Goal: Transaction & Acquisition: Purchase product/service

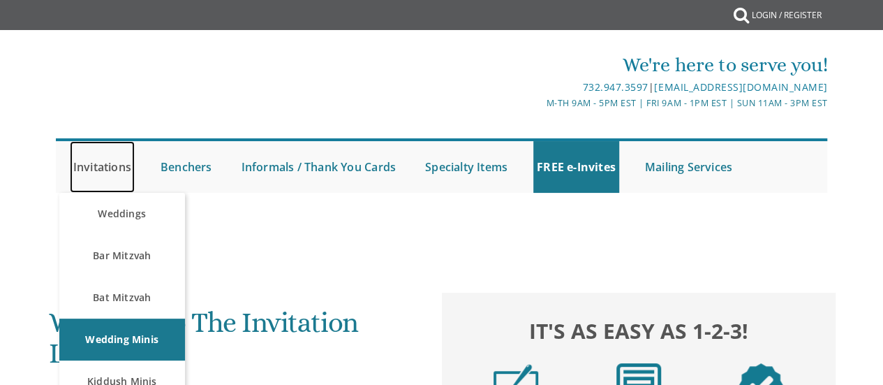
click at [92, 163] on link "Invitations" at bounding box center [102, 167] width 65 height 52
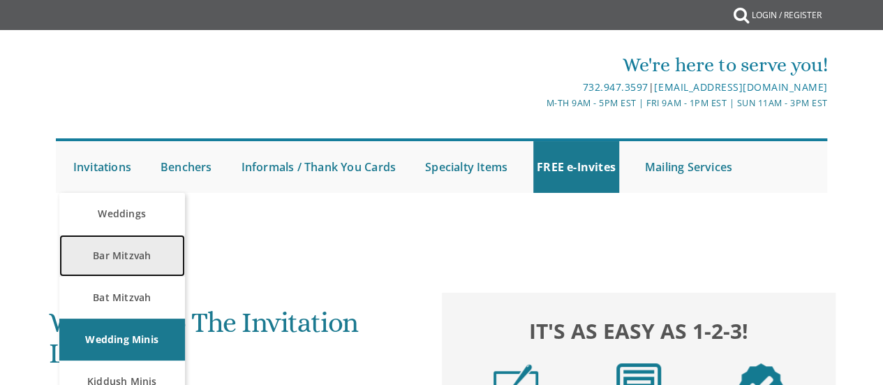
click at [113, 270] on link "Bar Mitzvah" at bounding box center [122, 256] width 126 height 42
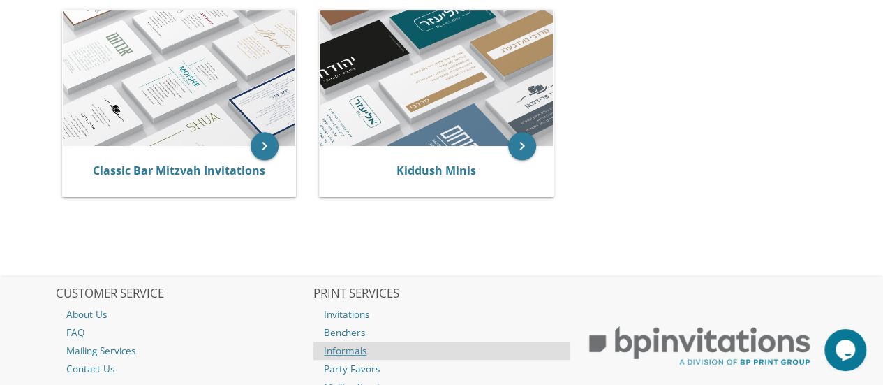
scroll to position [349, 0]
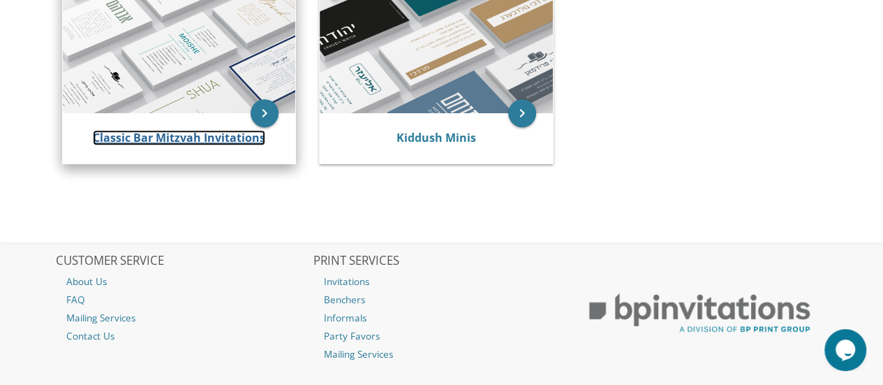
click at [162, 136] on link "Classic Bar Mitzvah Invitations" at bounding box center [179, 137] width 172 height 15
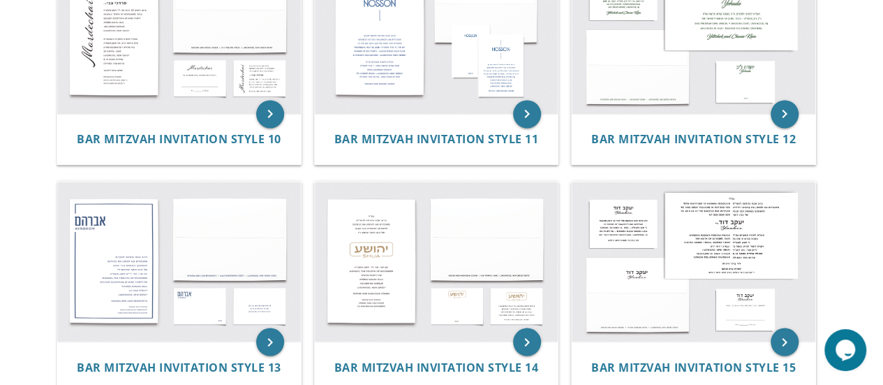
scroll to position [1187, 0]
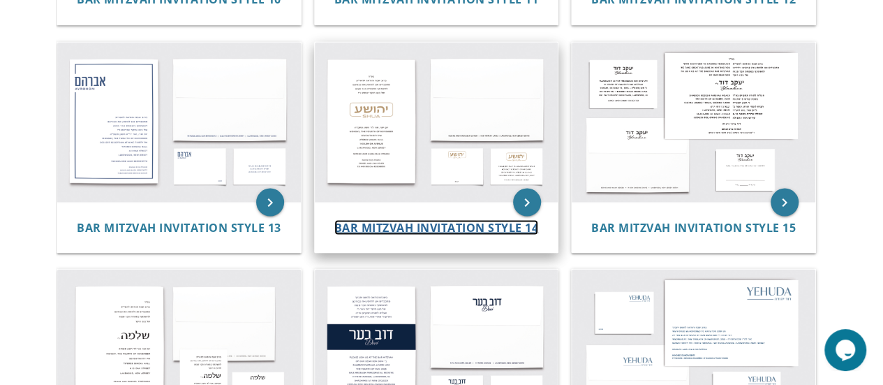
click at [438, 219] on span "Bar Mitzvah Invitation Style 14" at bounding box center [436, 226] width 205 height 15
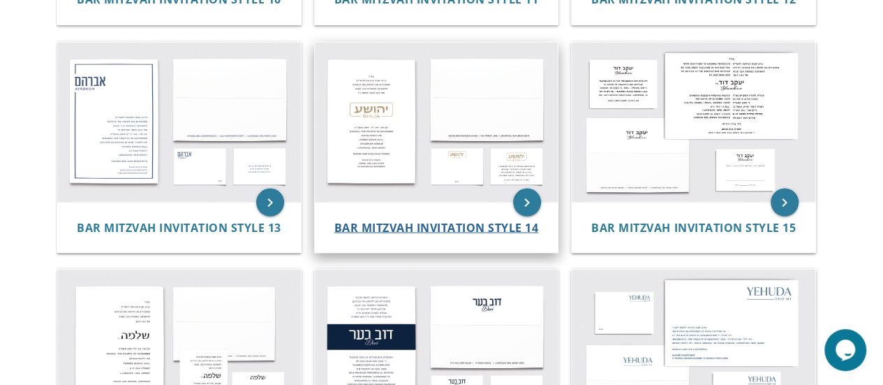
drag, startPoint x: 430, startPoint y: 234, endPoint x: 431, endPoint y: 225, distance: 8.5
click at [430, 231] on div "Bar Mitzvah Invitation Style 14" at bounding box center [437, 227] width 244 height 50
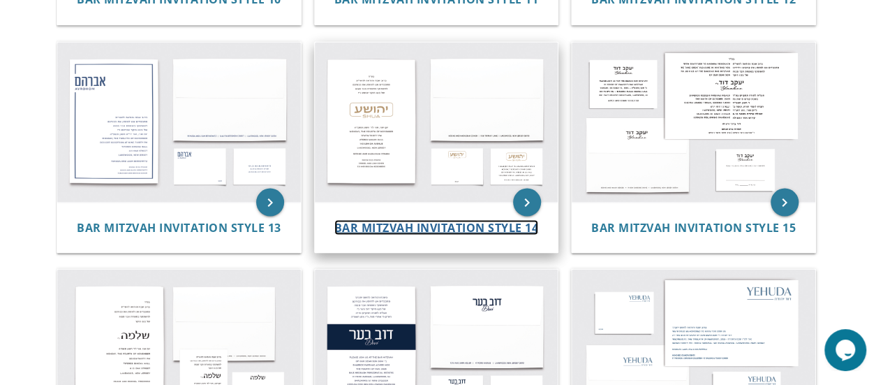
click at [431, 225] on span "Bar Mitzvah Invitation Style 14" at bounding box center [436, 226] width 205 height 15
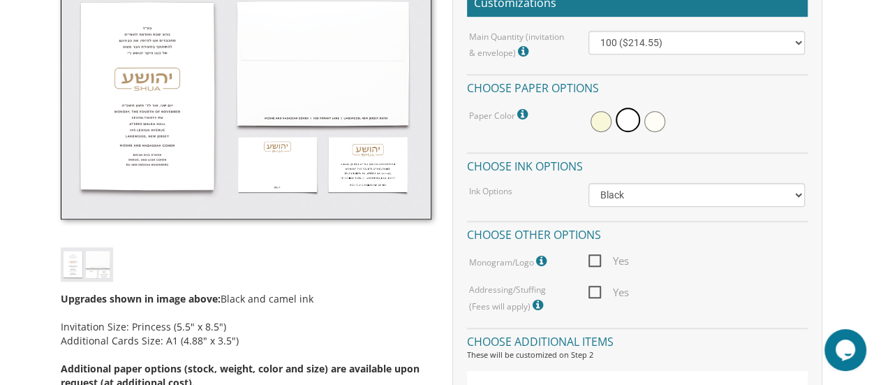
scroll to position [419, 0]
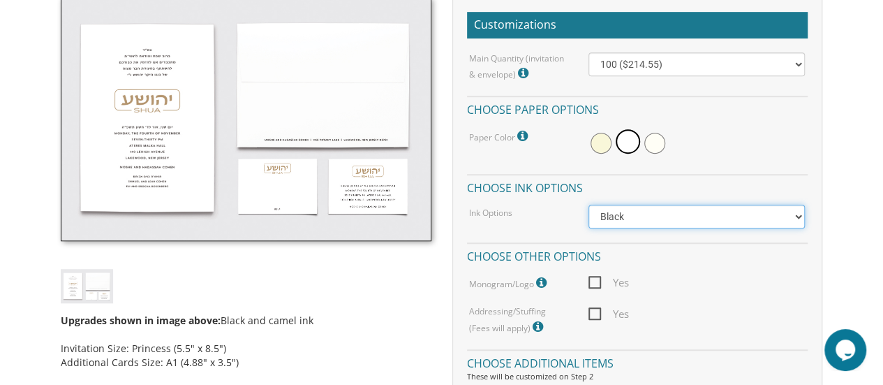
click at [672, 214] on select "Black Colored Ink ($65.00) Black + One Color ($100.00) Two Colors ($137.95)" at bounding box center [696, 217] width 217 height 24
select select "Standard"
click at [588, 205] on select "Black Colored Ink ($65.00) Black + One Color ($100.00) Two Colors ($137.95)" at bounding box center [696, 217] width 217 height 24
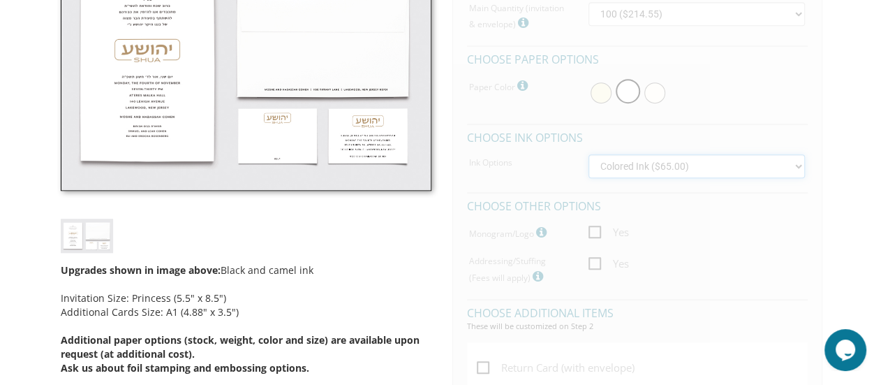
scroll to position [489, 0]
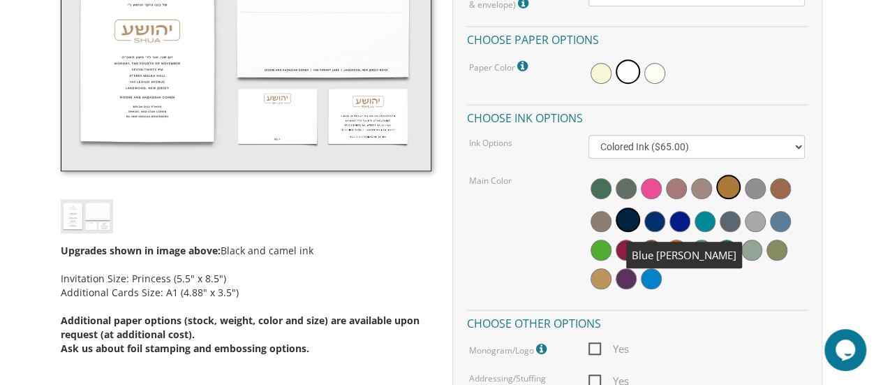
click at [655, 223] on span at bounding box center [654, 221] width 21 height 21
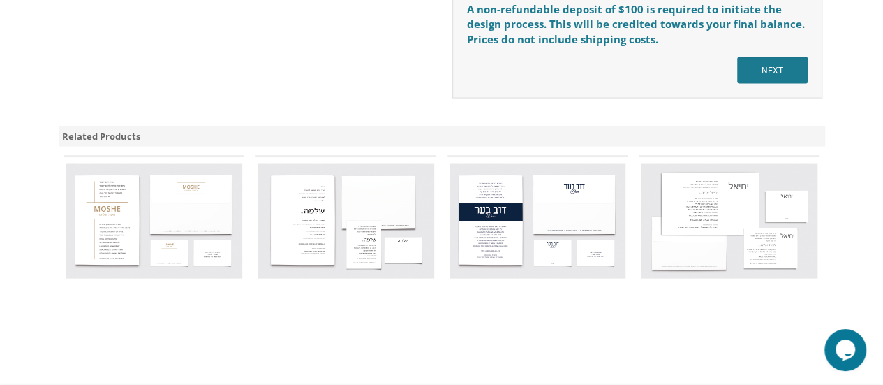
scroll to position [1257, 0]
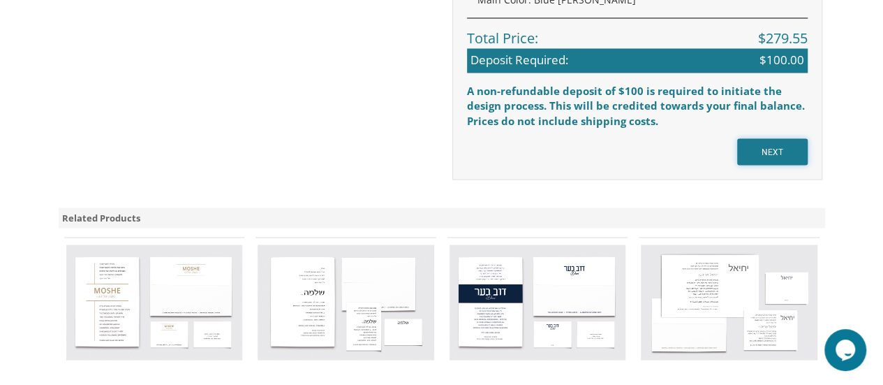
drag, startPoint x: 780, startPoint y: 147, endPoint x: 743, endPoint y: 165, distance: 41.8
click at [780, 148] on input "NEXT" at bounding box center [772, 151] width 71 height 27
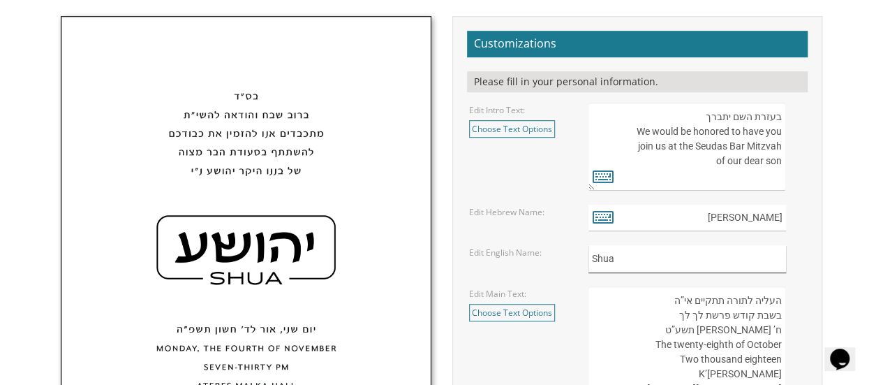
click at [644, 254] on input "Shua" at bounding box center [687, 258] width 198 height 27
type input "S"
type input "Gavri"
click at [755, 212] on input "יהושע" at bounding box center [687, 218] width 198 height 27
click at [608, 219] on icon at bounding box center [603, 217] width 21 height 20
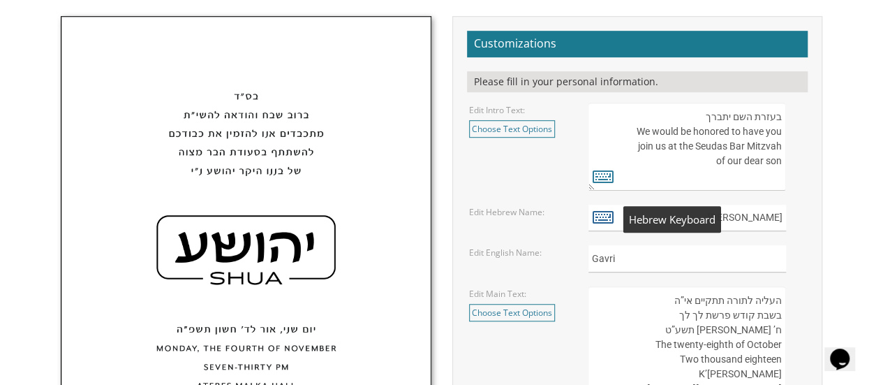
type textarea "יהושע"
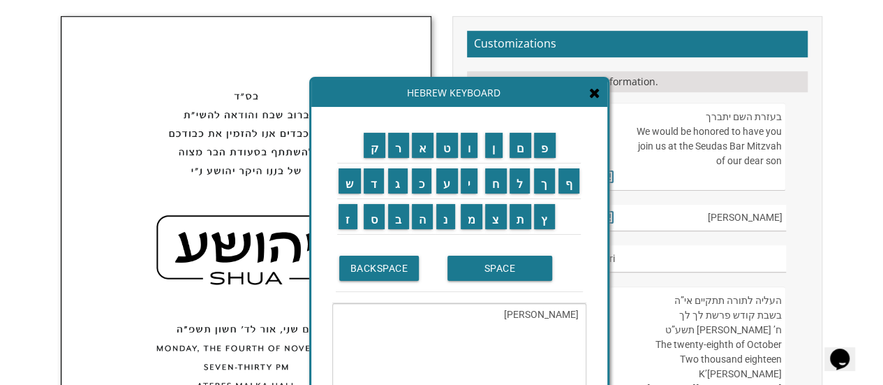
click at [556, 308] on textarea "יהושע" at bounding box center [459, 351] width 254 height 96
click at [398, 185] on input "ג" at bounding box center [398, 180] width 20 height 25
click at [402, 223] on input "ב" at bounding box center [398, 216] width 21 height 25
click at [397, 144] on input "ר" at bounding box center [398, 145] width 21 height 25
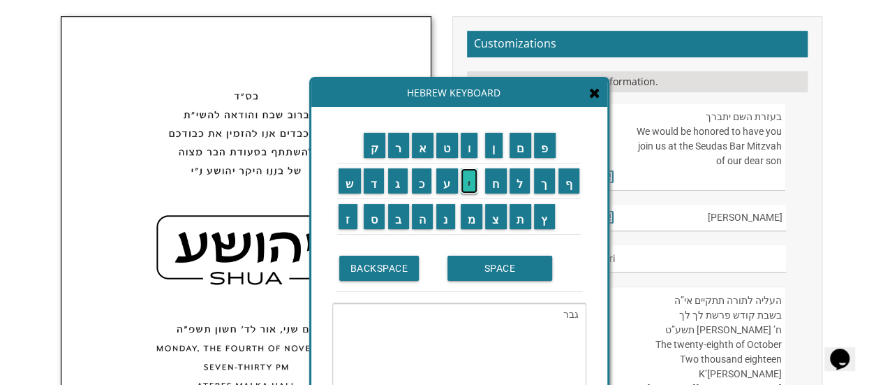
click at [469, 184] on input "י" at bounding box center [469, 180] width 17 height 25
click at [424, 149] on input "א" at bounding box center [423, 145] width 22 height 25
click at [521, 184] on input "ל" at bounding box center [520, 180] width 21 height 25
drag, startPoint x: 482, startPoint y: 273, endPoint x: 492, endPoint y: 209, distance: 64.4
click at [482, 272] on input "SPACE" at bounding box center [499, 267] width 105 height 25
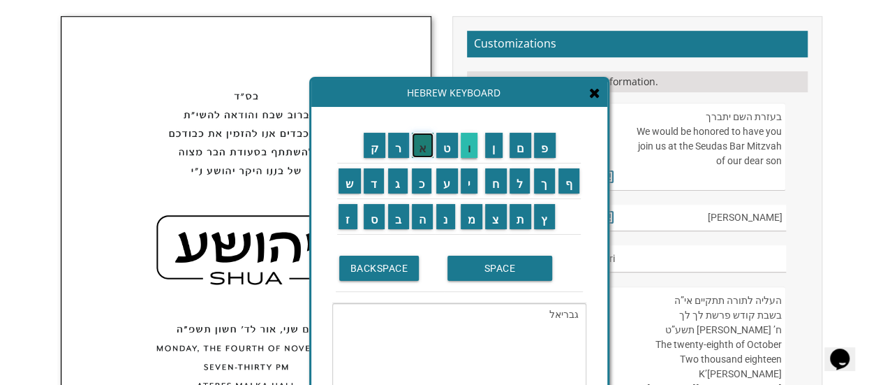
drag, startPoint x: 424, startPoint y: 142, endPoint x: 473, endPoint y: 157, distance: 51.0
click at [424, 143] on input "א" at bounding box center [423, 145] width 22 height 25
drag, startPoint x: 519, startPoint y: 187, endPoint x: 472, endPoint y: 180, distance: 48.0
click at [519, 187] on input "ל" at bounding box center [520, 180] width 21 height 25
click at [470, 177] on input "י" at bounding box center [469, 180] width 17 height 25
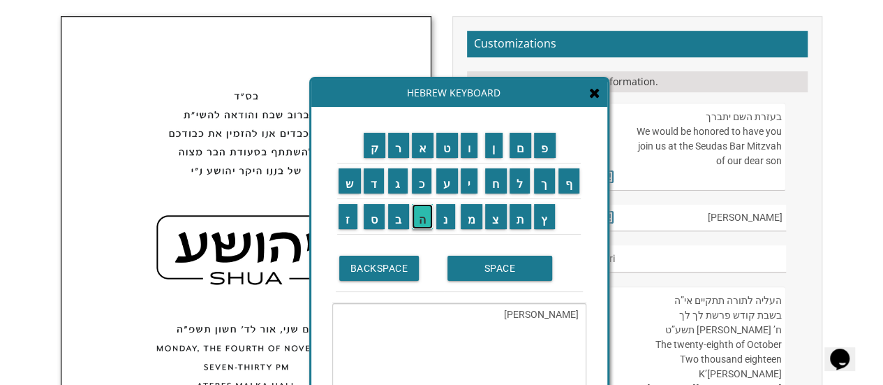
click at [424, 228] on input "ה" at bounding box center [423, 216] width 22 height 25
click at [465, 146] on input "ו" at bounding box center [469, 145] width 17 height 25
type textarea "[PERSON_NAME]"
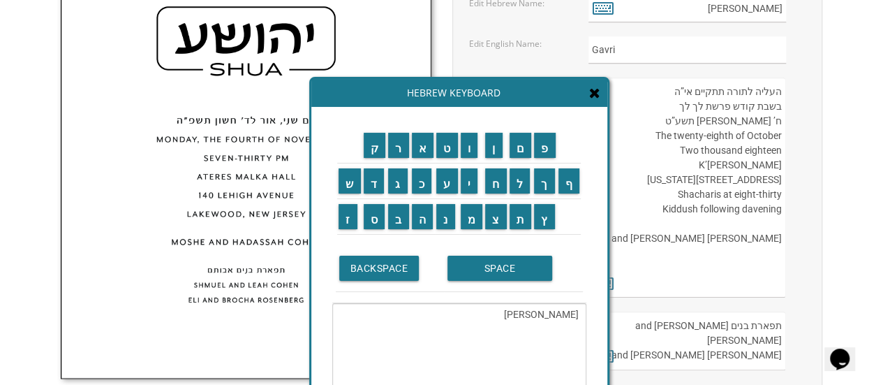
scroll to position [628, 0]
click at [542, 316] on textarea "[PERSON_NAME]" at bounding box center [459, 351] width 254 height 96
click at [542, 316] on textarea "גבריאל אליהו" at bounding box center [459, 351] width 254 height 96
drag, startPoint x: 576, startPoint y: 312, endPoint x: 544, endPoint y: 312, distance: 32.1
click at [541, 312] on textarea "גבריאל אליהו" at bounding box center [459, 351] width 254 height 96
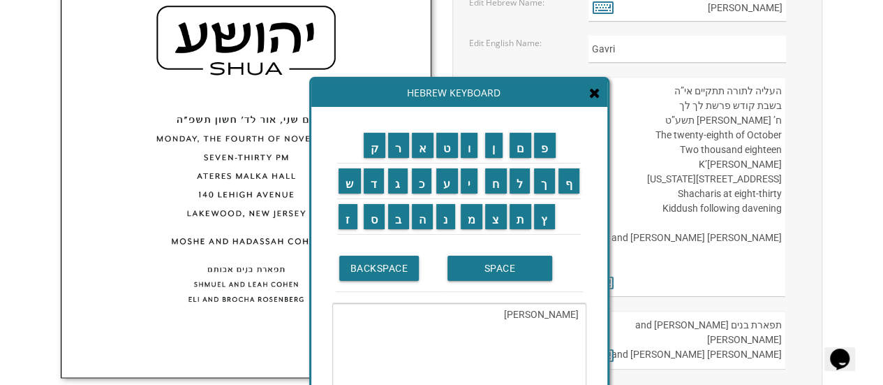
drag, startPoint x: 577, startPoint y: 313, endPoint x: 519, endPoint y: 312, distance: 58.0
click at [521, 313] on textarea "גבריאל אליהו" at bounding box center [459, 351] width 254 height 96
click at [595, 100] on span at bounding box center [594, 93] width 11 height 15
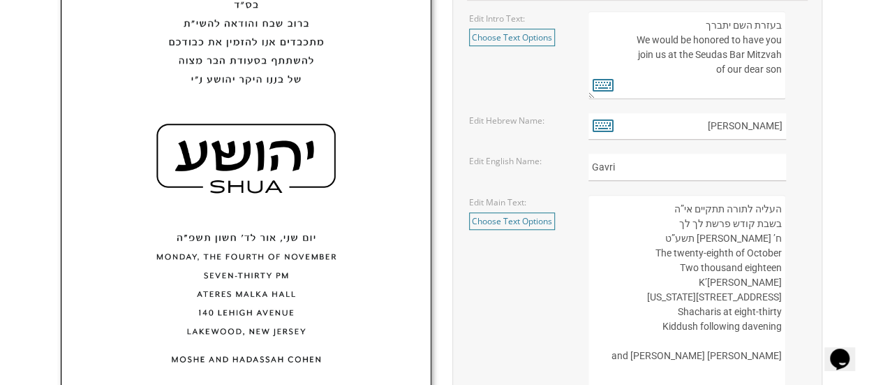
scroll to position [489, 0]
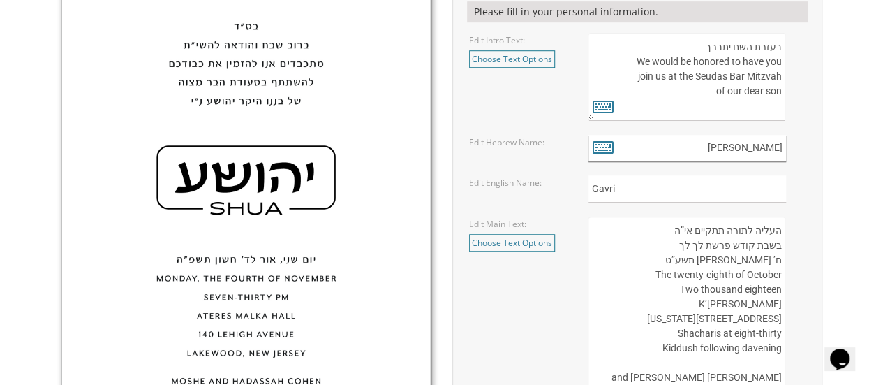
click at [767, 150] on input "יהושע" at bounding box center [687, 148] width 198 height 27
paste input "בריאל אליהו"
type input "גבריאל אליהו"
click at [533, 52] on link "Choose Text Options" at bounding box center [512, 58] width 86 height 17
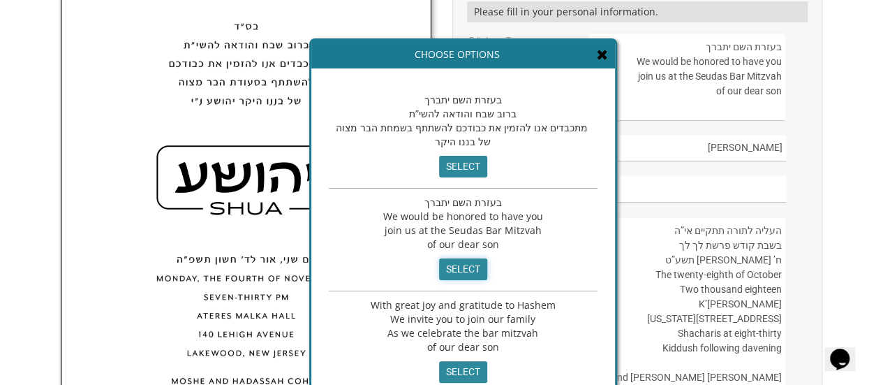
click at [458, 267] on input "select" at bounding box center [463, 269] width 48 height 22
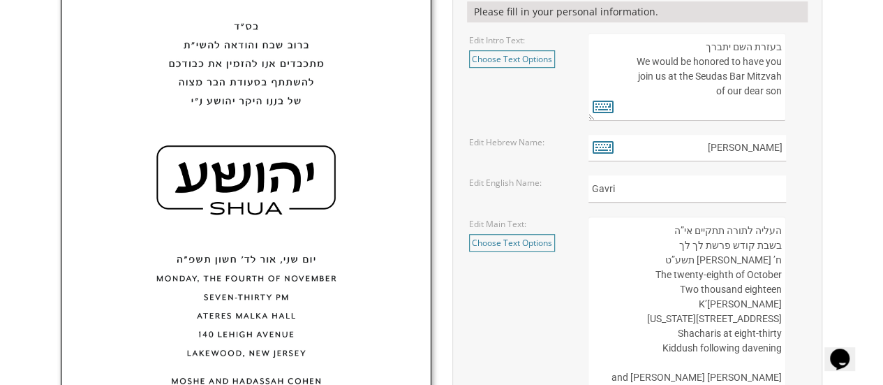
click at [713, 75] on textarea "בעזרת השם יתברך We would be honored to have you join us at the Seudas Bar Mitzv…" at bounding box center [687, 77] width 198 height 88
drag, startPoint x: 649, startPoint y: 59, endPoint x: 729, endPoint y: 66, distance: 80.6
click at [729, 66] on textarea "בעזרת השם יתברך We would be honored to have you join us at the Seudas Bar Mitzv…" at bounding box center [687, 77] width 198 height 88
drag, startPoint x: 734, startPoint y: 58, endPoint x: 785, endPoint y: 64, distance: 52.0
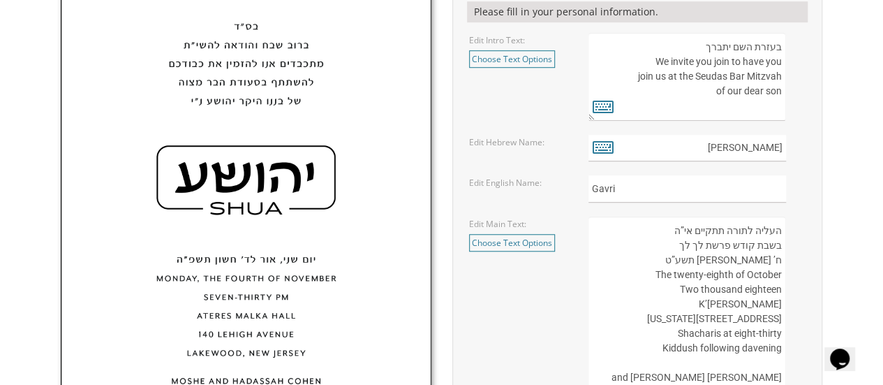
click at [785, 64] on div "בעזרת השם יתברך We would be honored to have you join us at the Seudas Bar Mitzv…" at bounding box center [696, 77] width 217 height 88
drag, startPoint x: 668, startPoint y: 76, endPoint x: 776, endPoint y: 69, distance: 107.7
click at [776, 69] on textarea "בעזרת השם יתברך We would be honored to have you join us at the Seudas Bar Mitzv…" at bounding box center [687, 77] width 198 height 88
click at [784, 61] on textarea "בעזרת השם יתברך We would be honored to have you join us at the Seudas Bar Mitzv…" at bounding box center [687, 77] width 198 height 88
click at [496, 54] on link "Choose Text Options" at bounding box center [512, 58] width 86 height 17
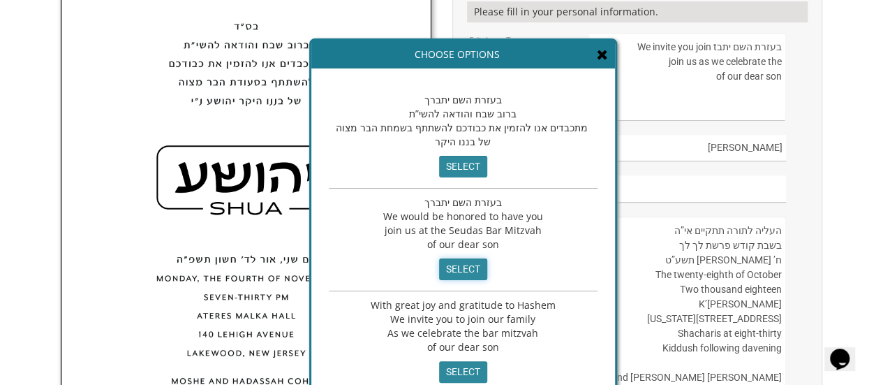
drag, startPoint x: 456, startPoint y: 263, endPoint x: 484, endPoint y: 217, distance: 54.2
click at [457, 262] on input "select" at bounding box center [463, 269] width 48 height 22
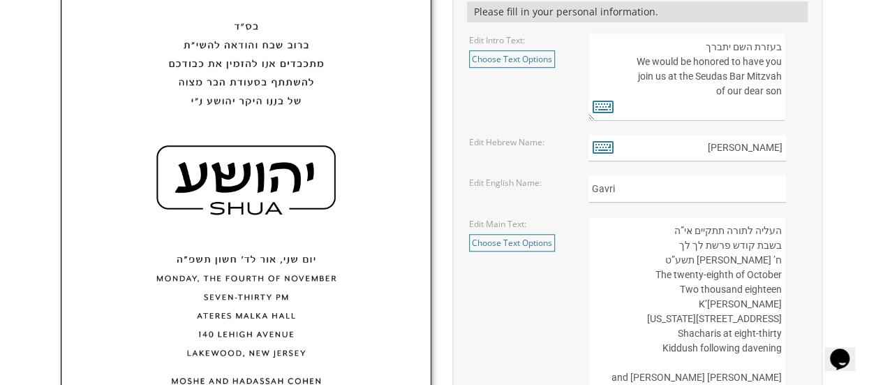
drag, startPoint x: 628, startPoint y: 59, endPoint x: 652, endPoint y: 58, distance: 24.5
click at [652, 58] on textarea "בעזרת השם יתברך We would be honored to have you join us at the Seudas Bar Mitzv…" at bounding box center [687, 77] width 198 height 88
click at [653, 62] on textarea "בעזרת השם יתברך We would be honored to have you join us at the Seudas Bar Mitzv…" at bounding box center [687, 77] width 198 height 88
drag, startPoint x: 641, startPoint y: 80, endPoint x: 727, endPoint y: 70, distance: 87.2
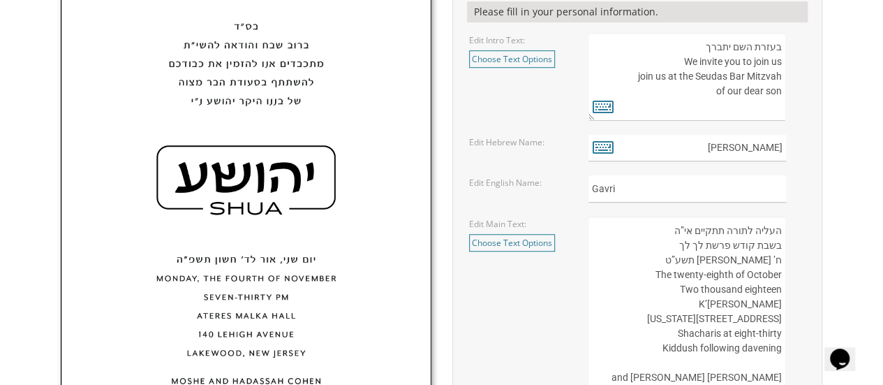
click at [727, 70] on textarea "בעזרת השם יתברך We would be honored to have you join us at the Seudas Bar Mitzv…" at bounding box center [687, 77] width 198 height 88
type textarea "בעזרת השם יתברך We invite you to join us jas we celebrate the Bar Mitzvah of ou…"
click at [699, 244] on textarea "העליה לתורה תתקיים אי”ה בשבת קודש פרשת לך לך ח’ חשון תשע”ט The twenty-eighth of…" at bounding box center [687, 326] width 198 height 220
click at [605, 151] on icon at bounding box center [603, 147] width 21 height 20
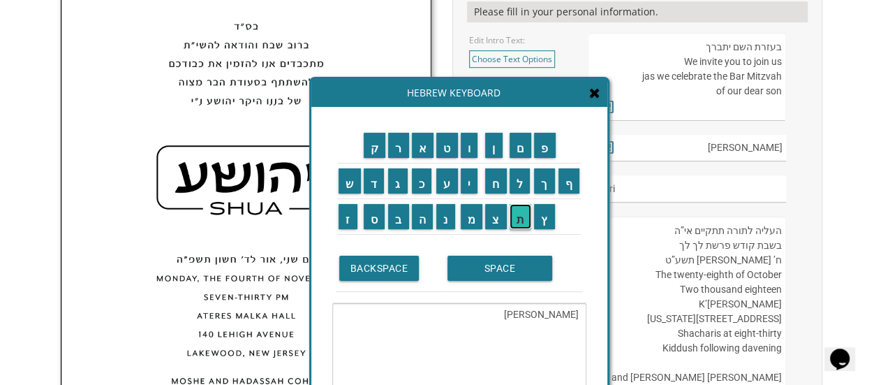
click at [526, 227] on input "ת" at bounding box center [521, 216] width 22 height 25
click at [496, 147] on input "ן" at bounding box center [493, 145] width 17 height 25
click at [524, 188] on input "ל" at bounding box center [520, 180] width 21 height 25
click at [372, 188] on input "ד" at bounding box center [374, 180] width 21 height 25
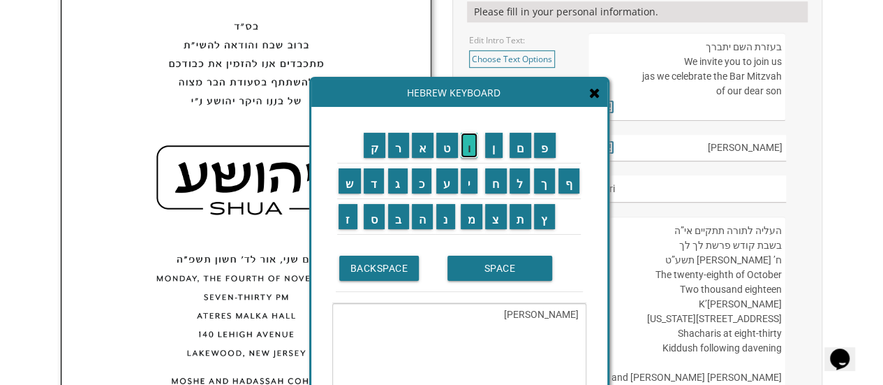
click at [467, 144] on input "ו" at bounding box center [469, 145] width 17 height 25
click at [521, 228] on input "ת" at bounding box center [521, 216] width 22 height 25
click at [513, 314] on textarea "גבריאל אליהו תןלדות" at bounding box center [459, 351] width 254 height 96
click at [519, 311] on textarea "גבריאל אליהו לדות" at bounding box center [459, 351] width 254 height 96
click at [522, 221] on input "ת" at bounding box center [521, 216] width 22 height 25
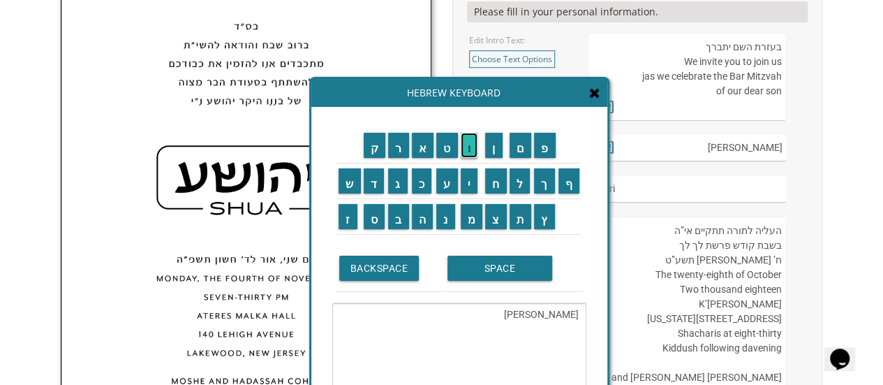
click at [475, 147] on input "ו" at bounding box center [469, 145] width 17 height 25
type textarea "גבריאל אליהו תולדות"
click at [502, 313] on textarea "גבריאל אליהו תולדות" at bounding box center [459, 351] width 254 height 96
drag, startPoint x: 599, startPoint y: 94, endPoint x: 586, endPoint y: 80, distance: 19.3
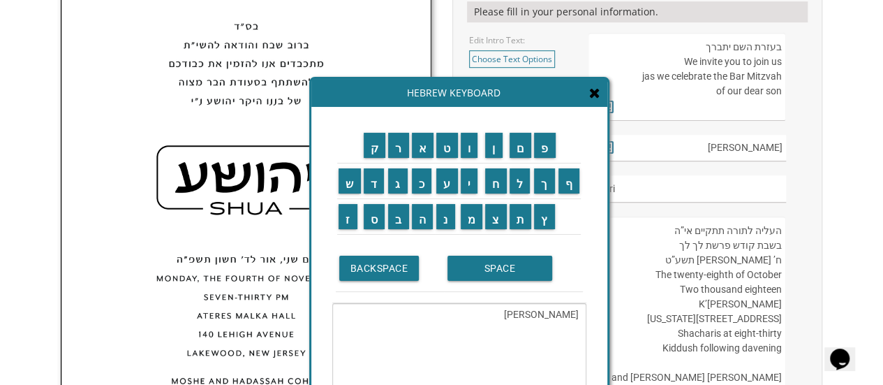
click at [599, 94] on icon at bounding box center [594, 93] width 11 height 14
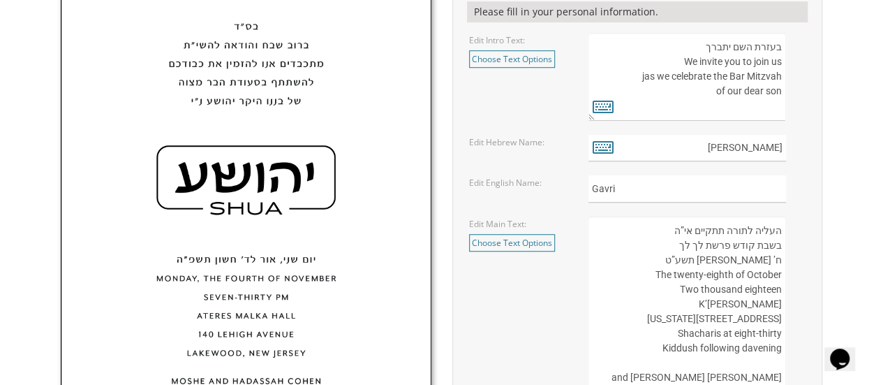
click at [699, 244] on textarea "העליה לתורה תתקיים אי”ה בשבת קודש פרשת לך לך ח’ חשון תשע”ט The twenty-eighth of…" at bounding box center [687, 326] width 198 height 220
paste textarea "תולדות"
type textarea "העליה לתורה תתקיים אי”ה בשבת קודש פרשת תולדות ח’ חשון תשע”ט The twenty-eighth o…"
click at [595, 141] on icon at bounding box center [603, 147] width 21 height 20
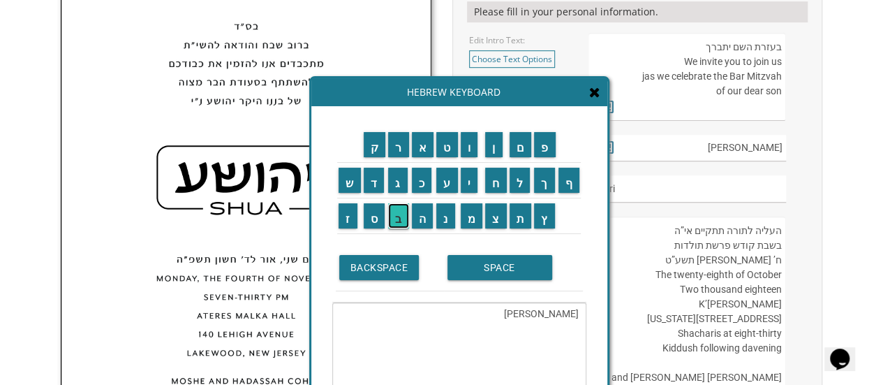
drag, startPoint x: 397, startPoint y: 219, endPoint x: 404, endPoint y: 223, distance: 8.4
click at [397, 220] on input "ב" at bounding box center [398, 215] width 21 height 25
click at [397, 216] on input "ב" at bounding box center [398, 215] width 21 height 25
click at [482, 258] on input "SPACE" at bounding box center [499, 267] width 105 height 25
click at [423, 186] on input "כ" at bounding box center [422, 180] width 20 height 25
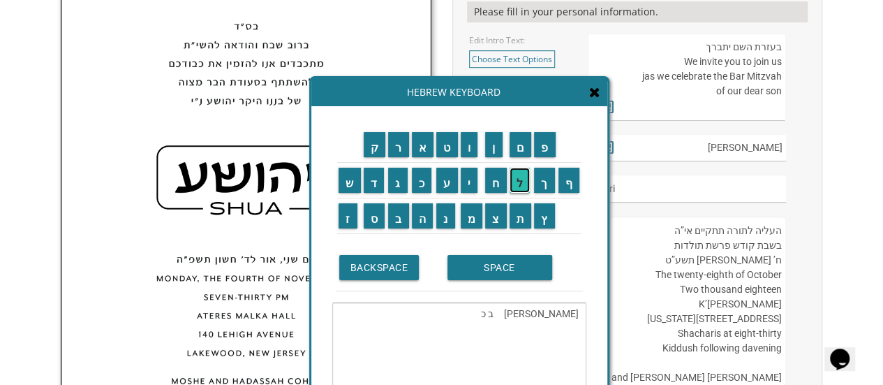
click at [519, 182] on input "ל" at bounding box center [520, 180] width 21 height 25
click at [505, 312] on textarea "גבריאל אלי ב כל" at bounding box center [459, 350] width 254 height 96
click at [422, 186] on input "כ" at bounding box center [422, 180] width 20 height 25
click at [374, 225] on input "ס" at bounding box center [375, 215] width 22 height 25
click at [491, 311] on textarea "גבריאל אלי ב כסל" at bounding box center [459, 350] width 254 height 96
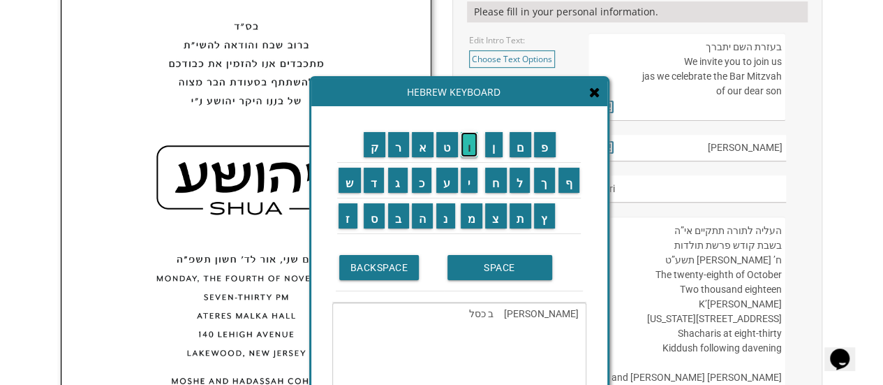
click at [472, 151] on input "ו" at bounding box center [469, 144] width 17 height 25
type textarea "גבריאל אלי ב כסלו"
click at [514, 311] on textarea "גבריאל אלי ב כסלו" at bounding box center [459, 350] width 254 height 96
click at [519, 311] on textarea "גבריאל אלי ב כסלו" at bounding box center [459, 350] width 254 height 96
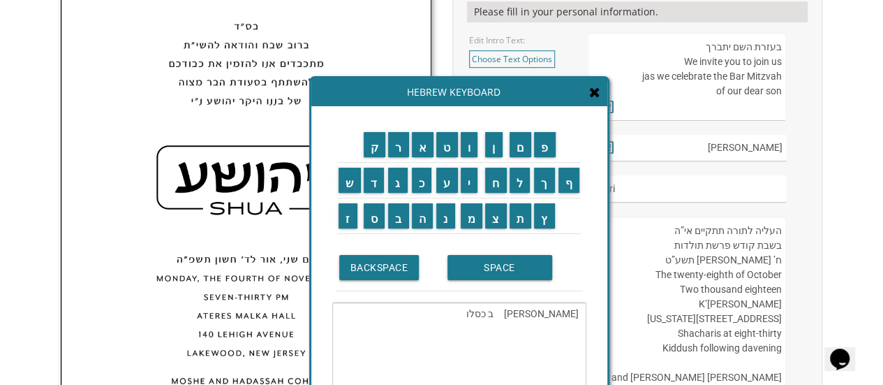
drag, startPoint x: 512, startPoint y: 315, endPoint x: 483, endPoint y: 320, distance: 29.2
click at [485, 320] on textarea "גבריאל אלי ב כסלו" at bounding box center [459, 350] width 254 height 96
click at [591, 96] on icon at bounding box center [594, 92] width 11 height 14
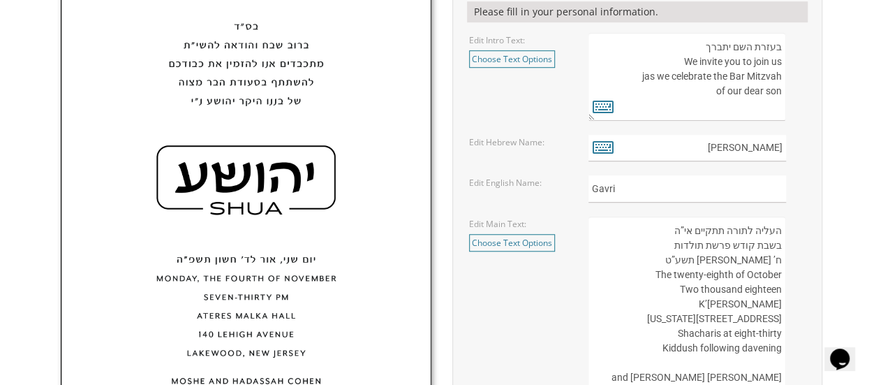
drag, startPoint x: 751, startPoint y: 261, endPoint x: 769, endPoint y: 265, distance: 18.5
click at [769, 265] on textarea "העליה לתורה תתקיים אי”ה בשבת קודש פרשת לך לך ח’ חשון תשע”ט The twenty-eighth of…" at bounding box center [687, 326] width 198 height 220
paste textarea "כסלו"
click at [780, 258] on textarea "העליה לתורה תתקיים אי”ה בשבת קודש פרשת לך לך ח’ חשון תשע”ט The twenty-eighth of…" at bounding box center [687, 326] width 198 height 220
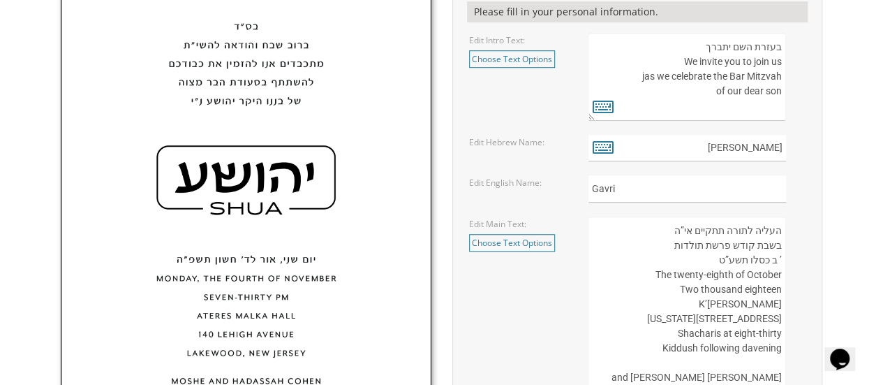
click at [780, 258] on textarea "העליה לתורה תתקיים אי”ה בשבת קודש פרשת לך לך ח’ חשון תשע”ט The twenty-eighth of…" at bounding box center [687, 326] width 198 height 220
click at [782, 259] on textarea "העליה לתורה תתקיים אי”ה בשבת קודש פרשת לך לך ח’ חשון תשע”ט The twenty-eighth of…" at bounding box center [687, 326] width 198 height 220
paste textarea "’"
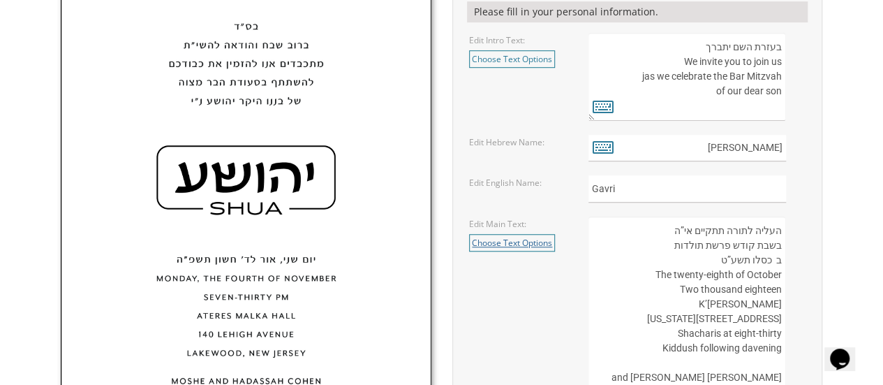
paste textarea "’"
type textarea "העליה לתורה תתקיים אי”ה בשבת קודש פרשת תולדות ב’ סלו תשע”ט The twenty-eighth of…"
drag, startPoint x: 588, startPoint y: 149, endPoint x: 596, endPoint y: 142, distance: 9.9
click at [589, 149] on input "[PERSON_NAME]" at bounding box center [687, 148] width 198 height 27
click at [607, 137] on icon at bounding box center [603, 147] width 21 height 20
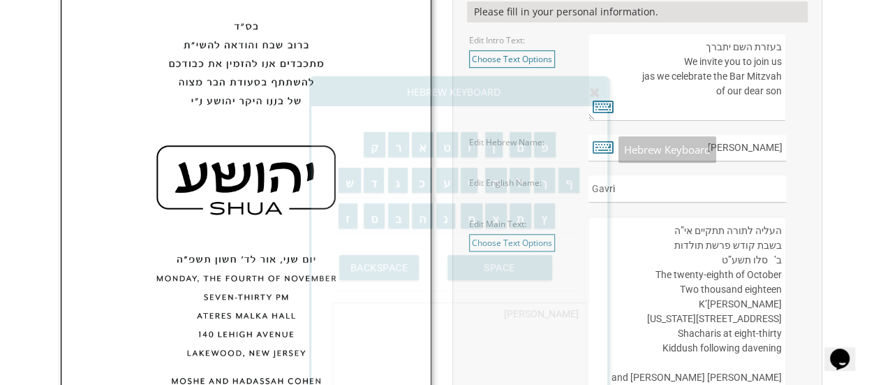
click at [604, 147] on div "ק ר א ט ו ן ם פ ש ד ג כ ע י ח ל" at bounding box center [459, 277] width 296 height 342
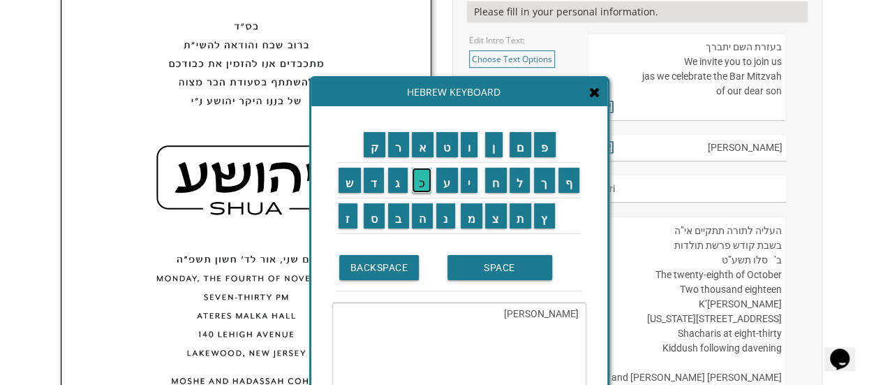
click at [424, 190] on input "כ" at bounding box center [422, 180] width 20 height 25
click at [524, 315] on textarea "גבריאל אליהוכ" at bounding box center [459, 350] width 254 height 96
click at [517, 311] on textarea "גבריאל אליהו כ" at bounding box center [459, 350] width 254 height 96
type textarea "גבריאל אליהו כ"
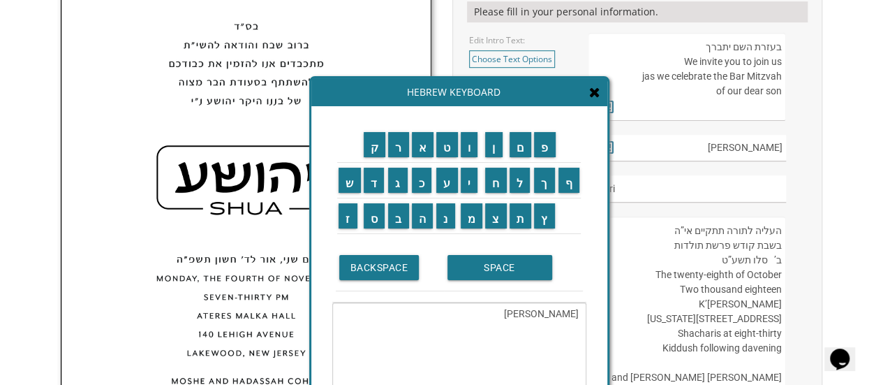
click at [600, 98] on span at bounding box center [594, 92] width 11 height 15
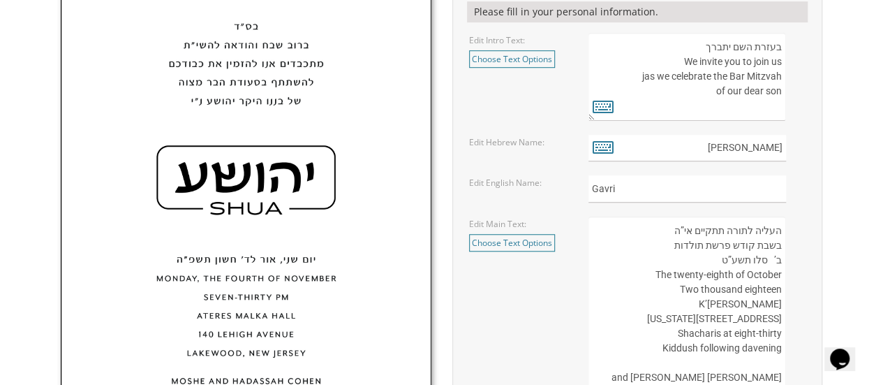
click at [764, 260] on textarea "העליה לתורה תתקיים אי”ה בשבת קודש פרשת לך לך ח’ חשון תשע”ט The twenty-eighth of…" at bounding box center [687, 326] width 198 height 220
paste textarea
click at [766, 255] on textarea "העליה לתורה תתקיים אי”ה בשבת קודש פרשת לך לך ח’ חשון תשע”ט The twenty-eighth of…" at bounding box center [687, 326] width 198 height 220
type textarea "העליה לתורה תתקיים אי”ה בשבת קודש פרשת תולדות ב’ כסלו תשע”ט The twenty-eighth o…"
click at [595, 140] on icon at bounding box center [603, 147] width 21 height 20
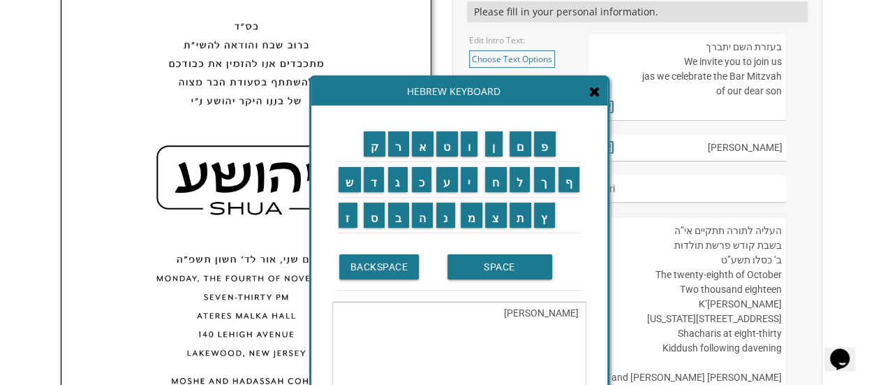
click at [524, 311] on textarea "גבריאל אליהו" at bounding box center [459, 350] width 254 height 96
click at [525, 227] on input "ת" at bounding box center [521, 214] width 22 height 25
click at [353, 179] on input "ש" at bounding box center [350, 179] width 22 height 25
click at [470, 150] on input "ו" at bounding box center [469, 143] width 17 height 25
click at [345, 175] on input "ש" at bounding box center [350, 179] width 22 height 25
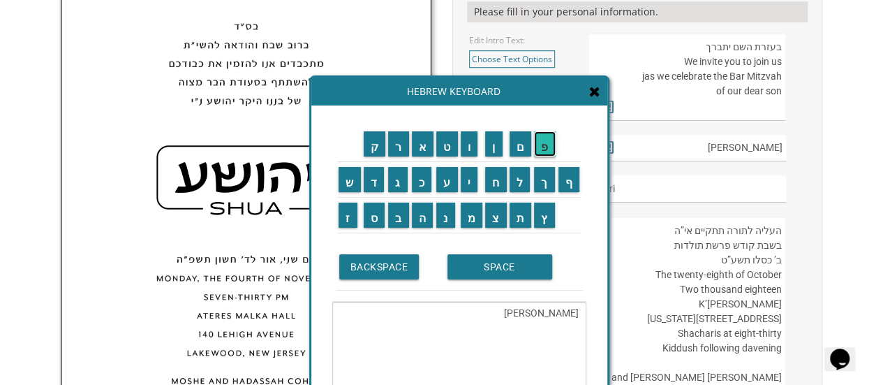
click at [548, 148] on input "פ" at bounding box center [545, 143] width 22 height 25
click at [475, 149] on input "ו" at bounding box center [469, 143] width 17 height 25
type textarea "גבריאל אליהו תשפו"
click at [488, 313] on textarea "גבריאל אליהו תשפו" at bounding box center [459, 350] width 254 height 96
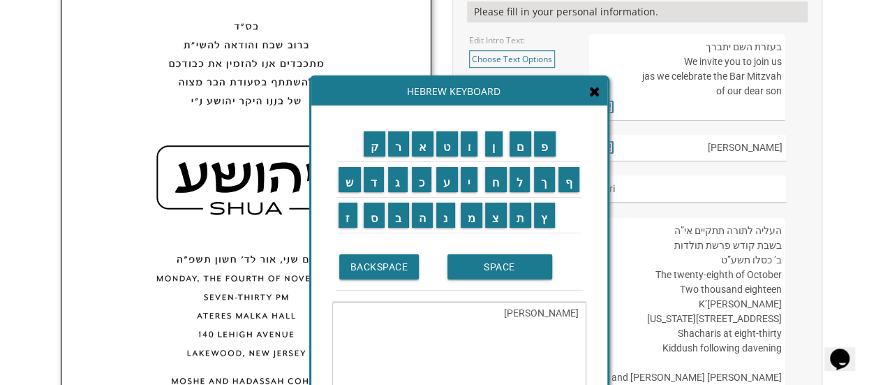
click at [596, 92] on icon at bounding box center [594, 91] width 11 height 14
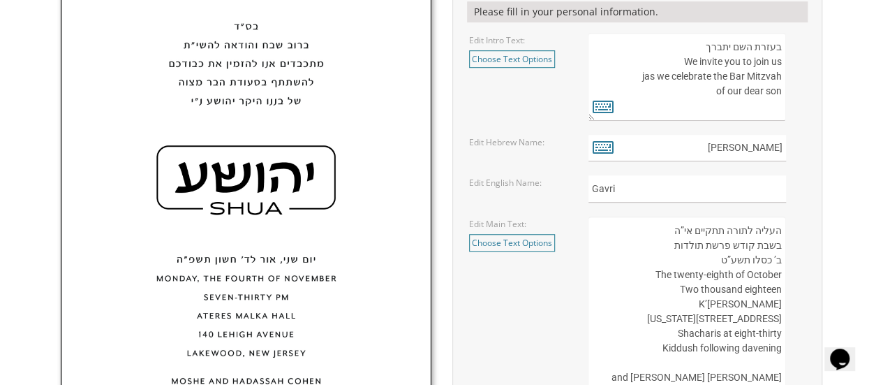
click at [730, 257] on textarea "העליה לתורה תתקיים אי”ה בשבת קודש פרשת לך לך ח’ חשון תשע”ט The twenty-eighth of…" at bounding box center [687, 326] width 198 height 220
click at [702, 258] on textarea "העליה לתורה תתקיים אי”ה בשבת קודש פרשת לך לך ח’ חשון תשע”ט The twenty-eighth of…" at bounding box center [687, 326] width 198 height 220
paste textarea "תשפו"
click at [726, 255] on textarea "העליה לתורה תתקיים אי”ה בשבת קודש פרשת לך לך ח’ חשון תשע”ט The twenty-eighth of…" at bounding box center [687, 326] width 198 height 220
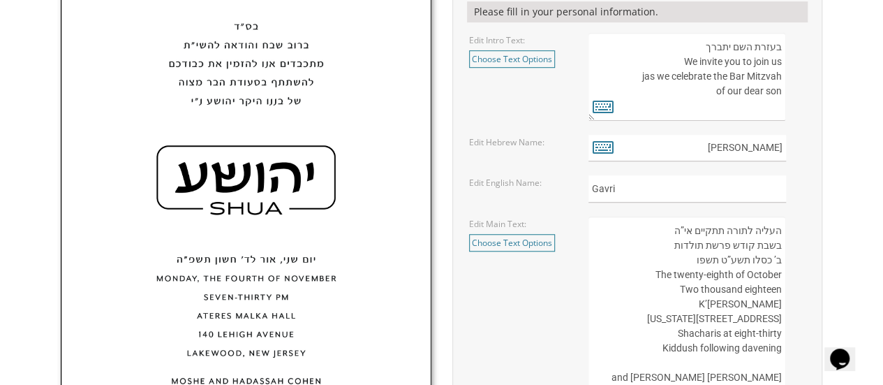
click at [727, 255] on textarea "העליה לתורה תתקיים אי”ה בשבת קודש פרשת לך לך ח’ חשון תשע”ט The twenty-eighth of…" at bounding box center [687, 326] width 198 height 220
click at [695, 255] on textarea "העליה לתורה תתקיים אי”ה בשבת קודש פרשת לך לך ח’ חשון תשע”ט The twenty-eighth of…" at bounding box center [687, 326] width 198 height 220
paste textarea "”"
drag, startPoint x: 718, startPoint y: 256, endPoint x: 748, endPoint y: 262, distance: 31.2
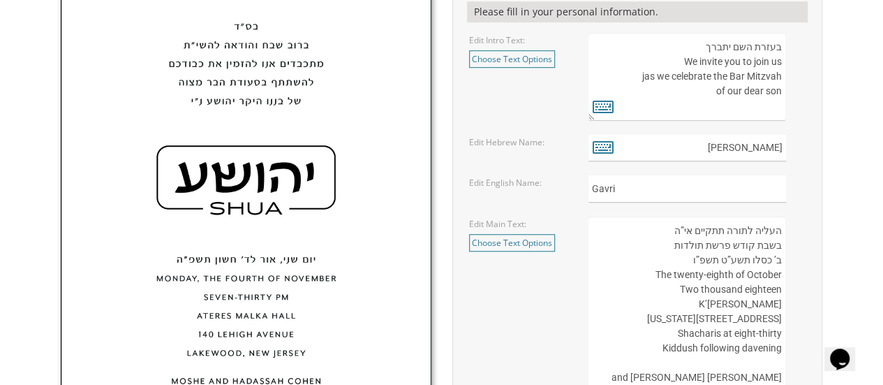
click at [748, 262] on textarea "העליה לתורה תתקיים אי”ה בשבת קודש פרשת לך לך ח’ חשון תשע”ט The twenty-eighth of…" at bounding box center [687, 326] width 198 height 220
click at [717, 277] on textarea "העליה לתורה תתקיים אי”ה בשבת קודש פרשת לך לך ח’ חשון תשע”ט The twenty-eighth of…" at bounding box center [687, 326] width 198 height 220
click at [762, 272] on textarea "העליה לתורה תתקיים אי”ה בשבת קודש פרשת לך לך ח’ חשון תשע”ט The twenty-eighth of…" at bounding box center [687, 326] width 198 height 220
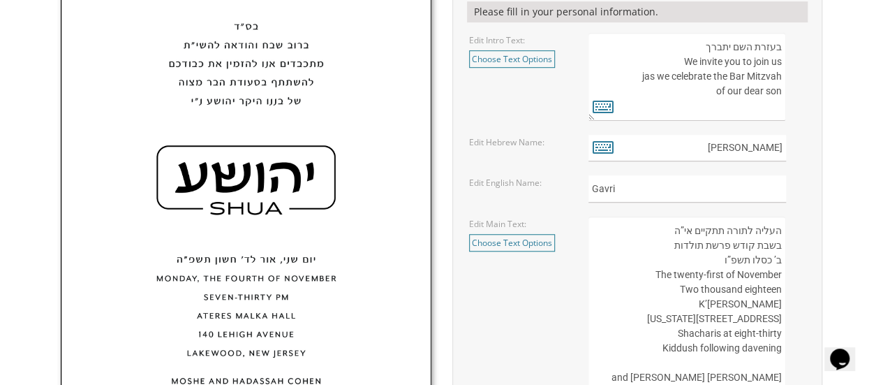
click at [758, 290] on textarea "העליה לתורה תתקיים אי”ה בשבת קודש פרשת לך לך ח’ חשון תשע”ט The twenty-eighth of…" at bounding box center [687, 326] width 198 height 220
drag, startPoint x: 697, startPoint y: 301, endPoint x: 785, endPoint y: 306, distance: 88.1
click at [785, 306] on textarea "העליה לתורה תתקיים אי”ה בשבת קודש פרשת לך לך ח’ חשון תשע”ט The twenty-eighth of…" at bounding box center [687, 326] width 198 height 220
drag, startPoint x: 706, startPoint y: 312, endPoint x: 782, endPoint y: 318, distance: 75.7
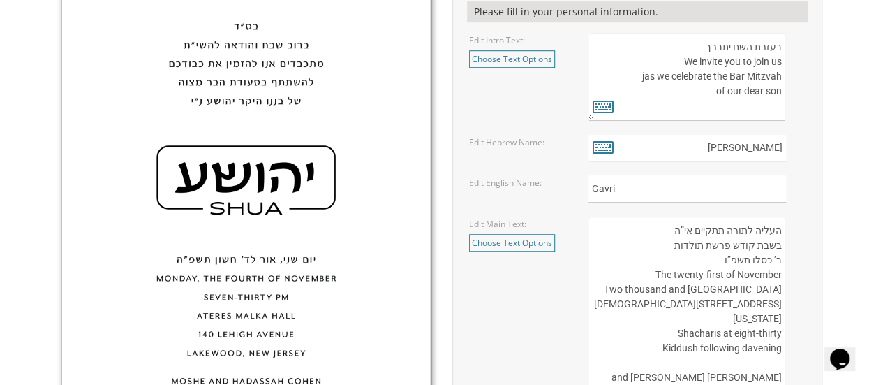
click at [782, 318] on textarea "העליה לתורה תתקיים אי”ה בשבת קודש פרשת לך לך ח’ חשון תשע”ט The twenty-eighth of…" at bounding box center [687, 326] width 198 height 220
click at [769, 318] on textarea "העליה לתורה תתקיים אי”ה בשבת קודש פרשת לך לך ח’ חשון תשע”ט The twenty-eighth of…" at bounding box center [687, 326] width 198 height 220
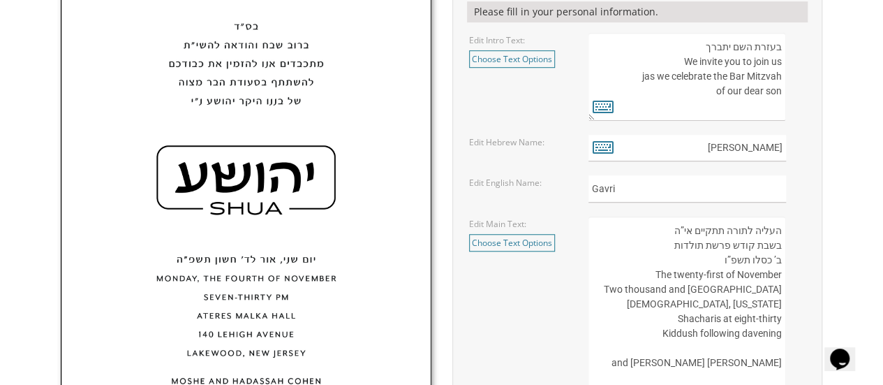
click at [687, 315] on textarea "העליה לתורה תתקיים אי”ה בשבת קודש פרשת לך לך ח’ חשון תשע”ט The twenty-eighth of…" at bounding box center [687, 326] width 198 height 220
click at [783, 314] on textarea "העליה לתורה תתקיים אי”ה בשבת קודש פרשת לך לך ח’ חשון תשע”ט The twenty-eighth of…" at bounding box center [687, 326] width 198 height 220
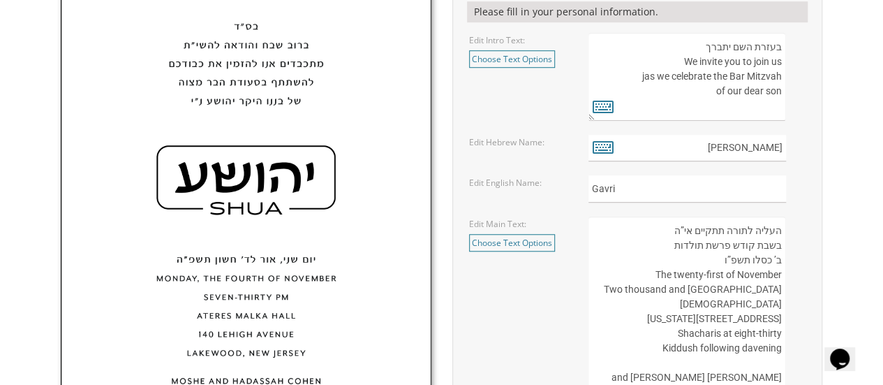
click at [698, 330] on textarea "העליה לתורה תתקיים אי”ה בשבת קודש פרשת לך לך ח’ חשון תשע”ט The twenty-eighth of…" at bounding box center [687, 326] width 198 height 220
click at [736, 332] on textarea "העליה לתורה תתקיים אי”ה בשבת קודש פרשת לך לך ח’ חשון תשע”ט The twenty-eighth of…" at bounding box center [687, 326] width 198 height 220
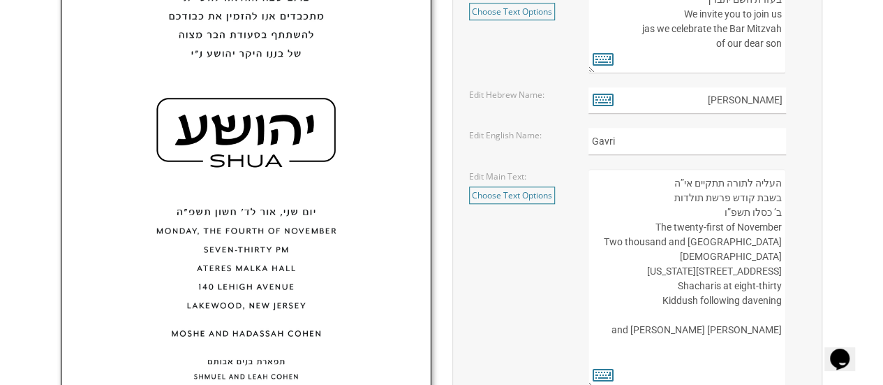
scroll to position [558, 0]
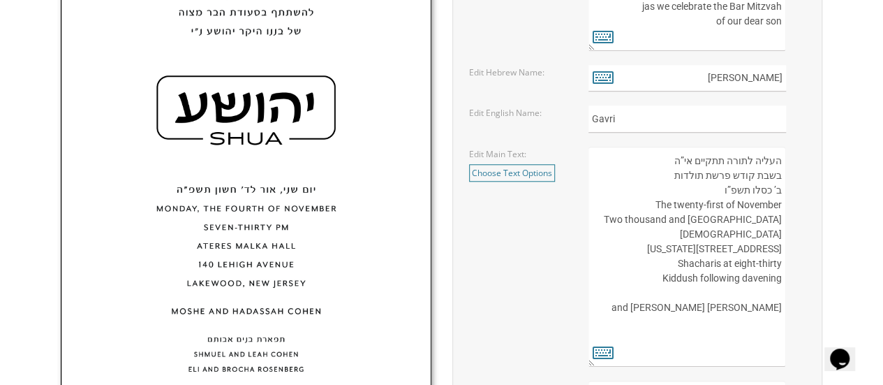
click at [698, 322] on textarea "העליה לתורה תתקיים אי”ה בשבת קודש פרשת לך לך ח’ חשון תשע”ט The twenty-eighth of…" at bounding box center [687, 257] width 198 height 220
click at [742, 322] on textarea "העליה לתורה תתקיים אי”ה בשבת קודש פרשת לך לך ח’ חשון תשע”ט The twenty-eighth of…" at bounding box center [687, 257] width 198 height 220
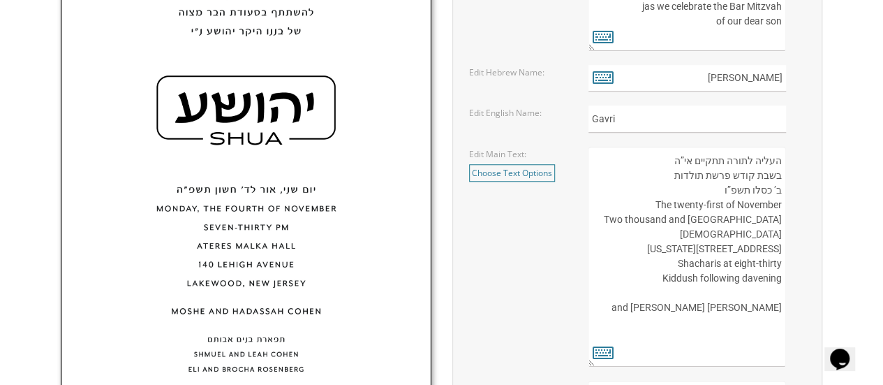
click at [742, 322] on textarea "העליה לתורה תתקיים אי”ה בשבת קודש פרשת לך לך ח’ חשון תשע”ט The twenty-eighth of…" at bounding box center [687, 257] width 198 height 220
click at [764, 327] on textarea "העליה לתורה תתקיים אי”ה בשבת קודש פרשת לך לך ח’ חשון תשע”ט The twenty-eighth of…" at bounding box center [687, 257] width 198 height 220
type textarea "העליה לתורה תתקיים אי”ה בשבת קודש פרשת תולדות ב’ כסלו תשפ”ו The twenty-first of…"
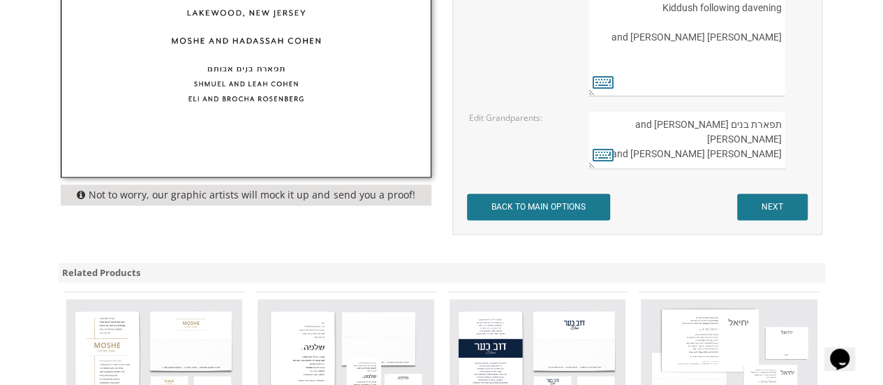
scroll to position [838, 0]
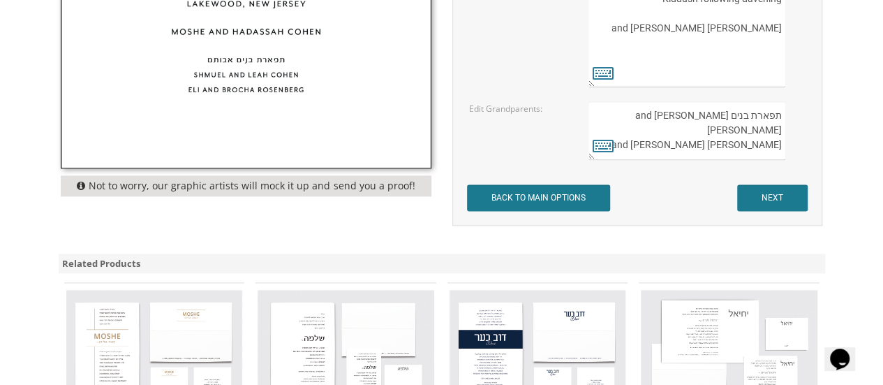
drag, startPoint x: 692, startPoint y: 117, endPoint x: 783, endPoint y: 101, distance: 91.5
click at [783, 101] on textarea "תפארת בנים אבותם Shmuel and Leah Cohen Eli and Brocha Rosenberg" at bounding box center [687, 130] width 198 height 59
click at [709, 115] on textarea "תפארת בנים אבותם Shmuel and Leah Cohen Eli and Brocha Rosenberg" at bounding box center [687, 130] width 198 height 59
drag, startPoint x: 680, startPoint y: 129, endPoint x: 786, endPoint y: 134, distance: 106.2
click at [786, 134] on div "תפארת בנים אבותם Shmuel and Leah Cohen Eli and Brocha Rosenberg" at bounding box center [696, 130] width 217 height 59
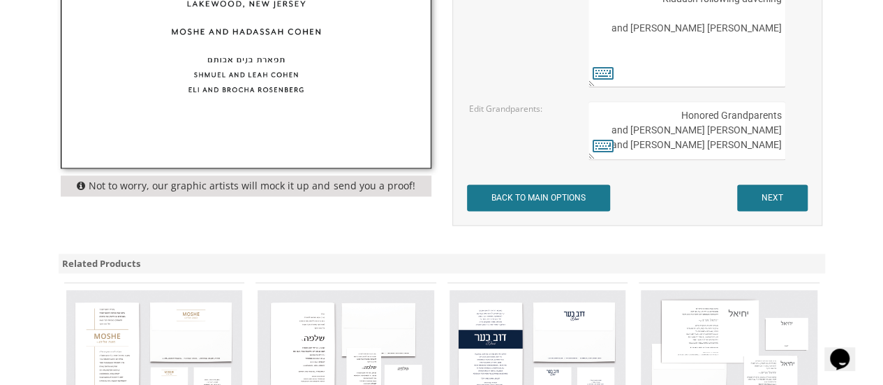
click at [690, 126] on textarea "תפארת בנים אבותם Shmuel and Leah Cohen Eli and Brocha Rosenberg" at bounding box center [687, 130] width 198 height 59
click at [741, 130] on textarea "תפארת בנים אבותם Shmuel and Leah Cohen Eli and Brocha Rosenberg" at bounding box center [687, 130] width 198 height 59
drag, startPoint x: 669, startPoint y: 145, endPoint x: 780, endPoint y: 138, distance: 111.3
click at [780, 138] on textarea "תפארת בנים אבותם Shmuel and Leah Cohen Eli and Brocha Rosenberg" at bounding box center [687, 130] width 198 height 59
click at [644, 144] on textarea "תפארת בנים אבותם Shmuel and Leah Cohen Eli and Brocha Rosenberg" at bounding box center [687, 130] width 198 height 59
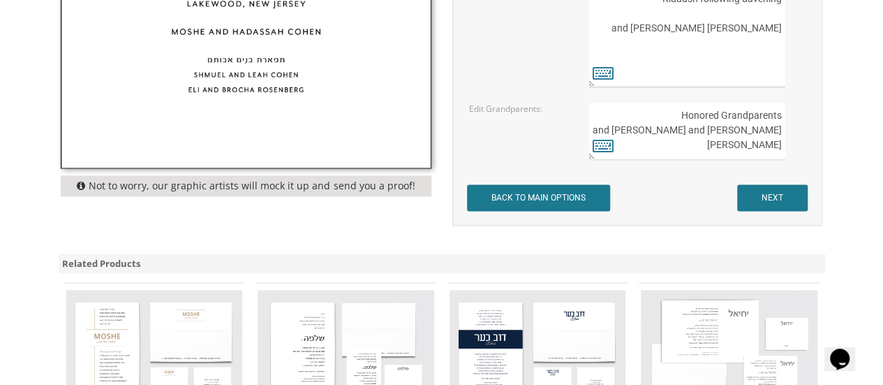
click at [780, 144] on textarea "תפארת בנים אבותם Shmuel and Leah Cohen Eli and Brocha Rosenberg" at bounding box center [687, 130] width 198 height 59
click at [652, 143] on textarea "תפארת בנים אבותם Shmuel and Leah Cohen Eli and Brocha Rosenberg" at bounding box center [687, 130] width 198 height 59
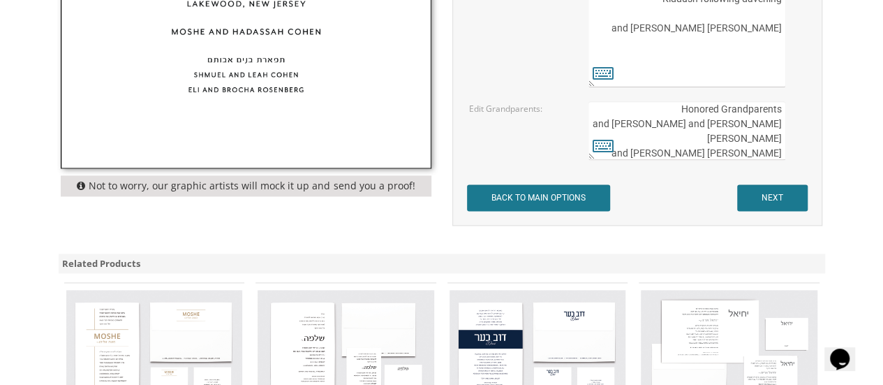
click at [745, 151] on textarea "תפארת בנים אבותם Shmuel and Leah Cohen Eli and Brocha Rosenberg" at bounding box center [687, 130] width 198 height 59
click at [780, 153] on textarea "תפארת בנים אבותם Shmuel and Leah Cohen Eli and Brocha Rosenberg" at bounding box center [687, 130] width 198 height 59
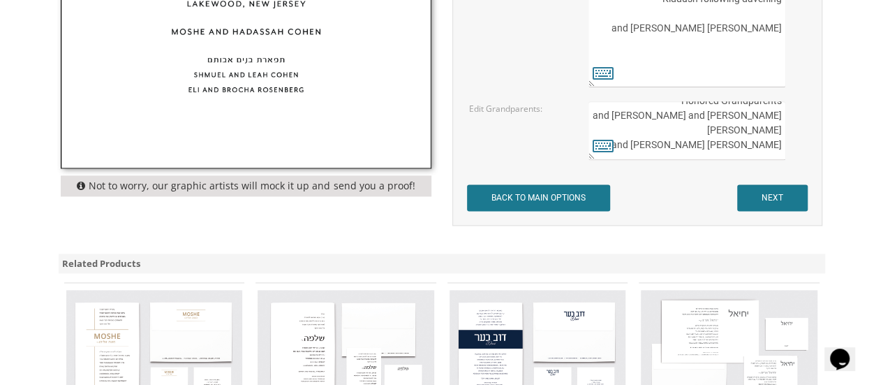
scroll to position [14, 0]
click at [653, 143] on textarea "תפארת בנים אבותם Shmuel and Leah Cohen Eli and Brocha Rosenberg" at bounding box center [687, 130] width 198 height 59
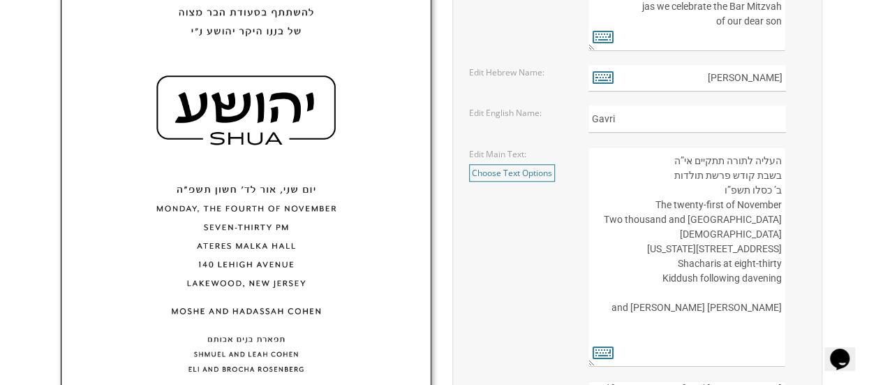
scroll to position [419, 0]
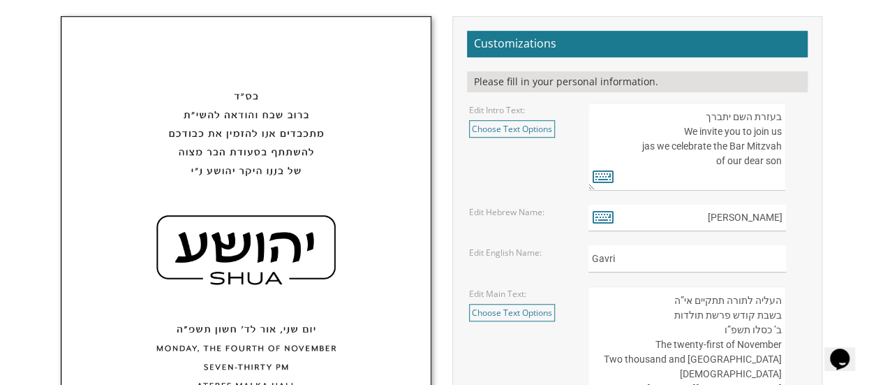
type textarea "Honored Grandparents Penny and Lenny Beer Pnina and Stephen Glassman Esther and…"
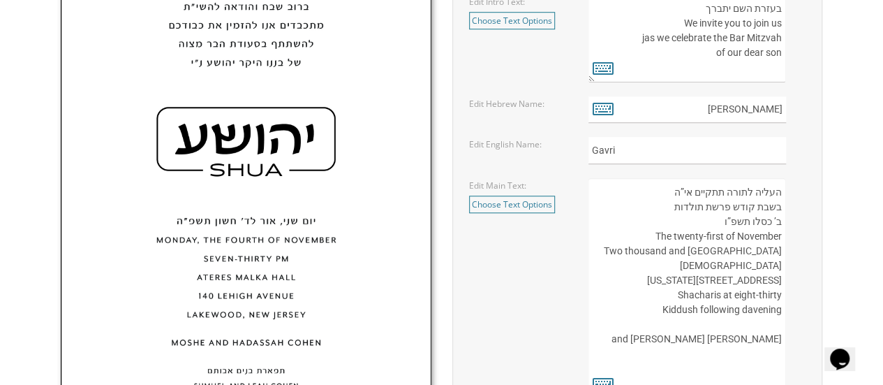
scroll to position [558, 0]
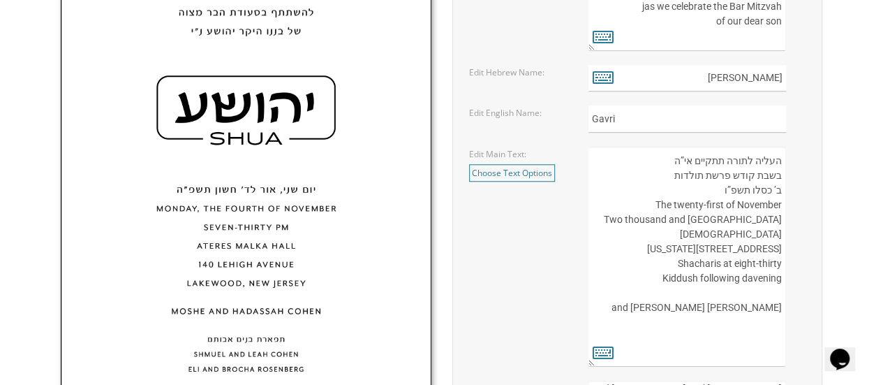
click at [741, 175] on textarea "העליה לתורה תתקיים אי”ה בשבת קודש פרשת לך לך ח’ חשון תשע”ט The twenty-eighth of…" at bounding box center [687, 257] width 198 height 220
drag, startPoint x: 666, startPoint y: 158, endPoint x: 782, endPoint y: 144, distance: 116.7
click at [782, 147] on textarea "העליה לתורה תתקיים אי”ה בשבת קודש פרשת לך לך ח’ חשון תשע”ט The twenty-eighth of…" at bounding box center [687, 257] width 198 height 220
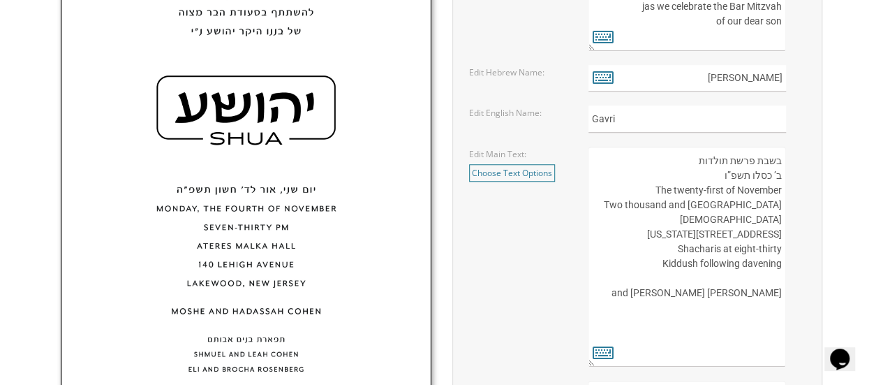
drag, startPoint x: 732, startPoint y: 263, endPoint x: 781, endPoint y: 262, distance: 48.9
click at [781, 262] on textarea "העליה לתורה תתקיים אי”ה בשבת קודש פרשת לך לך ח’ חשון תשע”ט The twenty-eighth of…" at bounding box center [687, 257] width 198 height 220
click at [770, 235] on textarea "העליה לתורה תתקיים אי”ה בשבת קודש פרשת לך לך ח’ חשון תשע”ט The twenty-eighth of…" at bounding box center [687, 257] width 198 height 220
click at [699, 234] on textarea "העליה לתורה תתקיים אי”ה בשבת קודש פרשת לך לך ח’ חשון תשע”ט The twenty-eighth of…" at bounding box center [687, 257] width 198 height 220
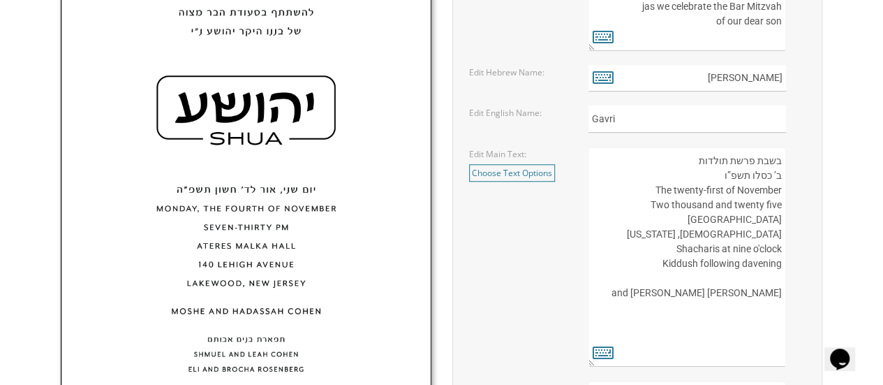
paste textarea "2437"
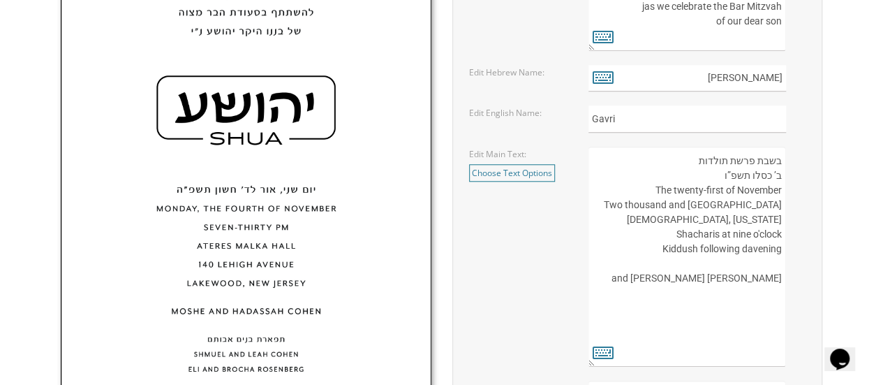
click at [762, 235] on textarea "העליה לתורה תתקיים אי”ה בשבת קודש פרשת לך לך ח’ חשון תשע”ט The twenty-eighth of…" at bounding box center [687, 257] width 198 height 220
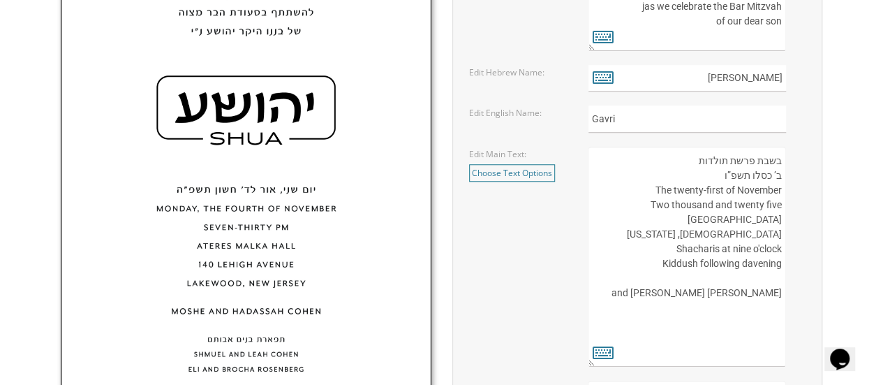
paste textarea "2437"
click at [769, 248] on textarea "העליה לתורה תתקיים אי”ה בשבת קודש פרשת לך לך ח’ חשון תשע”ט The twenty-eighth of…" at bounding box center [687, 257] width 198 height 220
drag, startPoint x: 780, startPoint y: 232, endPoint x: 793, endPoint y: 233, distance: 12.6
click at [780, 232] on textarea "העליה לתורה תתקיים אי”ה בשבת קודש פרשת לך לך ח’ חשון תשע”ט The twenty-eighth of…" at bounding box center [687, 257] width 198 height 220
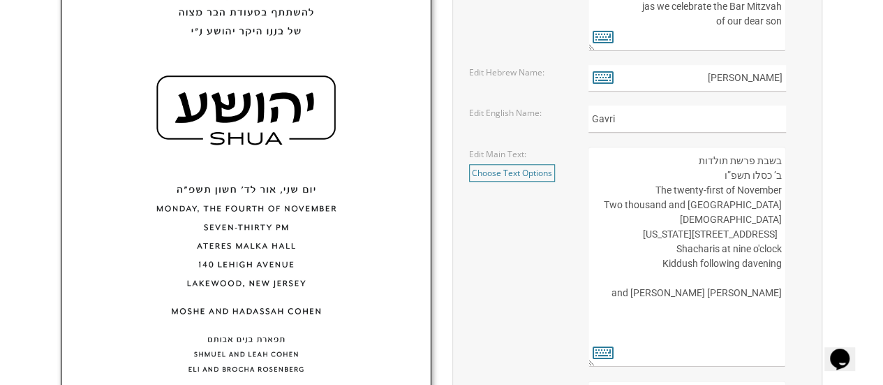
click at [660, 235] on textarea "העליה לתורה תתקיים אי”ה בשבת קודש פרשת לך לך ח’ חשון תשע”ט The twenty-eighth of…" at bounding box center [687, 257] width 198 height 220
click at [669, 233] on textarea "העליה לתורה תתקיים אי”ה בשבת קודש פרשת לך לך ח’ חשון תשע”ט The twenty-eighth of…" at bounding box center [687, 257] width 198 height 220
click at [769, 232] on textarea "העליה לתורה תתקיים אי”ה בשבת קודש פרשת לך לך ח’ חשון תשע”ט The twenty-eighth of…" at bounding box center [687, 257] width 198 height 220
paste textarea "2437"
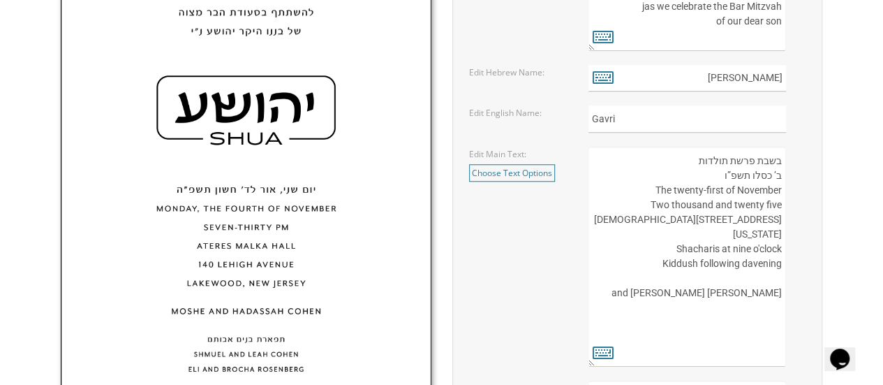
click at [771, 216] on textarea "העליה לתורה תתקיים אי”ה בשבת קודש פרשת לך לך ח’ חשון תשע”ט The twenty-eighth of…" at bounding box center [687, 257] width 198 height 220
click at [701, 231] on textarea "העליה לתורה תתקיים אי”ה בשבת קודש פרשת לך לך ח’ חשון תשע”ט The twenty-eighth of…" at bounding box center [687, 257] width 198 height 220
paste textarea "2437"
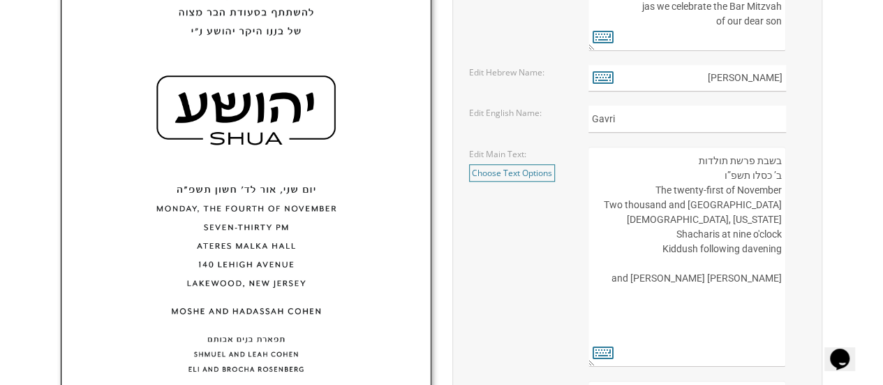
click at [762, 235] on textarea "העליה לתורה תתקיים אי”ה בשבת קודש פרשת לך לך ח’ חשון תשע”ט The twenty-eighth of…" at bounding box center [687, 257] width 198 height 220
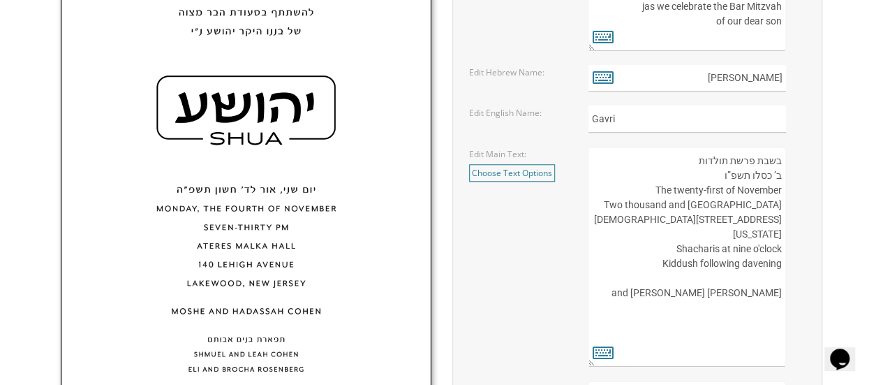
type textarea "בשבת פרשת תולדות ב’ כסלו תשפ”ו The twenty-first of November Two thousand and tw…"
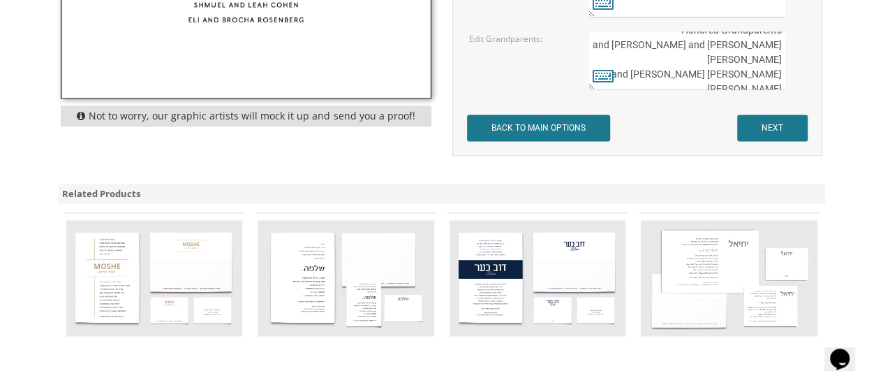
scroll to position [29, 0]
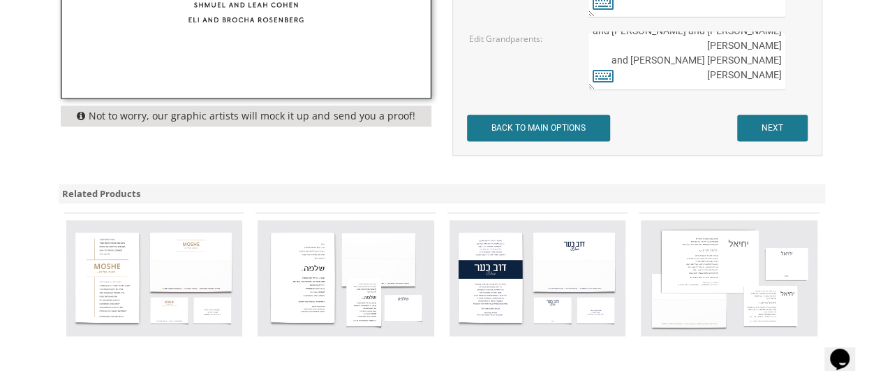
click at [693, 73] on textarea "תפארת בנים אבותם Shmuel and Leah Cohen Eli and Brocha Rosenberg" at bounding box center [687, 60] width 198 height 59
type textarea "Honored Grandparents Penny and Lenny Beer Pnina and Stephen Glassman Esther and…"
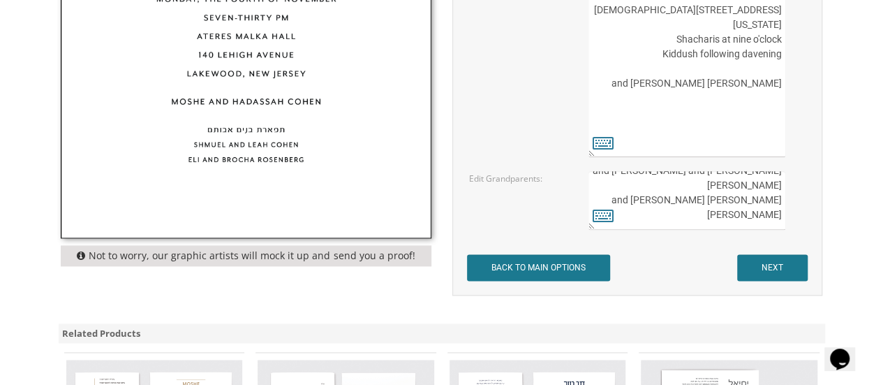
scroll to position [768, 0]
drag, startPoint x: 781, startPoint y: 97, endPoint x: 631, endPoint y: 17, distance: 170.2
click at [631, 17] on textarea "העליה לתורה תתקיים אי”ה בשבת קודש פרשת לך לך ח’ חשון תשע”ט The twenty-eighth of…" at bounding box center [687, 47] width 198 height 220
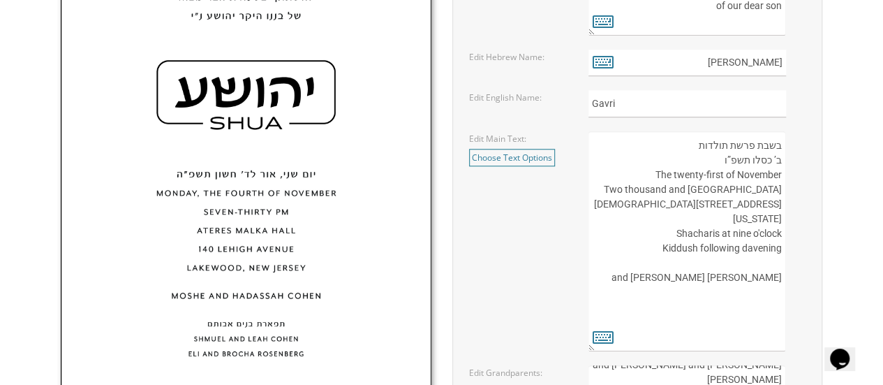
scroll to position [558, 0]
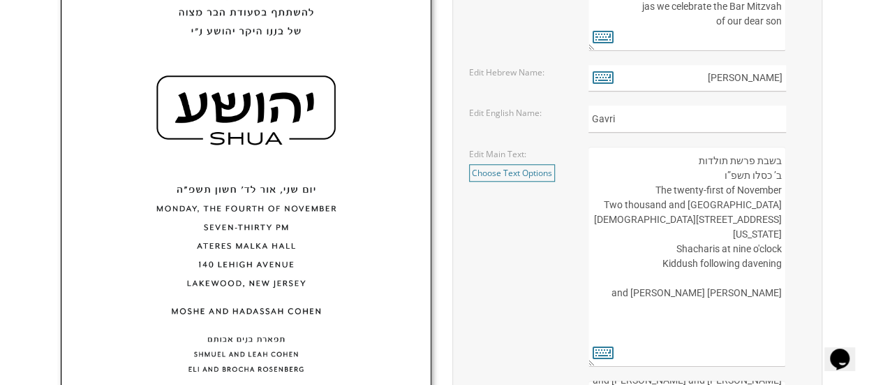
drag, startPoint x: 677, startPoint y: 154, endPoint x: 794, endPoint y: 227, distance: 137.9
click at [794, 227] on div "העליה לתורה תתקיים אי”ה בשבת קודש פרשת לך לך ח’ חשון תשע”ט The twenty-eighth of…" at bounding box center [696, 257] width 217 height 220
click at [674, 154] on textarea "העליה לתורה תתקיים אי”ה בשבת קודש פרשת לך לך ח’ חשון תשע”ט The twenty-eighth of…" at bounding box center [687, 257] width 198 height 220
click at [685, 154] on textarea "העליה לתורה תתקיים אי”ה בשבת קודש פרשת לך לך ח’ חשון תשע”ט The twenty-eighth of…" at bounding box center [687, 257] width 198 height 220
drag, startPoint x: 695, startPoint y: 158, endPoint x: 781, endPoint y: 334, distance: 195.7
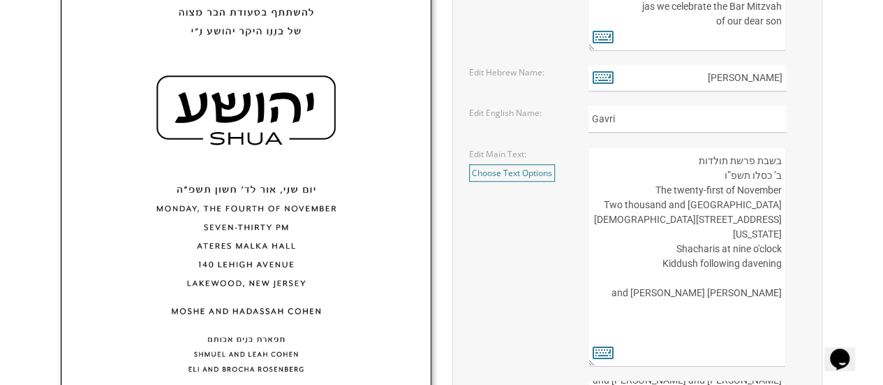
click at [781, 334] on textarea "העליה לתורה תתקיים אי”ה בשבת קודש פרשת לך לך ח’ חשון תשע”ט The twenty-eighth of…" at bounding box center [687, 257] width 198 height 220
drag, startPoint x: 653, startPoint y: 43, endPoint x: 643, endPoint y: 51, distance: 13.4
click at [653, 43] on textarea "בעזרת השם יתברך We would be honored to have you join us at the Seudas Bar Mitzv…" at bounding box center [687, 7] width 198 height 88
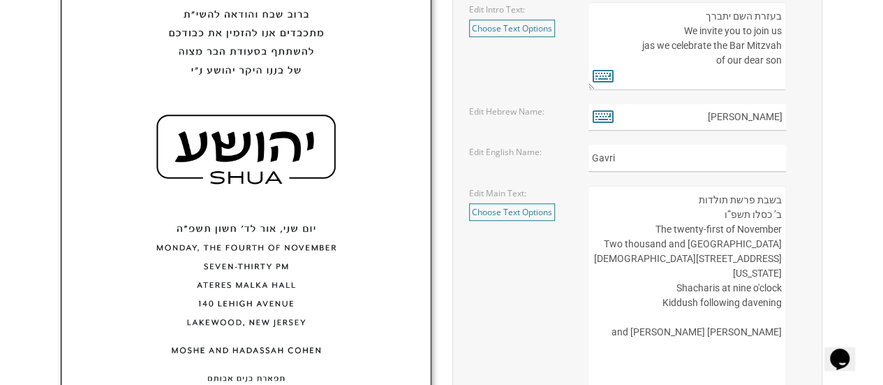
scroll to position [489, 0]
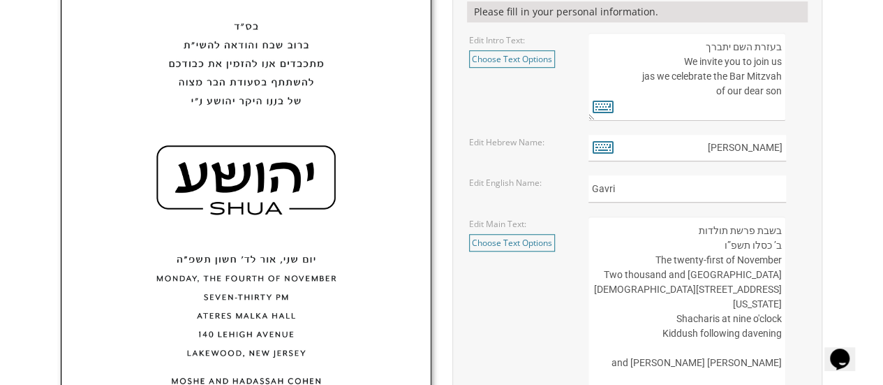
click at [644, 77] on textarea "בעזרת השם יתברך We would be honored to have you join us at the Seudas Bar Mitzv…" at bounding box center [687, 77] width 198 height 88
drag, startPoint x: 648, startPoint y: 76, endPoint x: 660, endPoint y: 72, distance: 12.6
click at [649, 75] on textarea "בעזרת השם יתברך We would be honored to have you join us at the Seudas Bar Mitzv…" at bounding box center [687, 77] width 198 height 88
click at [642, 77] on textarea "בעזרת השם יתברך We would be honored to have you join us at the Seudas Bar Mitzv…" at bounding box center [687, 77] width 198 height 88
click at [780, 75] on textarea "בעזרת השם יתברך We would be honored to have you join us at the Seudas Bar Mitzv…" at bounding box center [687, 77] width 198 height 88
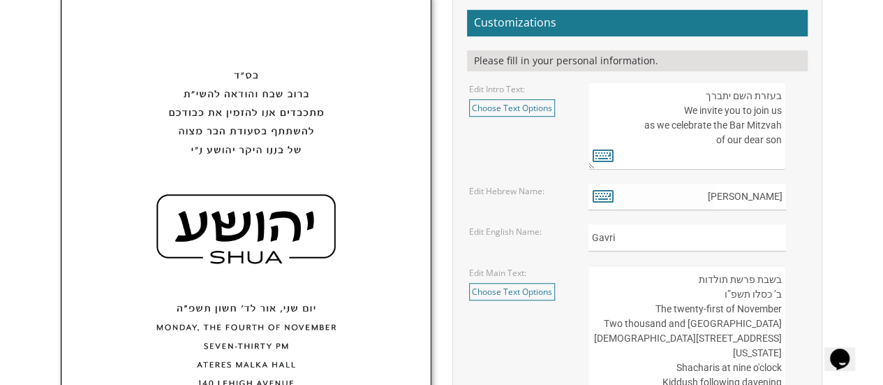
scroll to position [419, 0]
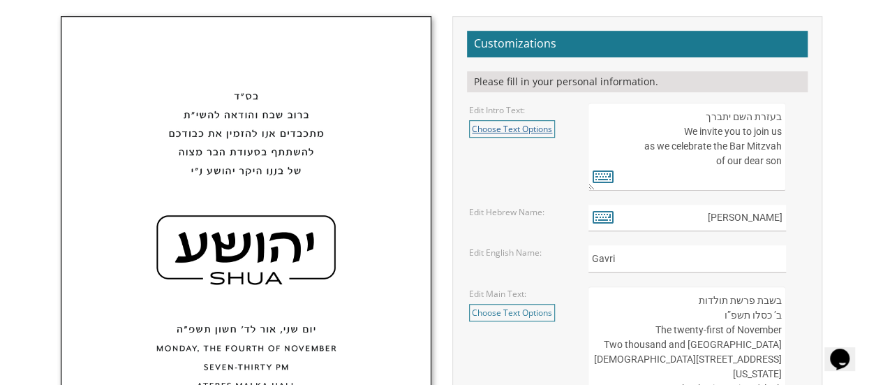
type textarea "בעזרת השם יתברך We invite you to join us as we celebrate the Bar Mitzvah of our…"
click at [503, 126] on link "Choose Text Options" at bounding box center [512, 128] width 86 height 17
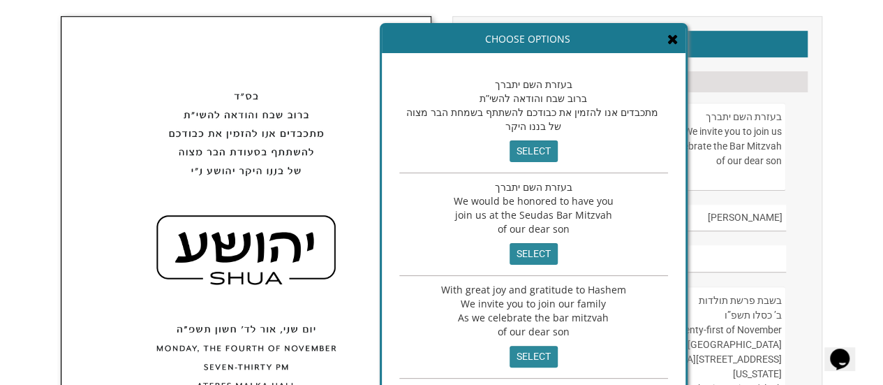
drag, startPoint x: 401, startPoint y: 112, endPoint x: 436, endPoint y: 110, distance: 35.0
click at [442, 109] on div "בעזרת השם יתברך ברוב שבח והודאה להשי”ת מתכבדים אנו להזמין את כבודכם להשתתף בשמח…" at bounding box center [533, 122] width 269 height 103
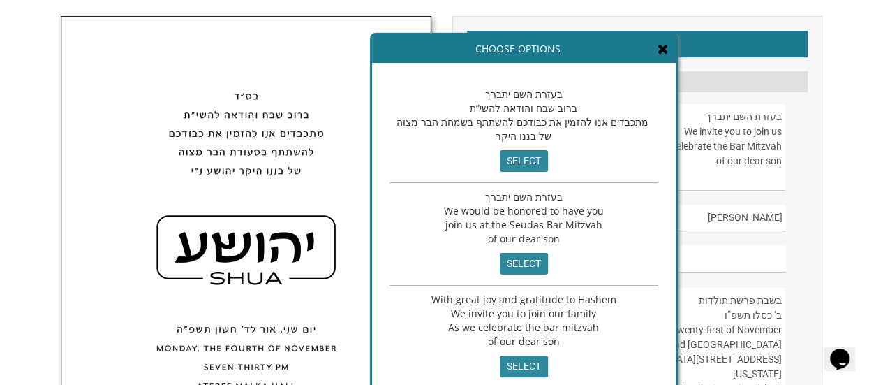
drag, startPoint x: 444, startPoint y: 112, endPoint x: 464, endPoint y: 110, distance: 19.7
click at [464, 110] on span "בעזרת השם יתברך ברוב שבח והודאה להשי”ת מתכבדים אנו להזמין את כבודכם להשתתף בשמח…" at bounding box center [524, 114] width 255 height 55
click at [468, 108] on span "בעזרת השם יתברך ברוב שבח והודאה להשי”ת מתכבדים אנו להזמין את כבודכם להשתתף בשמח…" at bounding box center [524, 114] width 255 height 55
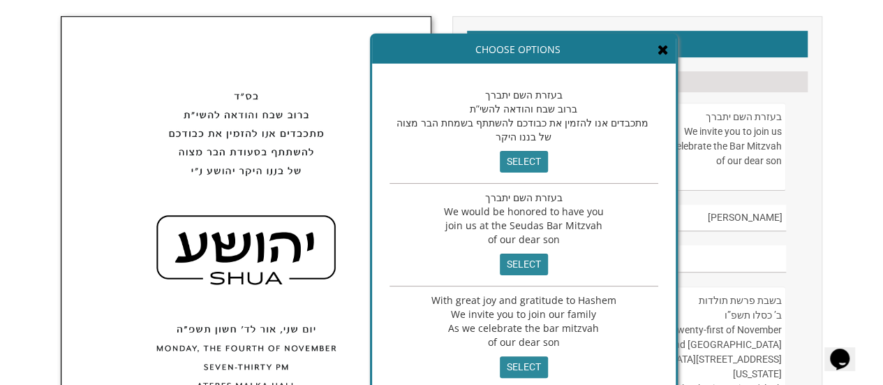
click at [658, 48] on icon at bounding box center [663, 50] width 11 height 14
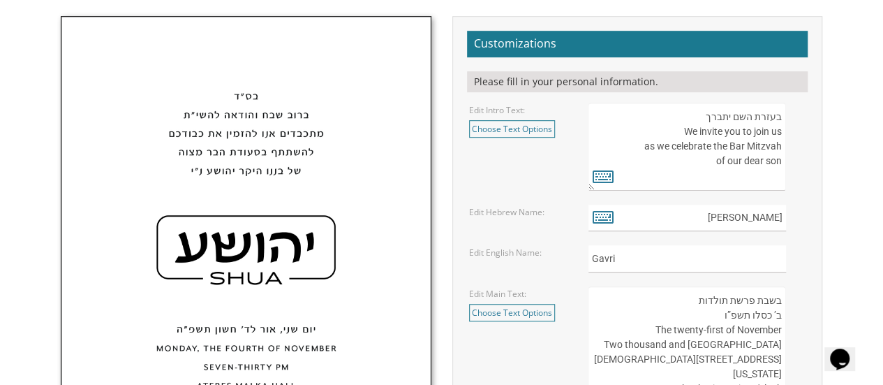
drag, startPoint x: 695, startPoint y: 113, endPoint x: 788, endPoint y: 166, distance: 106.9
click at [788, 166] on div "בעזרת השם יתברך We would be honored to have you join us at the Seudas Bar Mitzv…" at bounding box center [696, 147] width 217 height 88
click at [783, 160] on textarea "בעזרת השם יתברך We would be honored to have you join us at the Seudas Bar Mitzv…" at bounding box center [687, 147] width 198 height 88
click at [783, 161] on textarea "בעזרת השם יתברך We would be honored to have you join us at the Seudas Bar Mitzv…" at bounding box center [687, 147] width 198 height 88
click at [778, 163] on textarea "בעזרת השם יתברך We would be honored to have you join us at the Seudas Bar Mitzv…" at bounding box center [687, 147] width 198 height 88
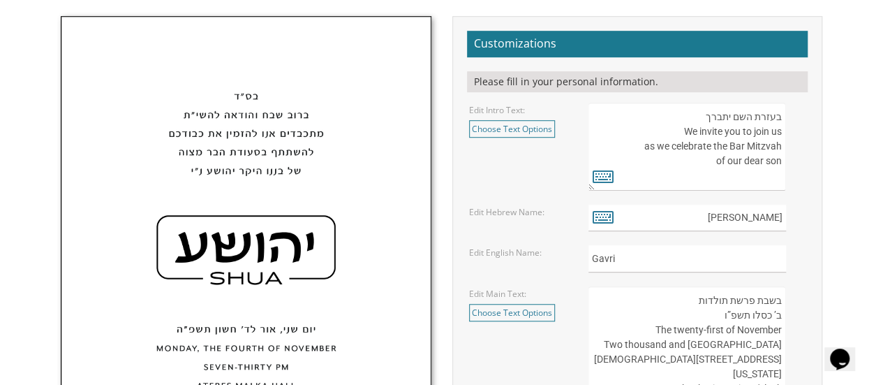
drag, startPoint x: 780, startPoint y: 160, endPoint x: 632, endPoint y: 134, distance: 150.9
click at [627, 124] on textarea "בעזרת השם יתברך We would be honored to have you join us at the Seudas Bar Mitzv…" at bounding box center [687, 147] width 198 height 88
click at [600, 181] on icon at bounding box center [603, 176] width 21 height 20
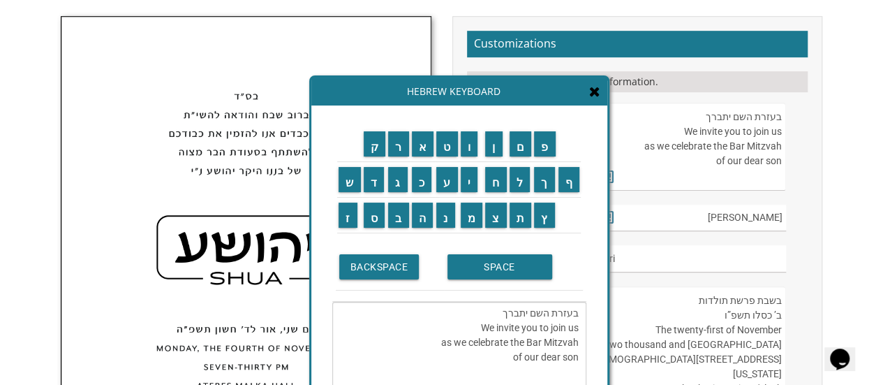
drag, startPoint x: 578, startPoint y: 357, endPoint x: 445, endPoint y: 301, distance: 144.6
click at [444, 302] on textarea "בעזרת השם יתברך We invite you to join us as we celebrate the Bar Mitzvah of our…" at bounding box center [459, 350] width 254 height 96
type textarea "בעזרת השם יתברךof our dea We invite you to join us as we celebrate the Bar Mitz…"
click at [595, 100] on div "Hebrew Keyboard" at bounding box center [459, 91] width 296 height 28
click at [591, 91] on icon at bounding box center [594, 91] width 11 height 14
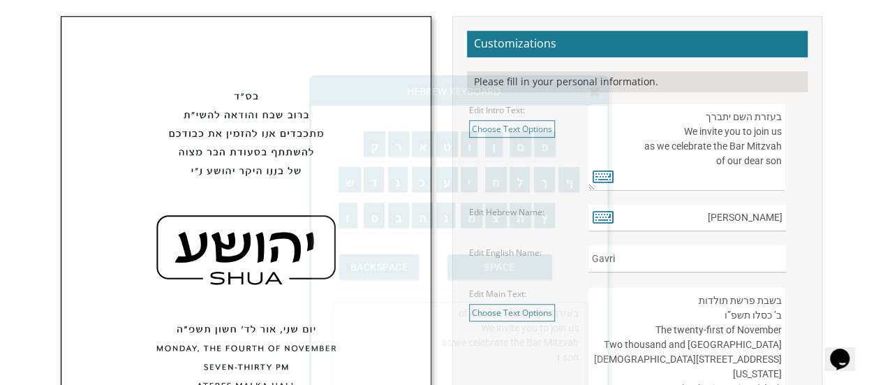
click at [863, 84] on body "My Cart {{shoppingcart.totalQuantityDisplay}} Total: {{shoppingcart.subtotal}} …" at bounding box center [441, 363] width 883 height 1565
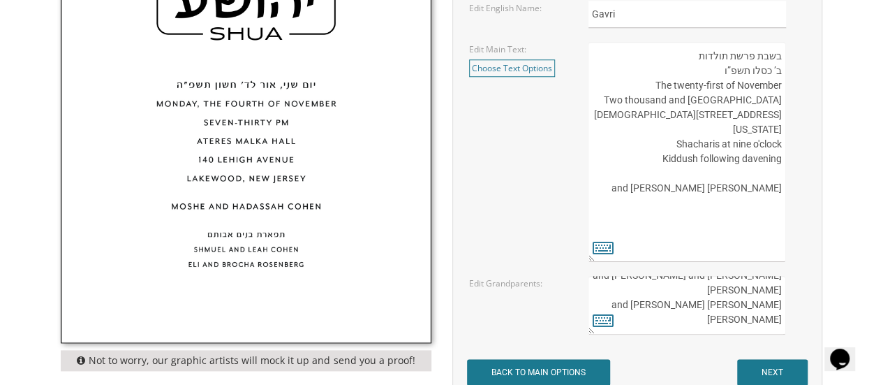
scroll to position [698, 0]
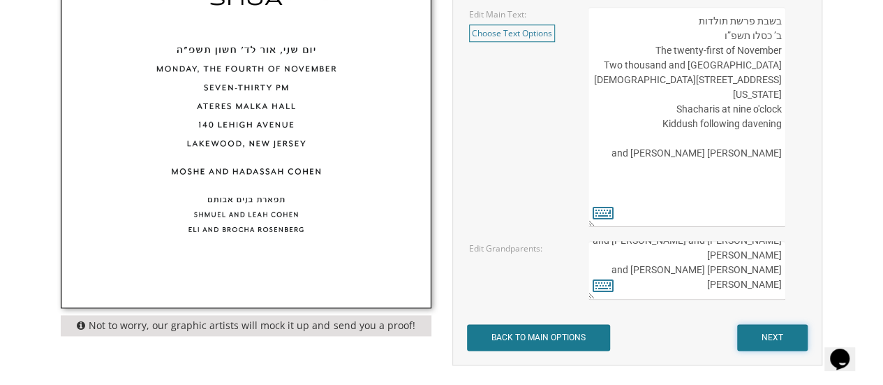
click at [764, 346] on input "NEXT" at bounding box center [772, 337] width 71 height 27
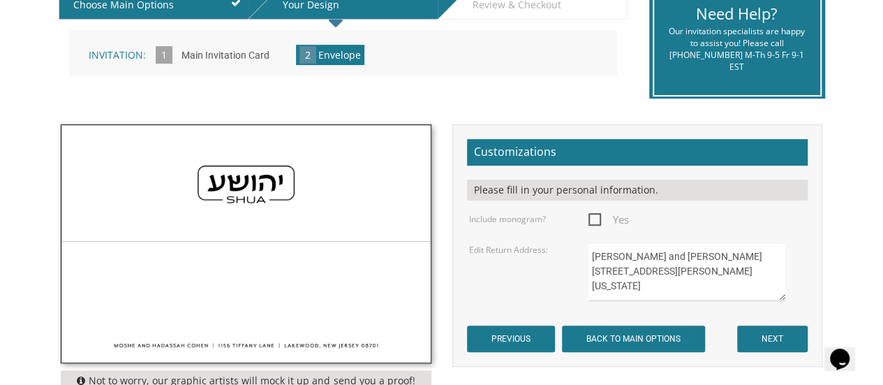
scroll to position [349, 0]
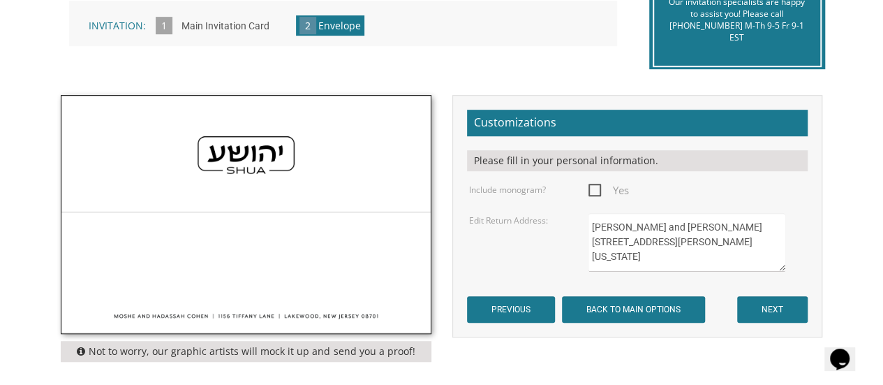
click at [593, 184] on span "Yes" at bounding box center [608, 189] width 40 height 17
click at [593, 184] on input "Yes" at bounding box center [592, 188] width 9 height 9
checkbox input "true"
click at [725, 259] on textarea "Moshe and Hadassah Cohen 1156 Tiffany Lane Lakewood, New Jersey 08701" at bounding box center [687, 242] width 198 height 59
click at [605, 223] on textarea "Moshe and Hadassah Cohen 1156 Tiffany Lane Lakewood, New Jersey 08701" at bounding box center [687, 242] width 198 height 59
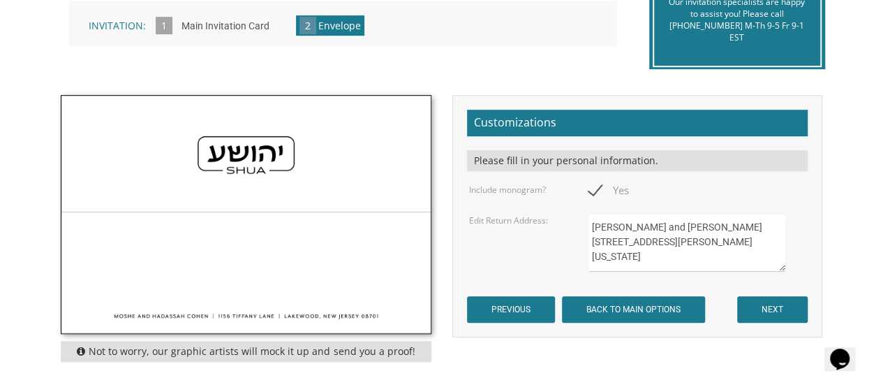
drag, startPoint x: 605, startPoint y: 223, endPoint x: 598, endPoint y: 221, distance: 7.1
click at [600, 221] on textarea "Moshe and Hadassah Cohen 1156 Tiffany Lane Lakewood, New Jersey 08701" at bounding box center [687, 242] width 198 height 59
click at [597, 241] on textarea "Moshe and Hadassah Cohen 1156 Tiffany Lane Lakewood, New Jersey 08701" at bounding box center [687, 242] width 198 height 59
click at [612, 252] on textarea "Moshe and Hadassah Cohen 1156 Tiffany Lane Lakewood, New Jersey 08701" at bounding box center [687, 242] width 198 height 59
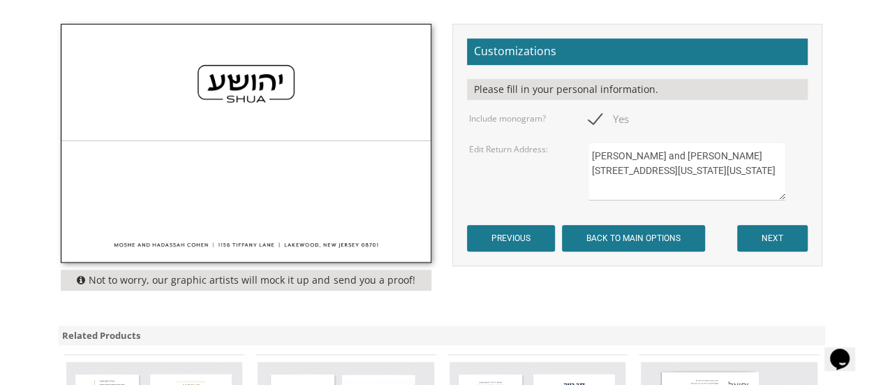
scroll to position [419, 0]
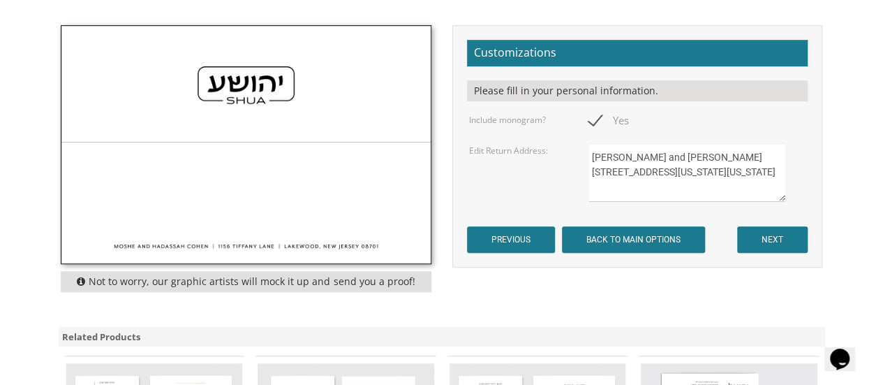
type textarea "Lisa and Charlie Beer 14447 Washington Boulevard University Heights, Ohio 44118"
click at [796, 244] on input "NEXT" at bounding box center [772, 239] width 71 height 27
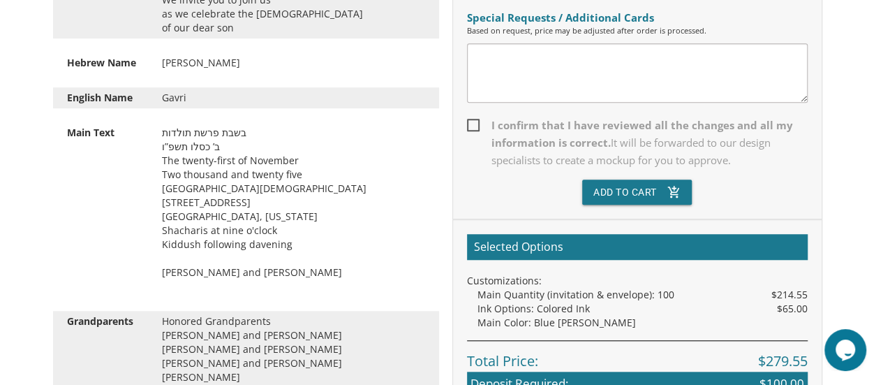
scroll to position [209, 0]
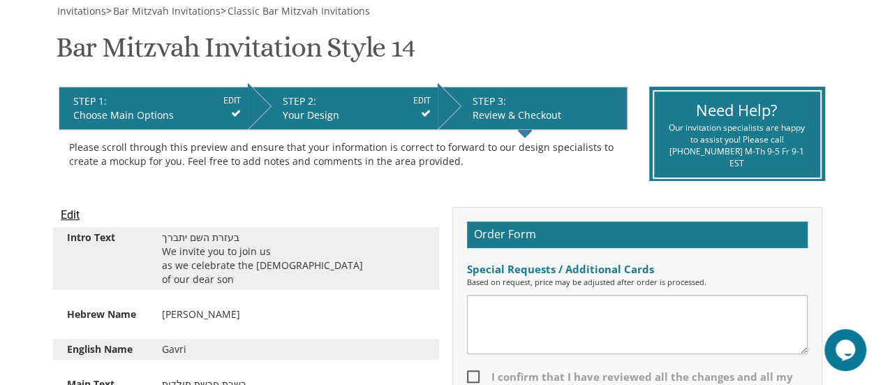
click at [72, 216] on input "Edit" at bounding box center [70, 215] width 19 height 17
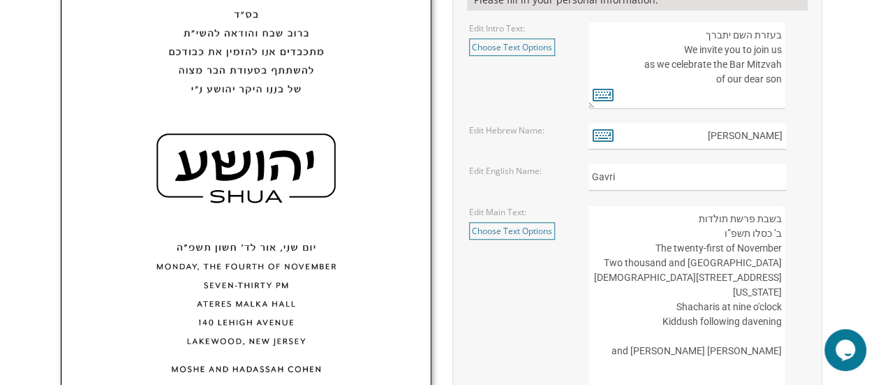
scroll to position [489, 0]
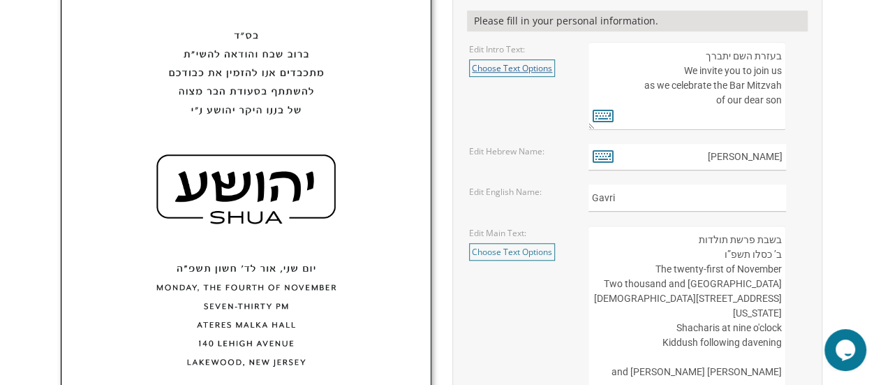
click at [517, 64] on link "Choose Text Options" at bounding box center [512, 67] width 86 height 17
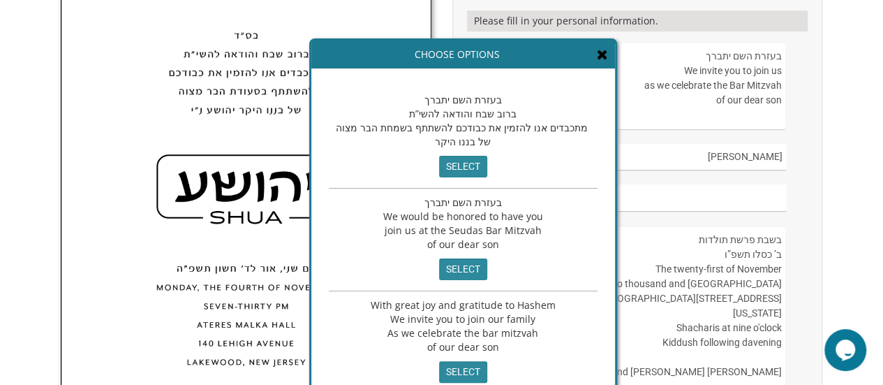
click at [597, 54] on icon at bounding box center [602, 54] width 11 height 14
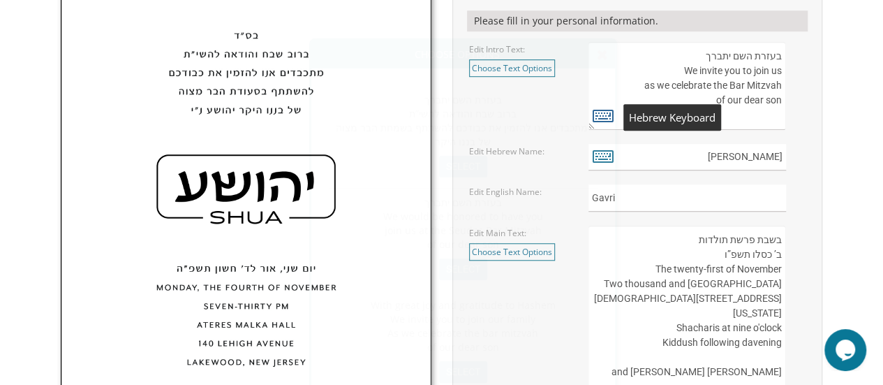
click at [605, 117] on icon at bounding box center [603, 115] width 21 height 20
type textarea "בעזרת השם יתברך We invite you to join us as we celebrate the Bar Mitzvah of our…"
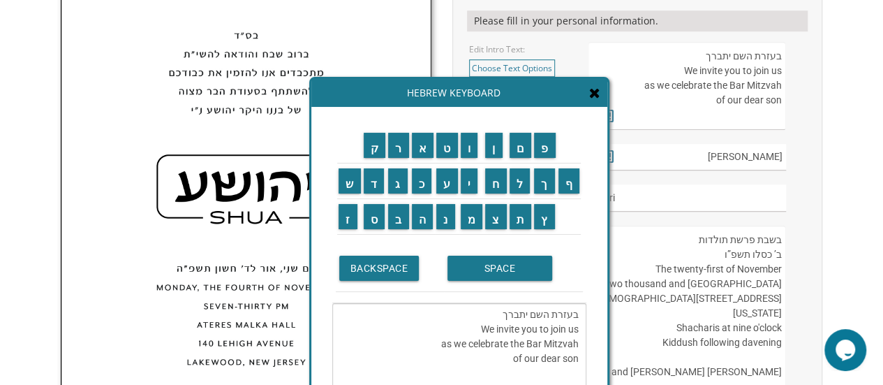
click at [577, 311] on textarea "בעזרת השם יתברך We invite you to join us as we celebrate the Bar Mitzvah of our…" at bounding box center [459, 351] width 254 height 96
drag, startPoint x: 577, startPoint y: 311, endPoint x: 564, endPoint y: 316, distance: 13.9
click at [564, 316] on textarea "בעזרת השם יתברך We invite you to join us as we celebrate the Bar Mitzvah of our…" at bounding box center [459, 351] width 254 height 96
click at [563, 316] on textarea "בעזרת השם יתברך We invite you to join us as we celebrate the Bar Mitzvah of our…" at bounding box center [459, 351] width 254 height 96
drag, startPoint x: 578, startPoint y: 356, endPoint x: 551, endPoint y: 357, distance: 27.2
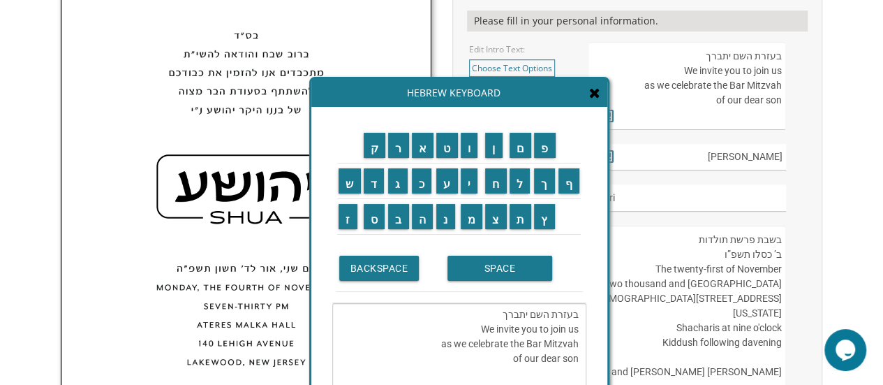
click at [549, 357] on textarea "בעזרת השם יתברך We invite you to join us as we celebrate the Bar Mitzvah of our…" at bounding box center [459, 351] width 254 height 96
drag, startPoint x: 577, startPoint y: 369, endPoint x: 575, endPoint y: 362, distance: 7.1
click at [575, 369] on textarea "בעזרת השם יתברך We invite you to join us as we celebrate the Bar Mitzvah of our…" at bounding box center [459, 351] width 254 height 96
drag, startPoint x: 577, startPoint y: 358, endPoint x: 417, endPoint y: 335, distance: 161.5
click at [417, 335] on textarea "בעזרת השם יתברך We invite you to join us as we celebrate the Bar Mitzvah of our…" at bounding box center [459, 351] width 254 height 96
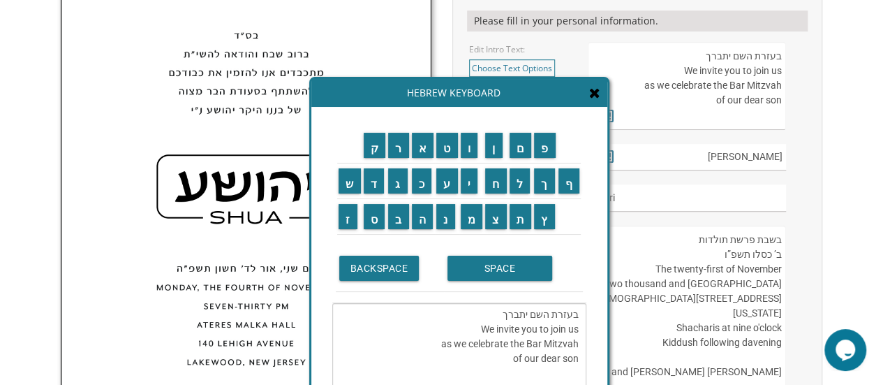
click at [596, 103] on div "Hebrew Keyboard" at bounding box center [459, 93] width 296 height 28
click at [595, 98] on icon at bounding box center [594, 93] width 11 height 14
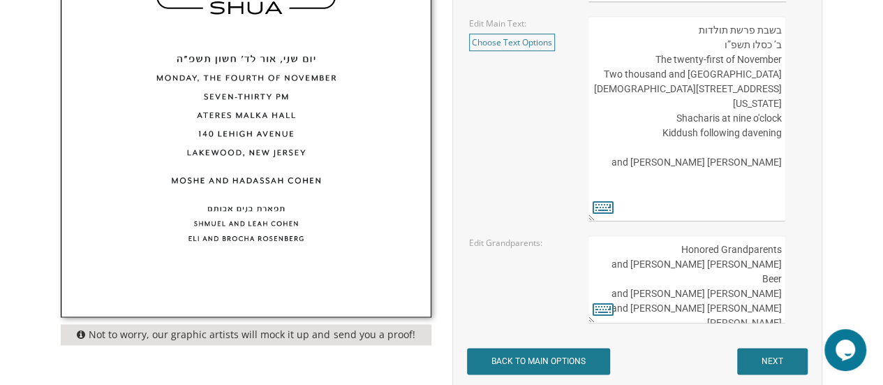
scroll to position [768, 0]
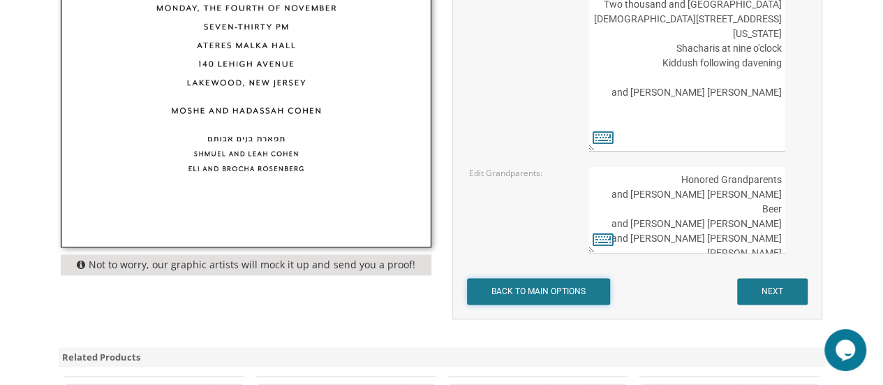
click at [512, 292] on input "BACK TO MAIN OPTIONS" at bounding box center [538, 291] width 143 height 27
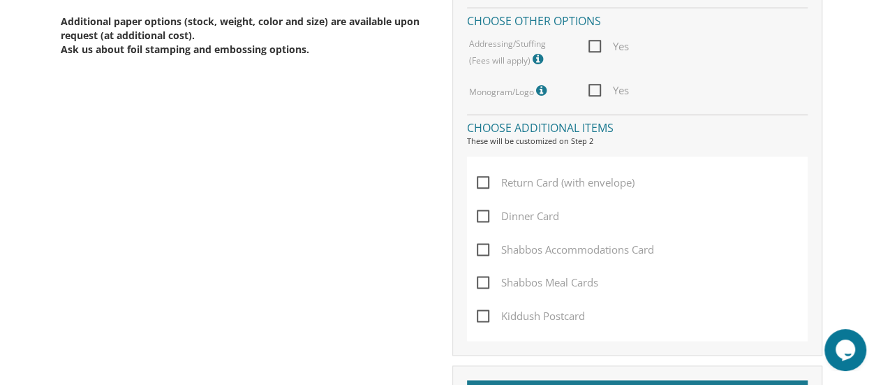
scroll to position [838, 0]
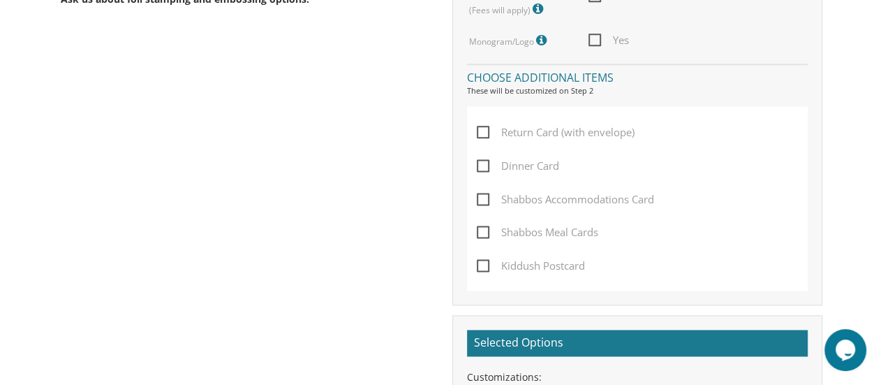
click at [483, 165] on span "Dinner Card" at bounding box center [518, 165] width 82 height 17
click at [483, 165] on input "Dinner Card" at bounding box center [481, 164] width 9 height 9
checkbox input "true"
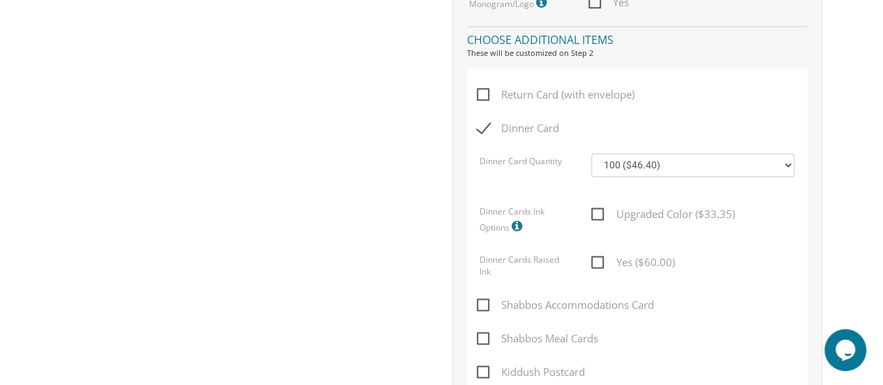
scroll to position [907, 0]
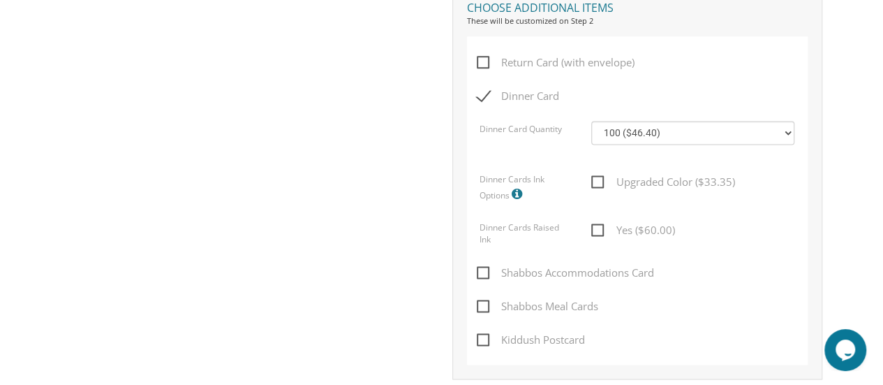
click at [599, 177] on span "Upgraded Color ($33.35)" at bounding box center [662, 181] width 143 height 17
click at [599, 177] on input "Upgraded Color ($33.35)" at bounding box center [595, 180] width 9 height 9
checkbox input "true"
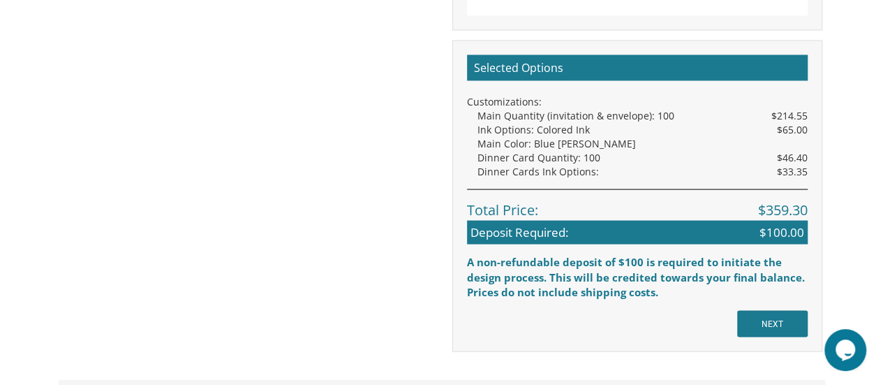
scroll to position [1326, 0]
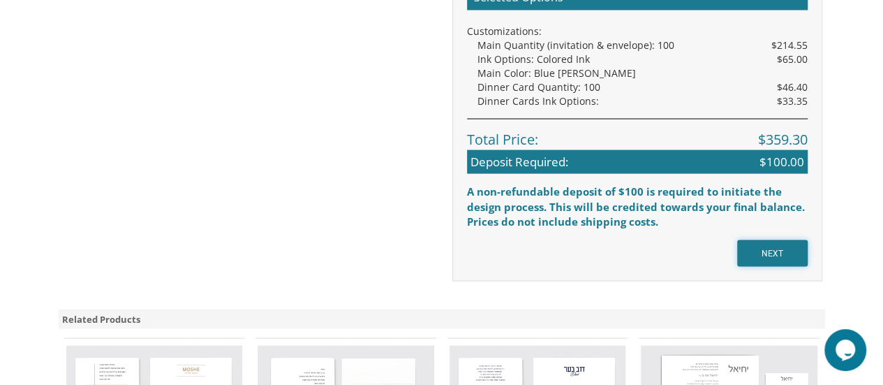
click at [796, 258] on input "NEXT" at bounding box center [772, 253] width 71 height 27
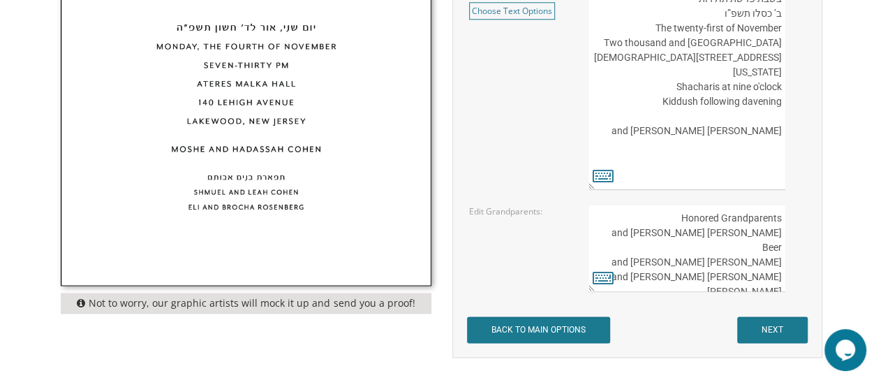
scroll to position [838, 0]
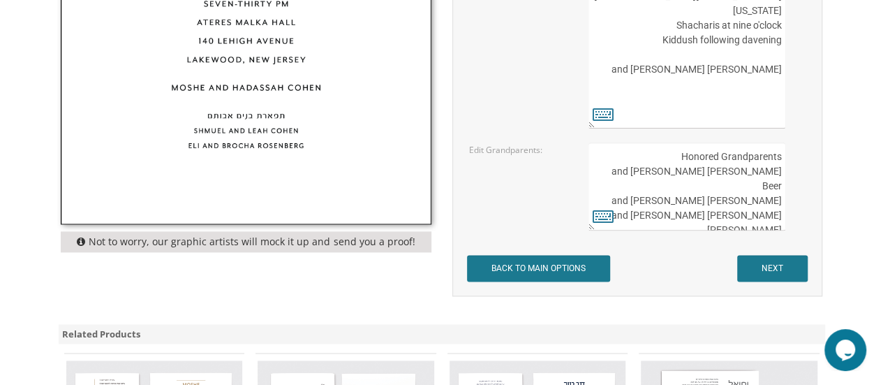
drag, startPoint x: 708, startPoint y: 216, endPoint x: 799, endPoint y: 192, distance: 93.8
click at [708, 214] on textarea "Honored Grandparents Penny and Lenny Beer Pnina and Stephen Glassman Esther and…" at bounding box center [687, 186] width 198 height 88
click at [780, 216] on textarea "Honored Grandparents Penny and Lenny Beer Pnina and Stephen Glassman Esther and…" at bounding box center [687, 186] width 198 height 88
click at [629, 217] on textarea "Honored Grandparents Penny and Lenny Beer Pnina and Stephen Glassman Esther and…" at bounding box center [687, 186] width 198 height 88
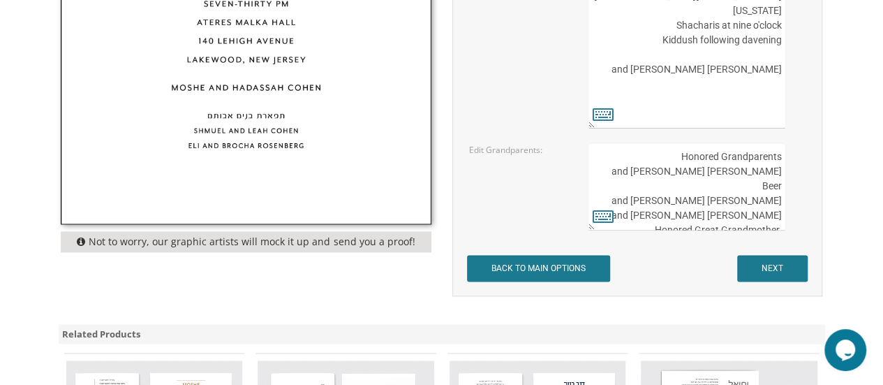
type textarea "Honored Grandparents Penny and Lenny Beer Pnina and Stephen Glassman Esther and…"
click at [758, 262] on input "NEXT" at bounding box center [772, 268] width 71 height 27
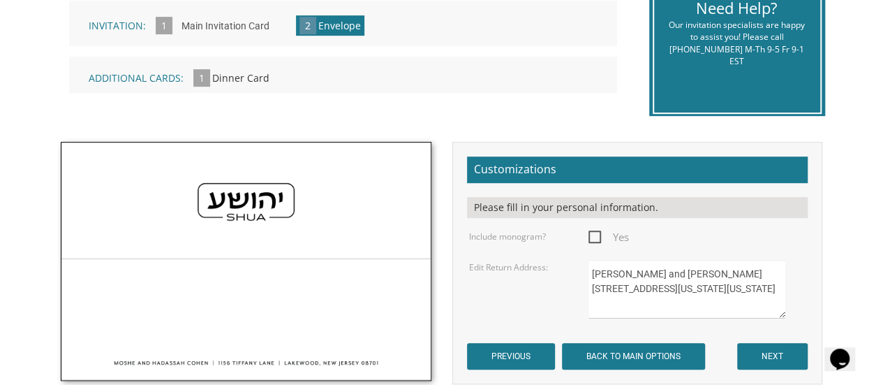
scroll to position [419, 0]
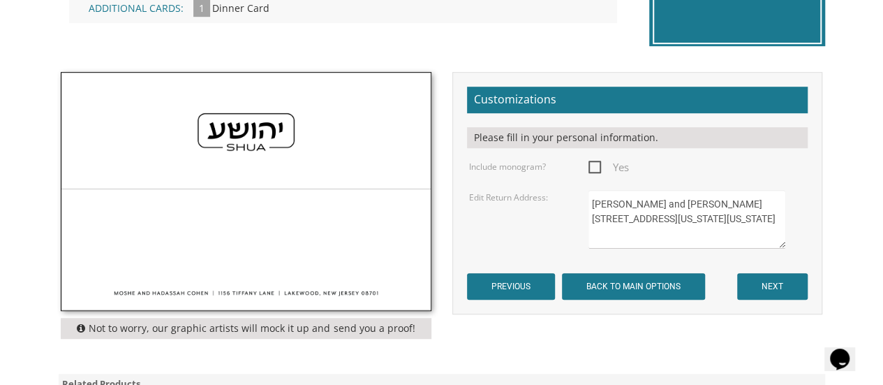
click at [594, 163] on span "Yes" at bounding box center [608, 166] width 40 height 17
click at [594, 163] on input "Yes" at bounding box center [592, 165] width 9 height 9
checkbox input "true"
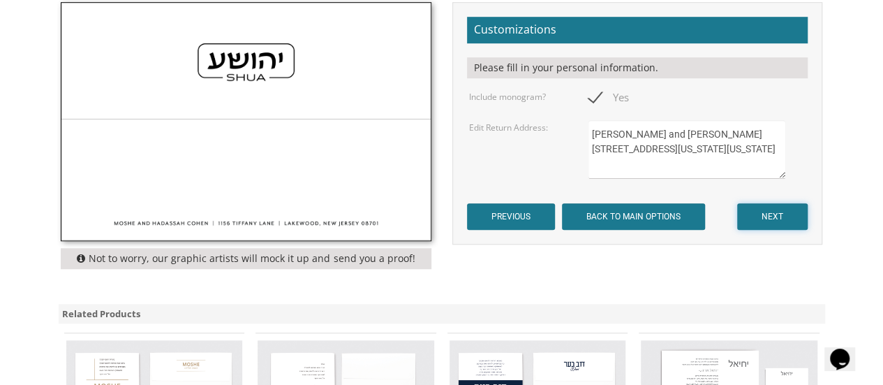
click at [750, 218] on input "NEXT" at bounding box center [772, 216] width 71 height 27
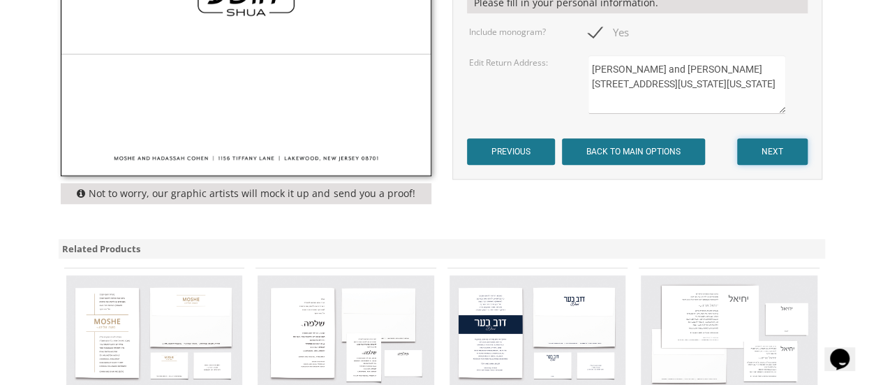
scroll to position [558, 0]
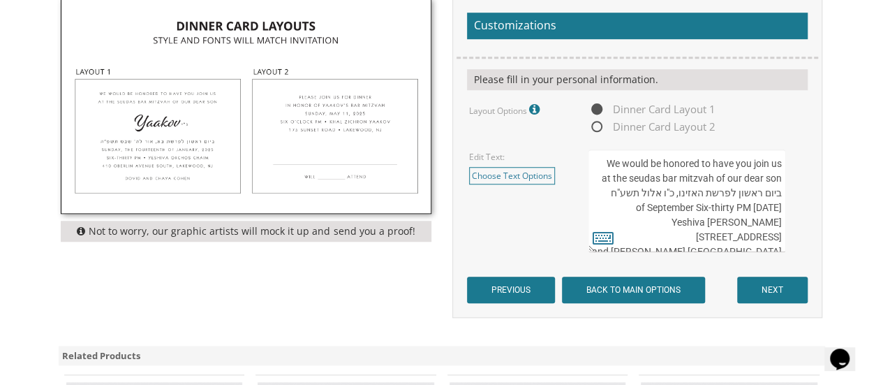
scroll to position [419, 0]
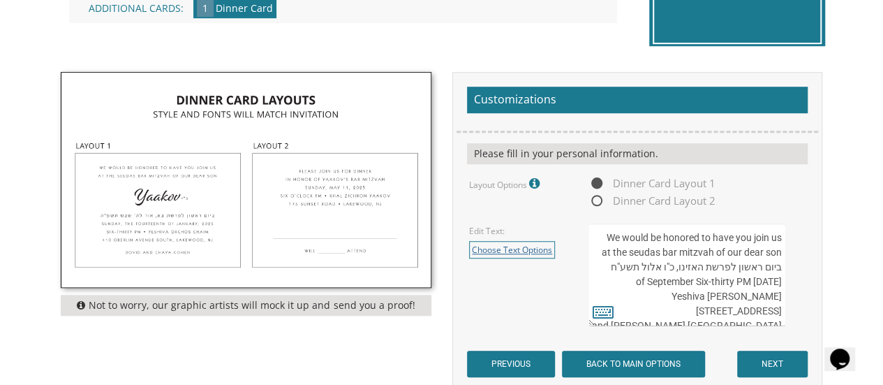
click at [505, 249] on link "Choose Text Options" at bounding box center [512, 249] width 86 height 17
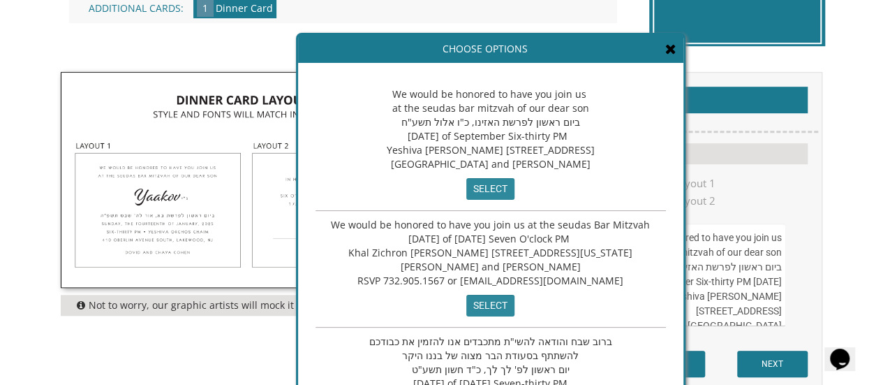
drag, startPoint x: 397, startPoint y: 117, endPoint x: 384, endPoint y: 111, distance: 13.8
click at [387, 111] on span "We would be honored to have you join us at the seudas bar mitzvah of our dear s…" at bounding box center [491, 128] width 208 height 83
click at [665, 53] on icon at bounding box center [670, 49] width 11 height 14
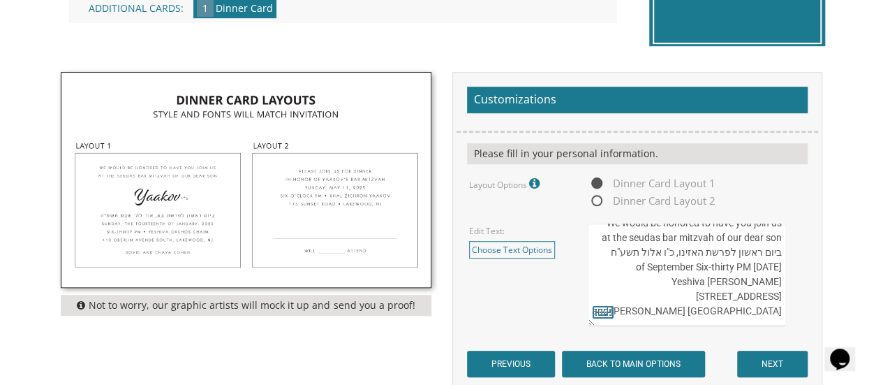
scroll to position [44, 0]
drag, startPoint x: 602, startPoint y: 266, endPoint x: 807, endPoint y: 327, distance: 214.0
click at [807, 327] on form "Customizations Please fill in your personal information. Layout Options Fonts /…" at bounding box center [637, 232] width 341 height 290
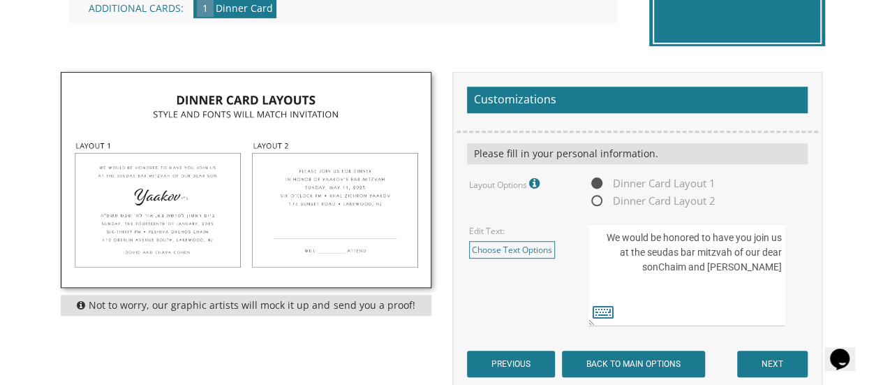
scroll to position [0, 0]
drag, startPoint x: 611, startPoint y: 253, endPoint x: 778, endPoint y: 265, distance: 167.2
click at [778, 265] on textarea "We would be honored to have you join us at the seudas bar mitzvah of our dear s…" at bounding box center [687, 274] width 198 height 103
click at [708, 281] on textarea "We would be honored to have you join us at the seudas bar mitzvah of our dear s…" at bounding box center [687, 274] width 198 height 103
click at [729, 301] on textarea "We would be honored to have you join us at the seudas bar mitzvah of our dear s…" at bounding box center [687, 274] width 198 height 103
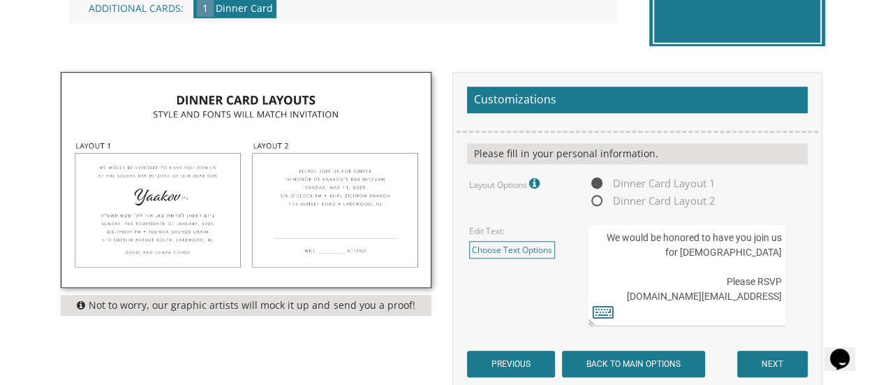
click at [600, 235] on textarea "We would be honored to have you join us at the seudas bar mitzvah of our dear s…" at bounding box center [687, 274] width 198 height 103
drag, startPoint x: 699, startPoint y: 234, endPoint x: 783, endPoint y: 227, distance: 84.8
click at [783, 227] on textarea "We would be honored to have you join us at the seudas bar mitzvah of our dear s…" at bounding box center [687, 274] width 198 height 103
click at [783, 253] on textarea "We would be honored to have you join us at the seudas bar mitzvah of our dear s…" at bounding box center [687, 274] width 198 height 103
paste textarea "to have you join us"
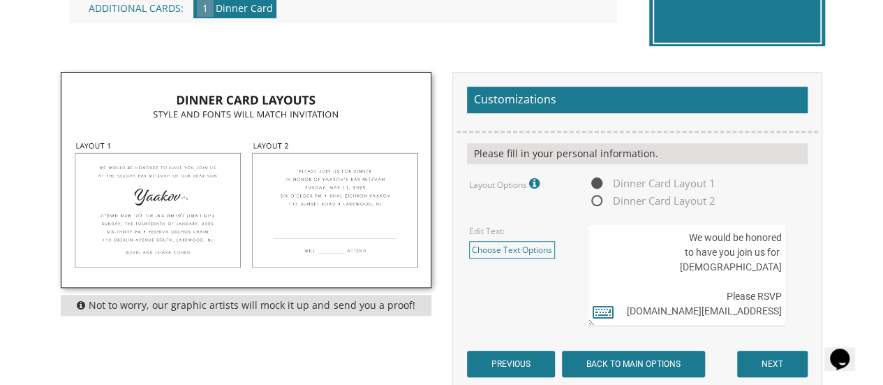
click at [778, 273] on textarea "We would be honored to have you join us at the seudas bar mitzvah of our dear s…" at bounding box center [687, 274] width 198 height 103
type textarea "We would be honored to have you join us for Shabbas :Please RSVP Beerbarmitzvah…"
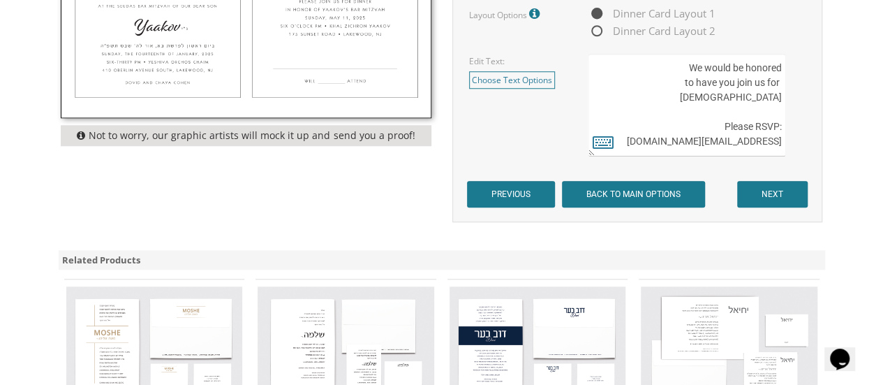
scroll to position [593, 0]
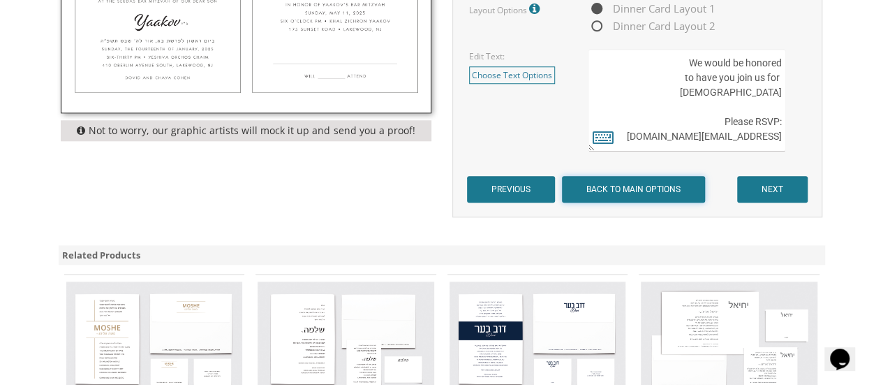
click at [617, 200] on input "BACK TO MAIN OPTIONS" at bounding box center [633, 189] width 143 height 27
click at [620, 186] on input "BACK TO MAIN OPTIONS" at bounding box center [633, 189] width 143 height 27
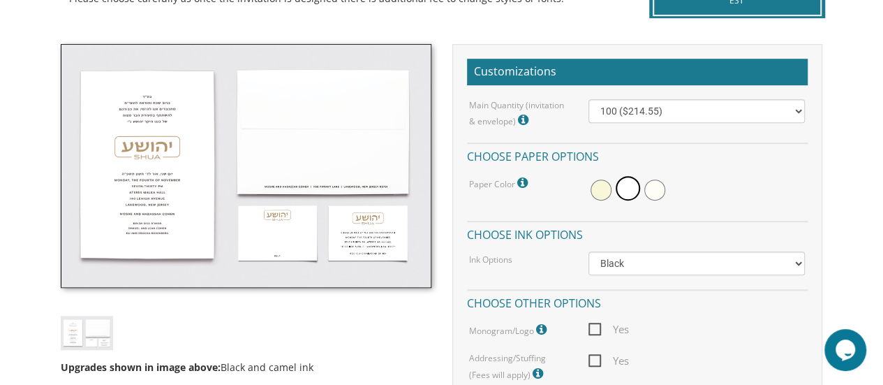
scroll to position [406, 0]
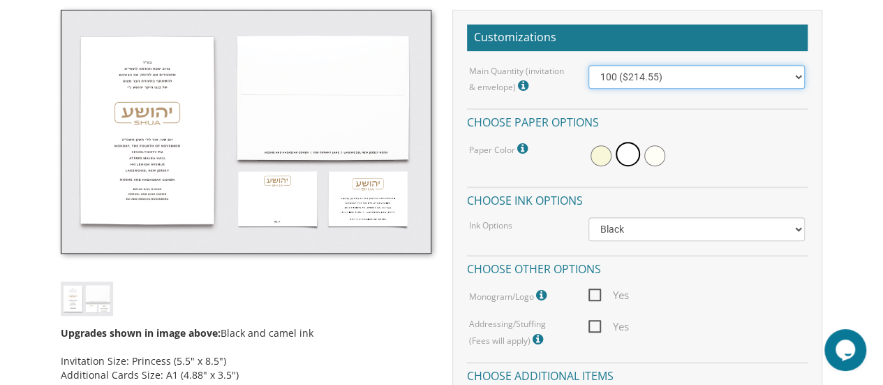
click at [676, 81] on select "100 ($214.55) 200 ($254.60) 300 ($294.25) 400 ($333.55) 500 ($373.90) 600 ($413…" at bounding box center [696, 77] width 217 height 24
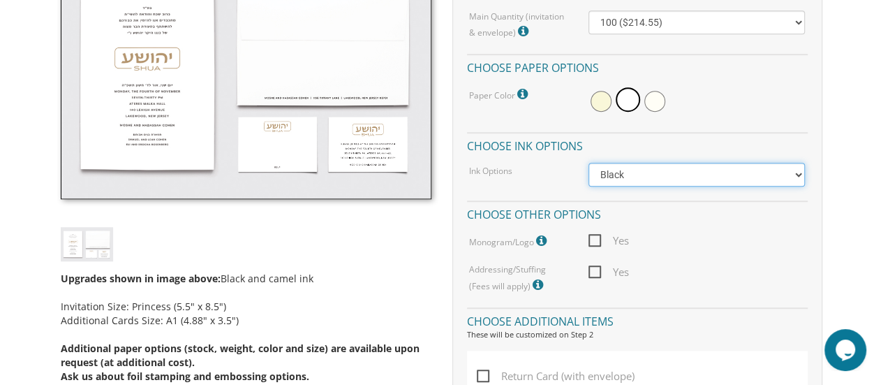
click at [716, 173] on select "Black Colored Ink ($65.00) Black + One Color ($100.00) Two Colors ($137.95)" at bounding box center [696, 175] width 217 height 24
select select "Standard"
click at [588, 163] on select "Black Colored Ink ($65.00) Black + One Color ($100.00) Two Colors ($137.95)" at bounding box center [696, 175] width 217 height 24
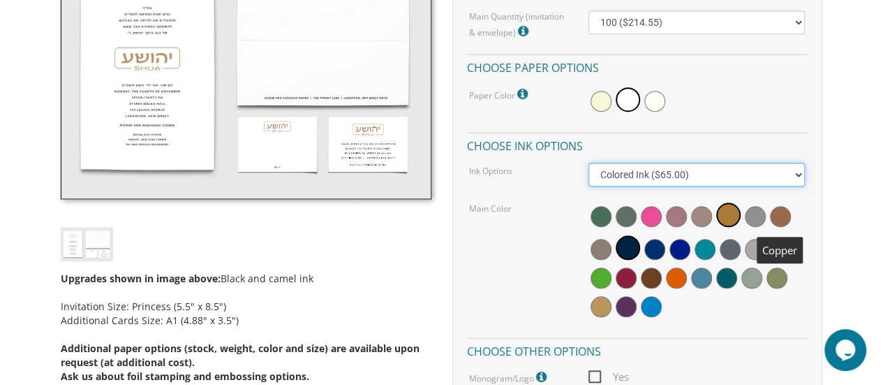
scroll to position [443, 0]
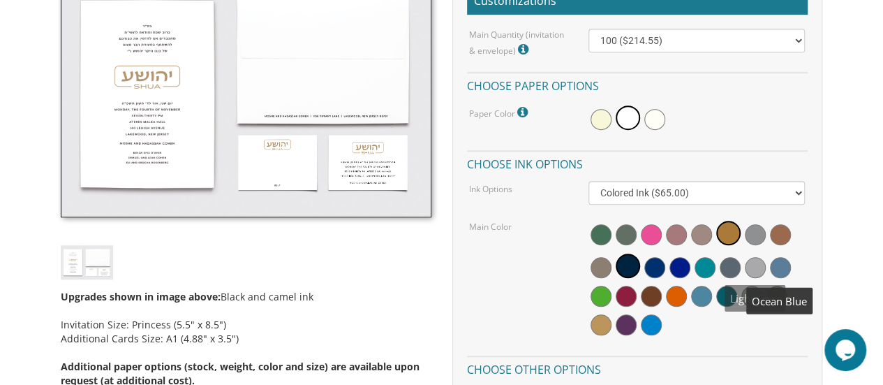
click at [773, 267] on span at bounding box center [780, 267] width 21 height 21
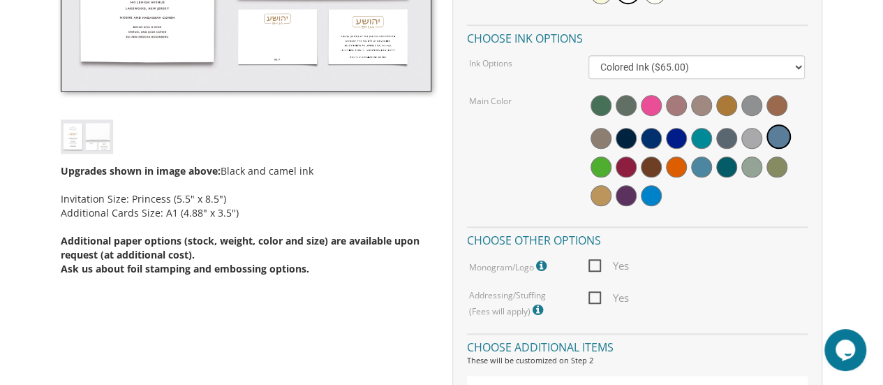
scroll to position [618, 0]
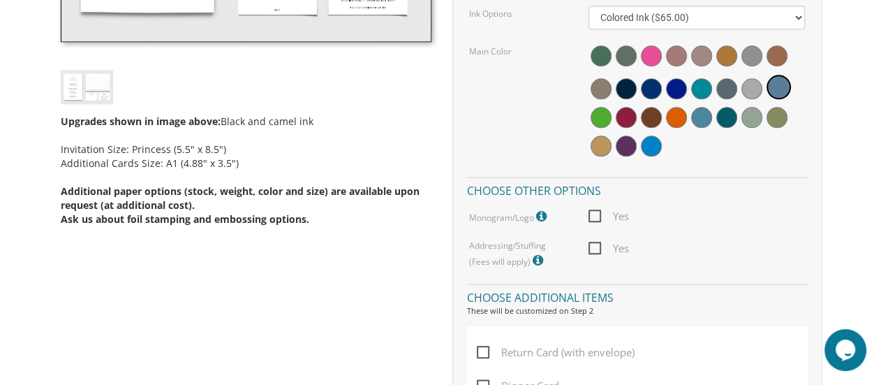
click at [544, 219] on icon at bounding box center [543, 216] width 14 height 13
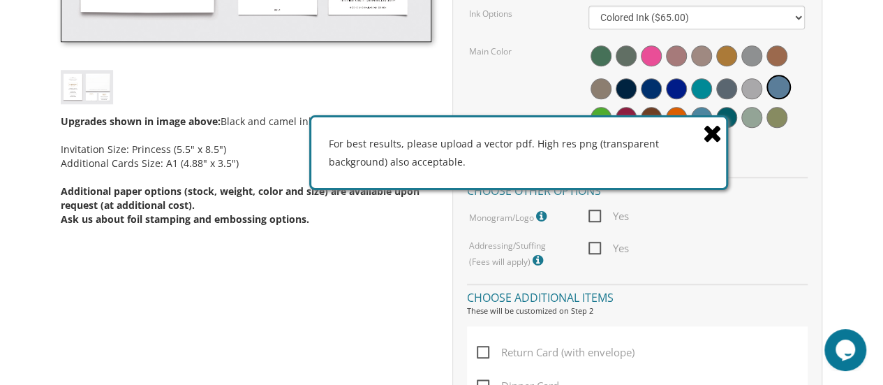
click at [705, 137] on icon at bounding box center [713, 133] width 20 height 24
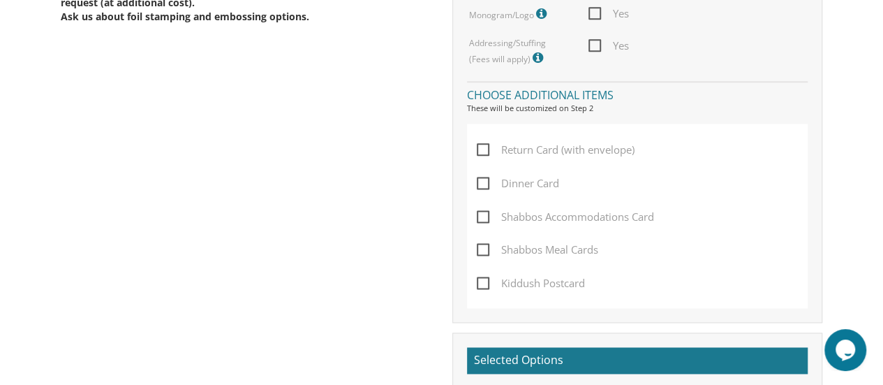
scroll to position [821, 0]
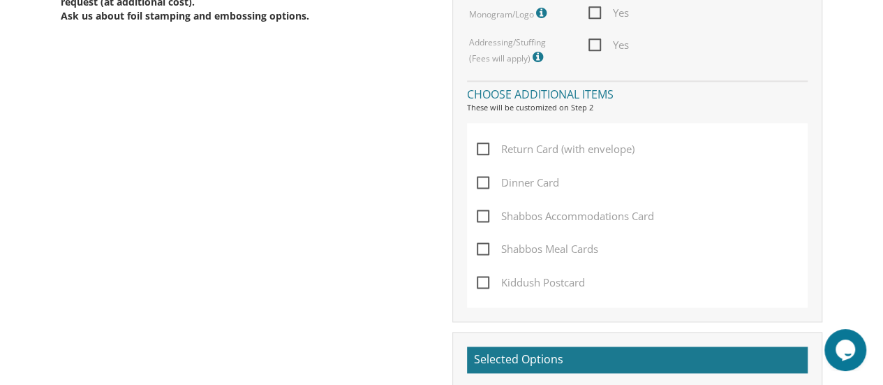
click at [483, 152] on span "Return Card (with envelope)" at bounding box center [556, 148] width 158 height 17
click at [483, 152] on input "Return Card (with envelope)" at bounding box center [481, 147] width 9 height 9
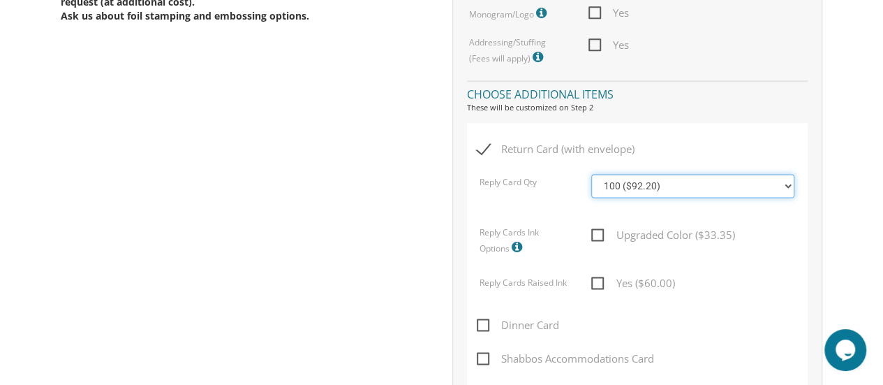
drag, startPoint x: 625, startPoint y: 168, endPoint x: 673, endPoint y: 186, distance: 50.8
click at [673, 186] on select "100 ($92.20) 200 ($119.30) 300 ($141.90) 400 ($168.75) 500 ($191.00) 600 ($217.…" at bounding box center [692, 186] width 203 height 24
click at [486, 151] on span "Return Card (with envelope)" at bounding box center [556, 148] width 158 height 17
click at [486, 151] on input "Return Card (with envelope)" at bounding box center [481, 147] width 9 height 9
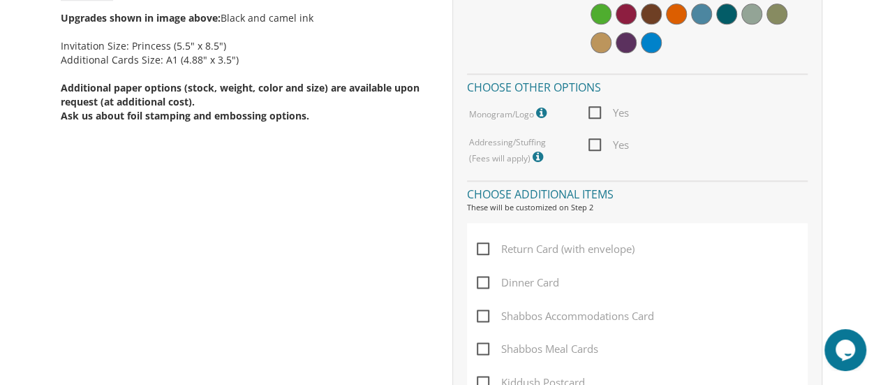
scroll to position [760, 0]
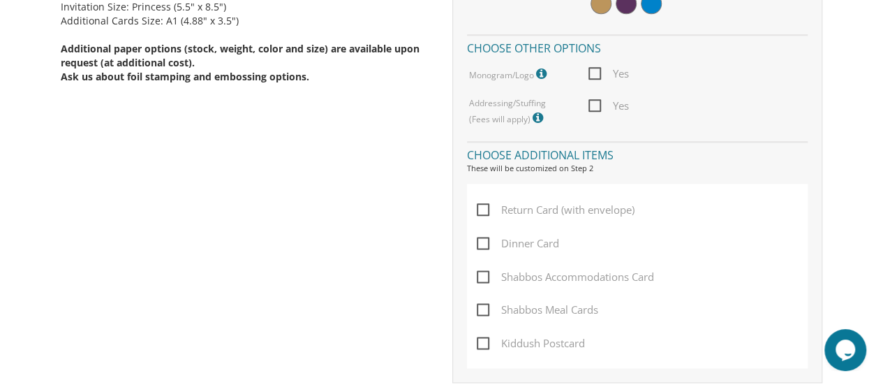
click at [482, 209] on span "Return Card (with envelope)" at bounding box center [556, 209] width 158 height 17
click at [482, 209] on input "Return Card (with envelope)" at bounding box center [481, 208] width 9 height 9
checkbox input "true"
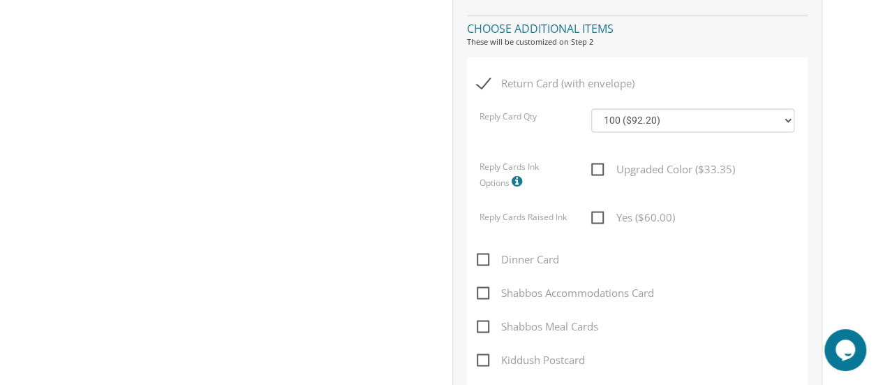
scroll to position [894, 0]
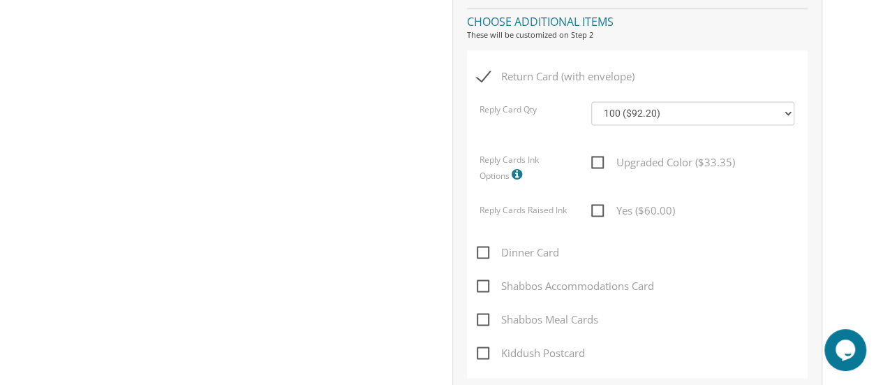
click at [519, 174] on icon at bounding box center [519, 174] width 14 height 13
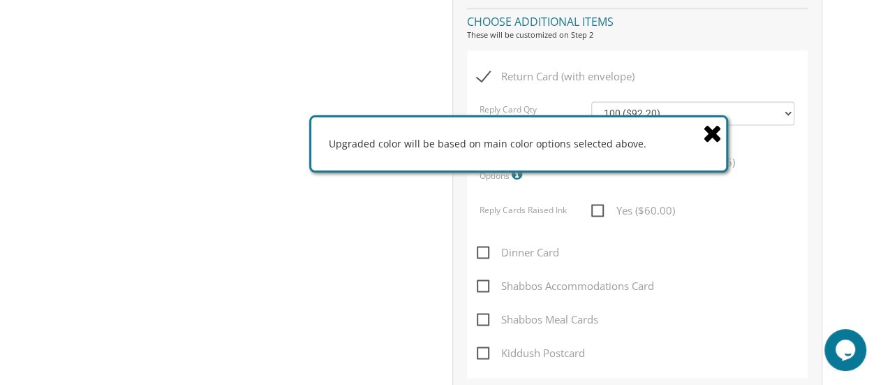
click at [716, 129] on icon at bounding box center [713, 133] width 20 height 24
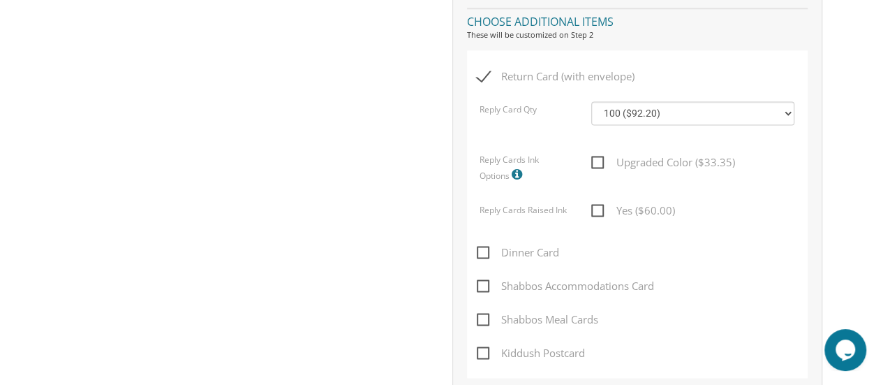
click at [600, 165] on span "Upgraded Color ($33.35)" at bounding box center [662, 162] width 143 height 17
click at [600, 165] on input "Upgraded Color ($33.35)" at bounding box center [595, 160] width 9 height 9
checkbox input "true"
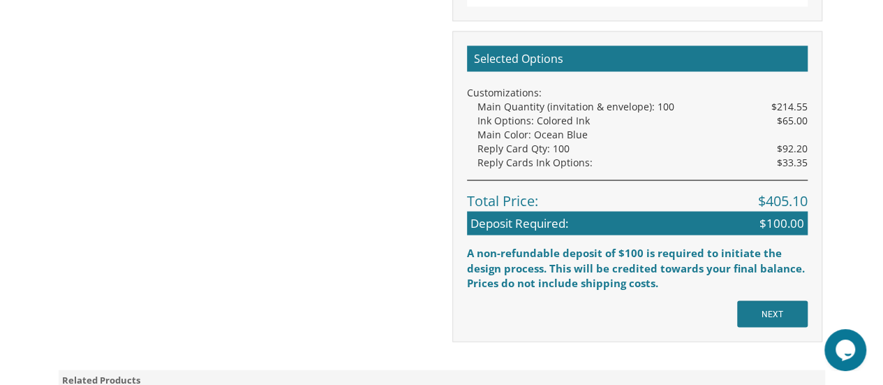
scroll to position [1266, 0]
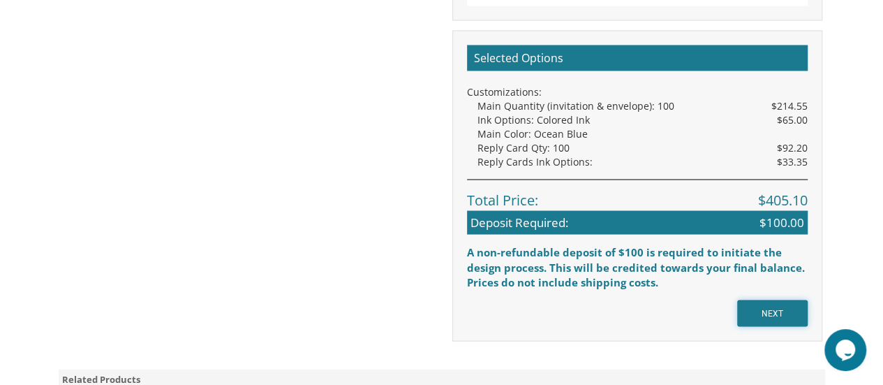
click at [745, 309] on input "NEXT" at bounding box center [772, 312] width 71 height 27
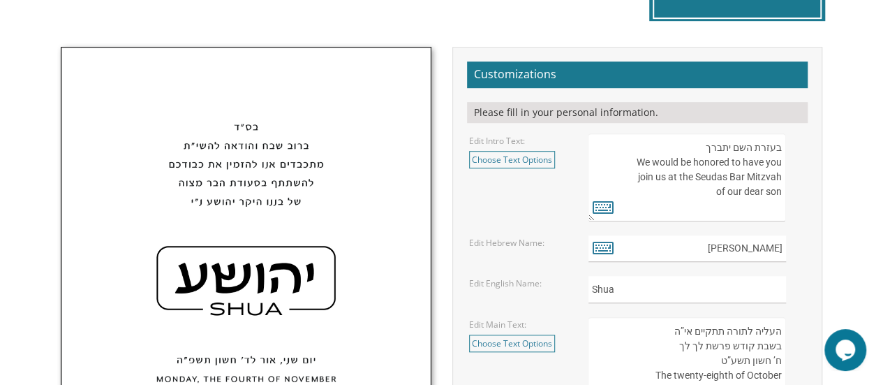
scroll to position [436, 0]
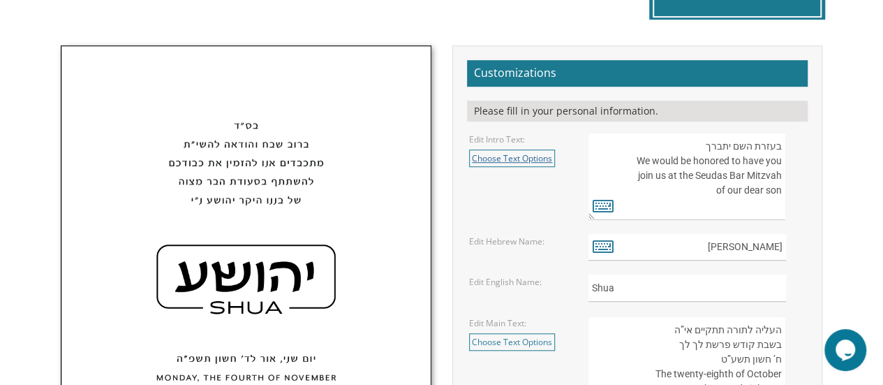
click at [518, 161] on link "Choose Text Options" at bounding box center [512, 157] width 86 height 17
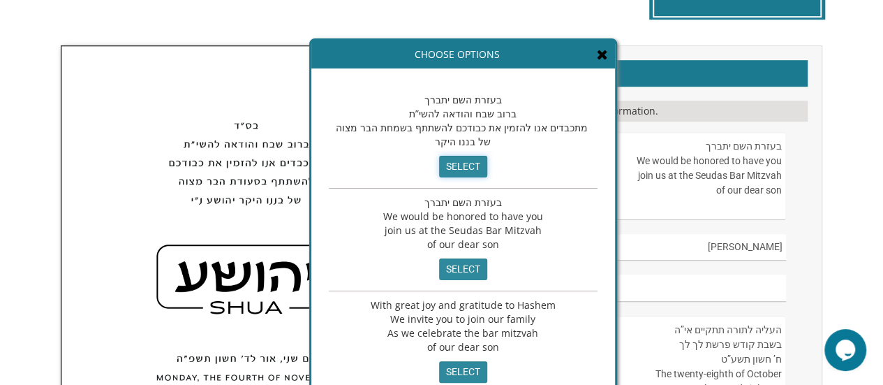
click at [466, 170] on input "select" at bounding box center [463, 167] width 48 height 22
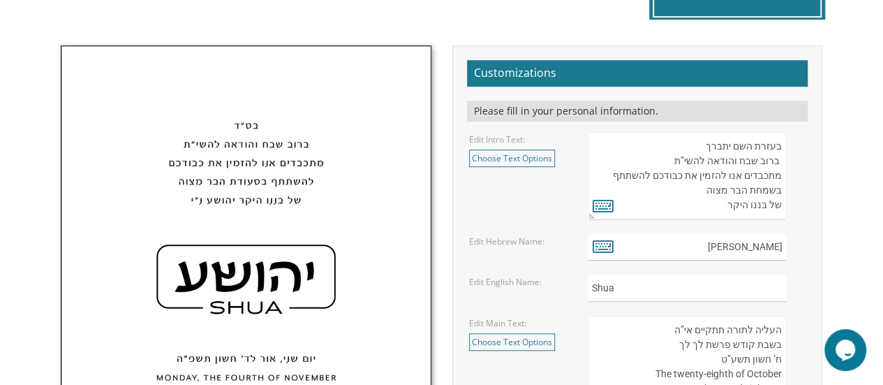
scroll to position [0, 0]
drag, startPoint x: 699, startPoint y: 140, endPoint x: 785, endPoint y: 145, distance: 85.3
click at [785, 145] on textarea "בעזרת השם יתברך We would be honored to have you join us at the Seudas Bar Mitzv…" at bounding box center [687, 176] width 198 height 88
drag, startPoint x: 609, startPoint y: 174, endPoint x: 782, endPoint y: 210, distance: 176.9
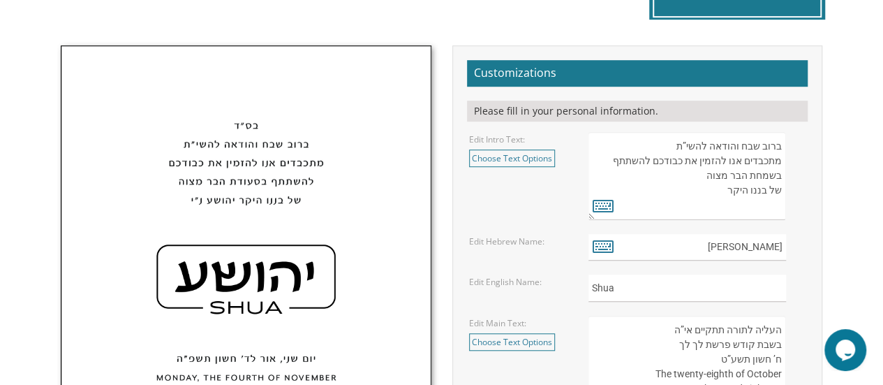
click at [782, 210] on textarea "בעזרת השם יתברך We would be honored to have you join us at the Seudas Bar Mitzv…" at bounding box center [687, 176] width 198 height 88
paste textarea "to have you join us"
drag, startPoint x: 698, startPoint y: 205, endPoint x: 783, endPoint y: 209, distance: 84.6
click at [783, 209] on textarea "בעזרת השם יתברך We would be honored to have you join us at the Seudas Bar Mitzv…" at bounding box center [687, 176] width 198 height 88
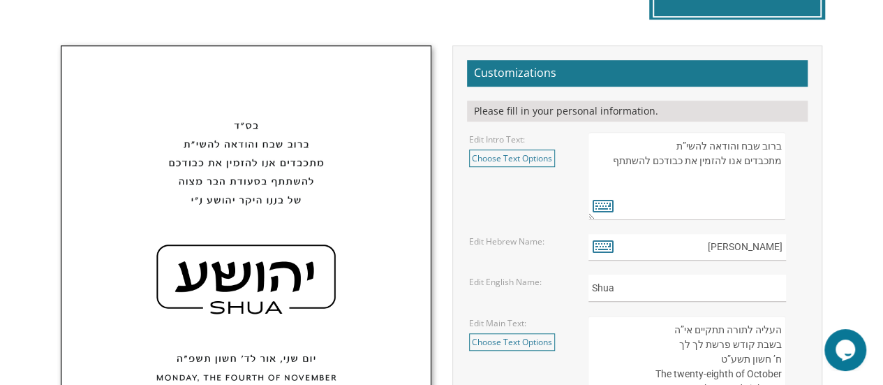
click at [780, 181] on textarea "בעזרת השם יתברך We would be honored to have you join us at the Seudas Bar Mitzv…" at bounding box center [687, 176] width 198 height 88
click at [609, 171] on textarea "בעזרת השם יתברך We would be honored to have you join us at the Seudas Bar Mitzv…" at bounding box center [687, 176] width 198 height 88
type textarea "ברוב שבח והודאה להשי”ת מתכבדים אנו להזמין את כבודכם להשתתף"
click at [617, 169] on textarea "בעזרת השם יתברך We would be honored to have you join us at the Seudas Bar Mitzv…" at bounding box center [687, 176] width 198 height 88
click at [607, 177] on textarea "בעזרת השם יתברך We would be honored to have you join us at the Seudas Bar Mitzv…" at bounding box center [687, 176] width 198 height 88
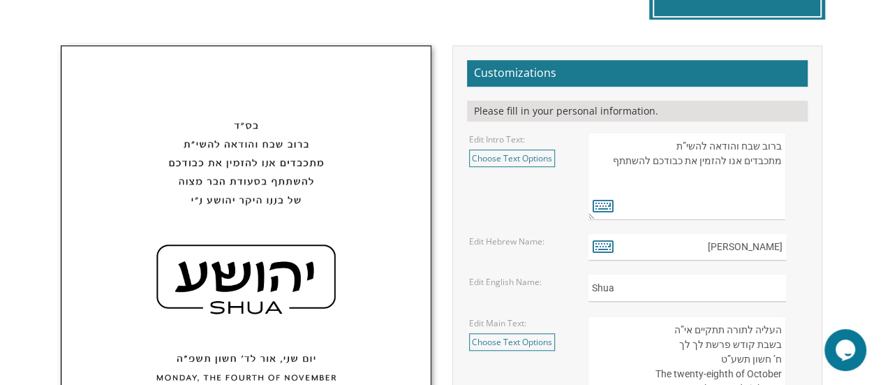
drag, startPoint x: 779, startPoint y: 177, endPoint x: 702, endPoint y: 179, distance: 76.8
drag, startPoint x: 702, startPoint y: 179, endPoint x: 669, endPoint y: 172, distance: 33.5
click at [669, 172] on textarea "בעזרת השם יתברך We would be honored to have you join us at the Seudas Bar Mitzv…" at bounding box center [687, 176] width 198 height 88
click at [601, 252] on icon at bounding box center [603, 246] width 21 height 20
type textarea "יהושע"
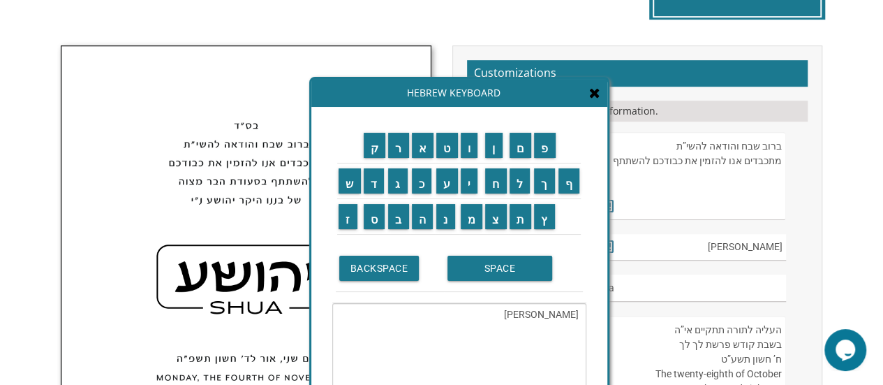
click at [558, 316] on textarea "יהושע" at bounding box center [459, 351] width 254 height 96
paste textarea "to have you join us"
click at [498, 321] on textarea "to have you join us" at bounding box center [459, 351] width 254 height 96
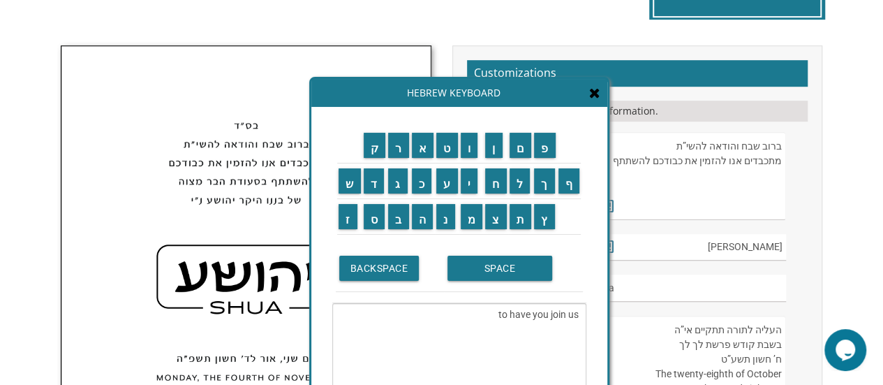
click at [498, 321] on textarea "to have you join us" at bounding box center [459, 351] width 254 height 96
paste textarea "ברוב שבח והודאה להשי“ת WE INVITE YOU TO JOIN US AS WE CELEBRATE THE BAR MITZVAH…"
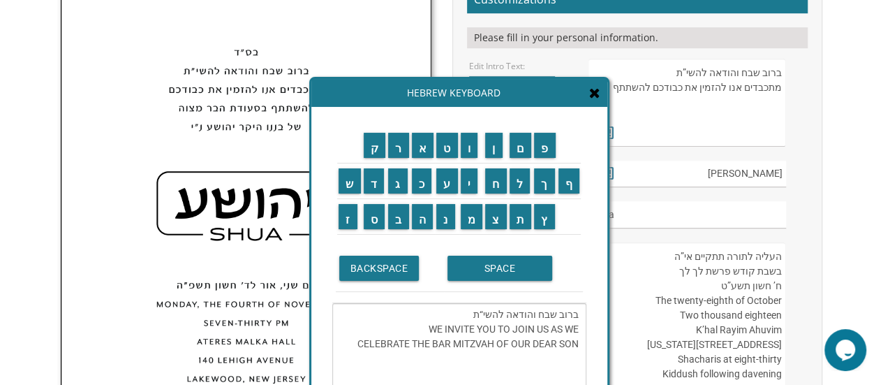
scroll to position [583, 0]
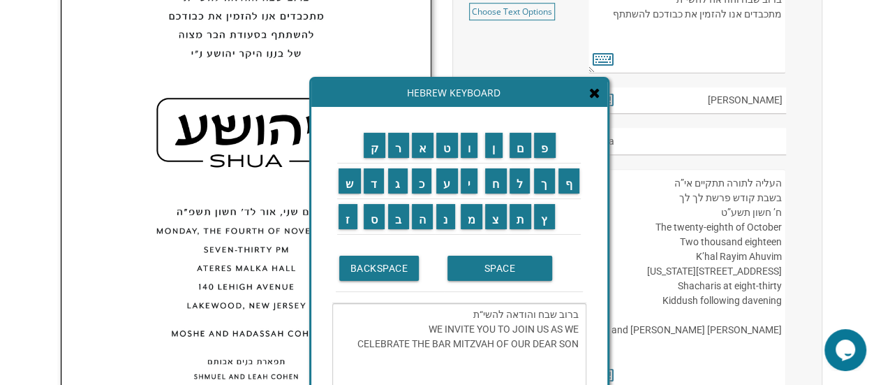
type textarea "ברוב שבח והודאה להשי“ת WE INVITE YOU TO JOIN US AS WE CELEBRATE THE BAR MITZVAH…"
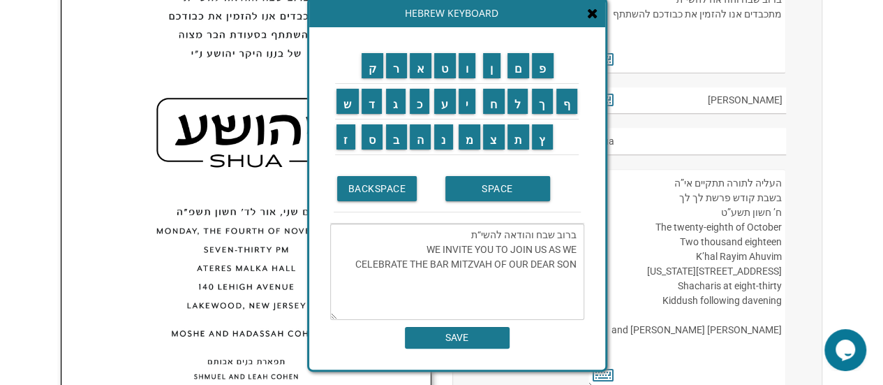
drag, startPoint x: 605, startPoint y: 260, endPoint x: 596, endPoint y: 144, distance: 116.9
click at [596, 144] on div "ק ר א ט ו ן ם פ ש ד ג כ ע י ח ל" at bounding box center [457, 198] width 296 height 342
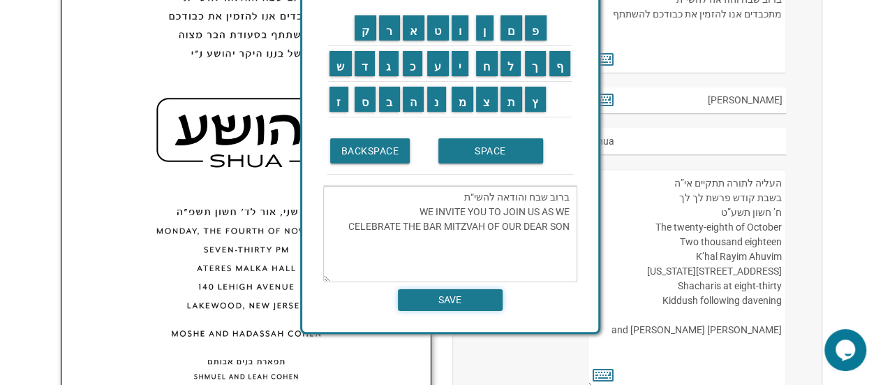
click at [437, 295] on input "SAVE" at bounding box center [450, 300] width 105 height 22
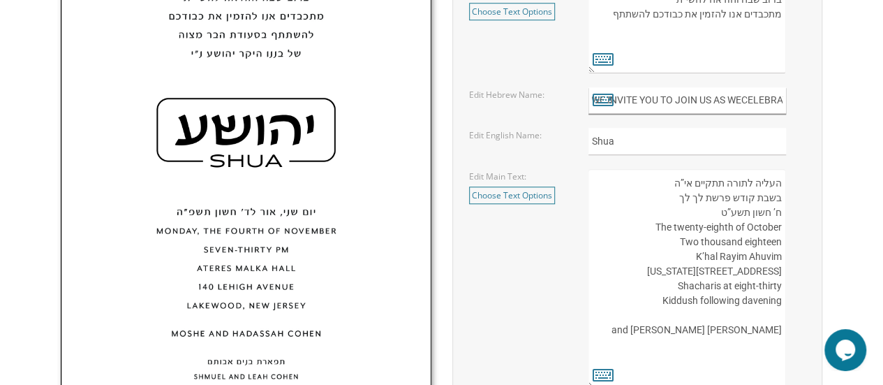
click at [743, 98] on input "ברוב שבח והודאה להשי“תWE INVITE YOU TO JOIN US AS WECELEBRATE THE BAR MITZVAH O…" at bounding box center [687, 100] width 198 height 27
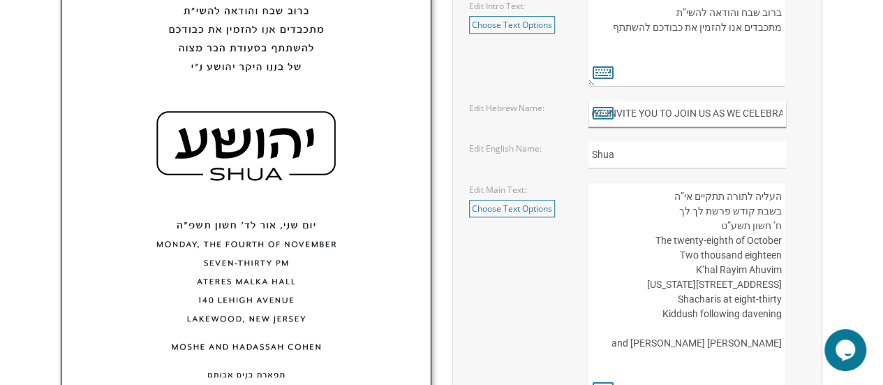
scroll to position [569, 0]
type input "ברוב שבח והודאה להשי“תWE INVITE YOU TO JOIN US AS WE CELEBRATE THE BAR MITZVAH …"
click at [595, 112] on icon at bounding box center [603, 113] width 21 height 20
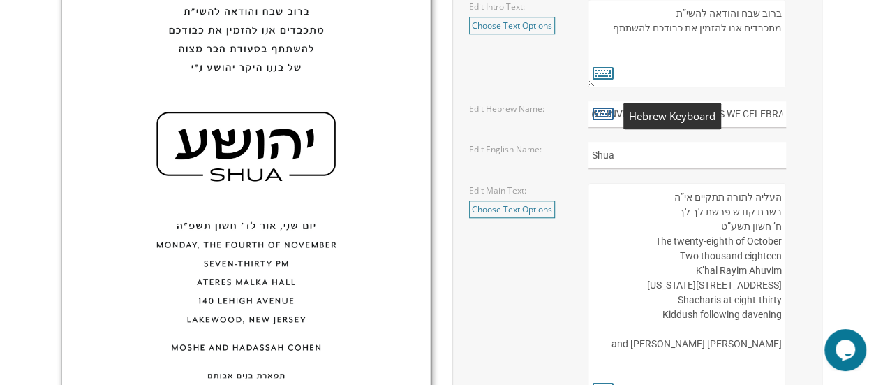
type textarea "ברוב שבח והודאה להשי“תWE INVITE YOU TO JOIN US AS WE CELEBRATE THE BAR MITZVAH …"
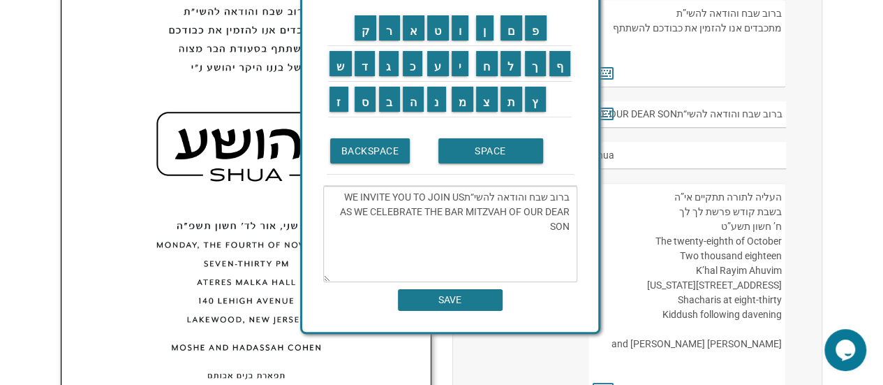
drag, startPoint x: 339, startPoint y: 193, endPoint x: 512, endPoint y: 197, distance: 173.2
click at [512, 197] on textarea "ברוב שבח והודאה להשי“תWE INVITE YOU TO JOIN US AS WE CELEBRATE THE BAR MITZVAH …" at bounding box center [450, 234] width 254 height 96
click at [351, 195] on textarea "ברוב שבח והודאה להשי“תWE INVITE YOU TO JOIN US AS WE CELEBRATE THE BAR MITZVAH …" at bounding box center [450, 234] width 254 height 96
click at [350, 194] on textarea "ברוב שבח והודאה להשי“תWE INVITE YOU TO JOIN US AS WE CELEBRATE THE BAR MITZVAH …" at bounding box center [450, 234] width 254 height 96
click at [343, 196] on textarea "ברוב שבח והודאה להשי“תWE INVITE YOU TO JOIN US AS WE CELEBRATE THE BAR MITZVAH …" at bounding box center [450, 234] width 254 height 96
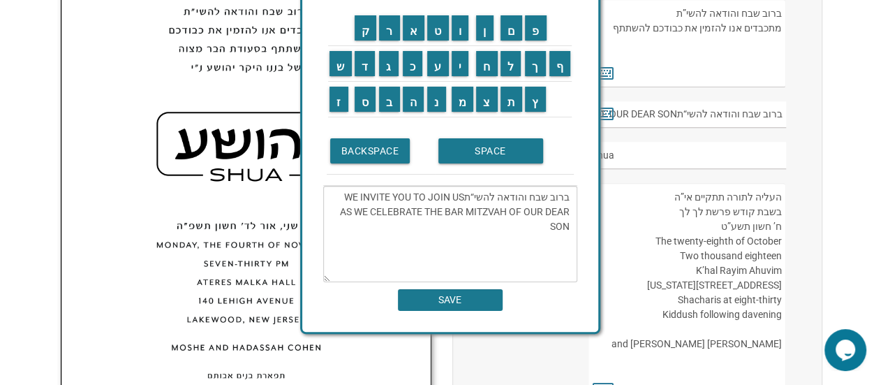
drag, startPoint x: 343, startPoint y: 196, endPoint x: 578, endPoint y: 232, distance: 238.0
click at [578, 232] on div "ק ר א ט ו ן ם פ ש ד ג כ ע י ח ל" at bounding box center [450, 161] width 296 height 342
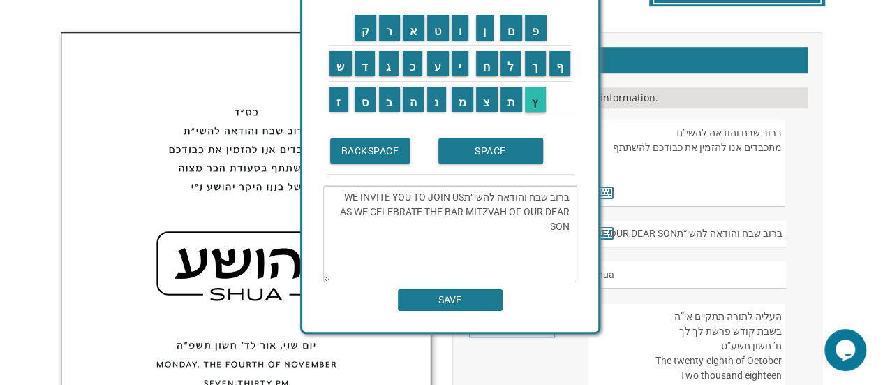
scroll to position [429, 0]
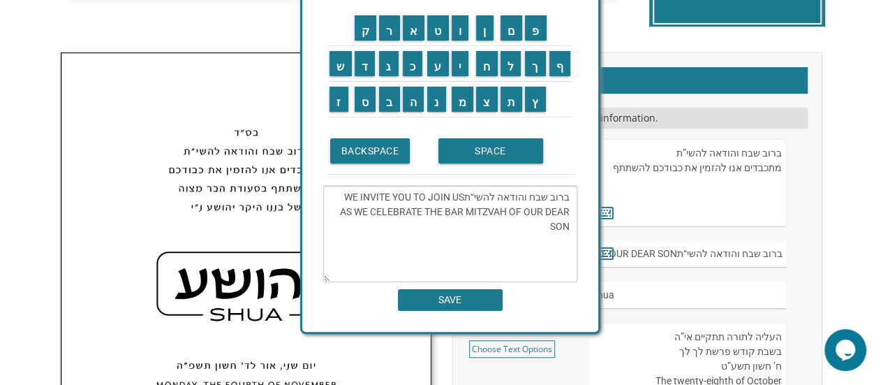
click at [568, 140] on td "SPACE" at bounding box center [504, 151] width 139 height 47
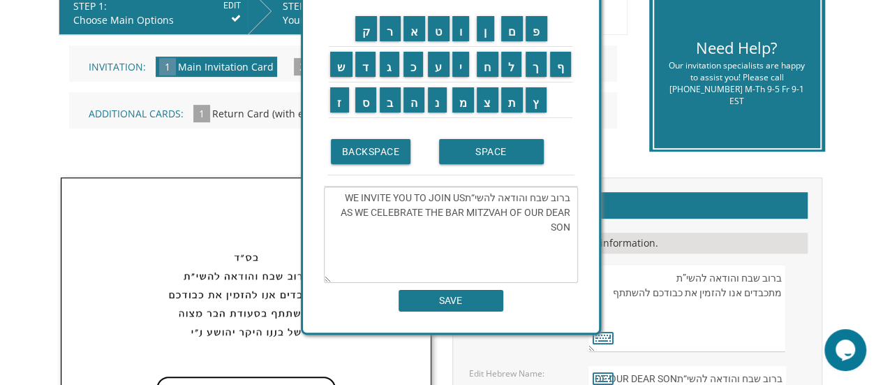
scroll to position [290, 0]
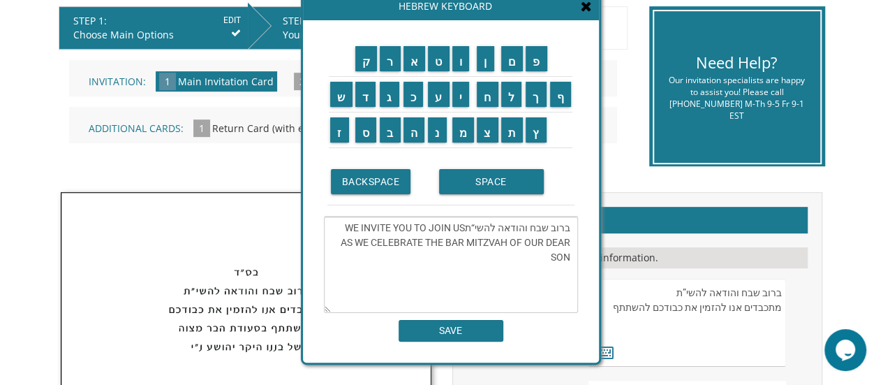
drag, startPoint x: 566, startPoint y: 131, endPoint x: 567, endPoint y: 193, distance: 62.1
click at [567, 193] on td "SPACE" at bounding box center [505, 181] width 139 height 47
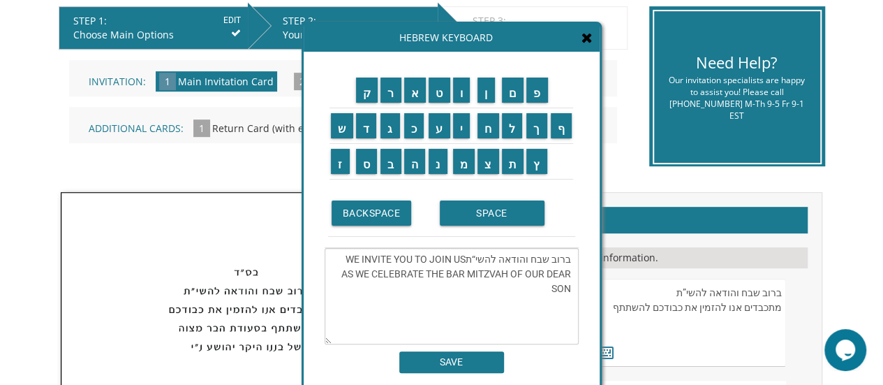
click at [587, 44] on div "Hebrew Keyboard" at bounding box center [452, 38] width 296 height 28
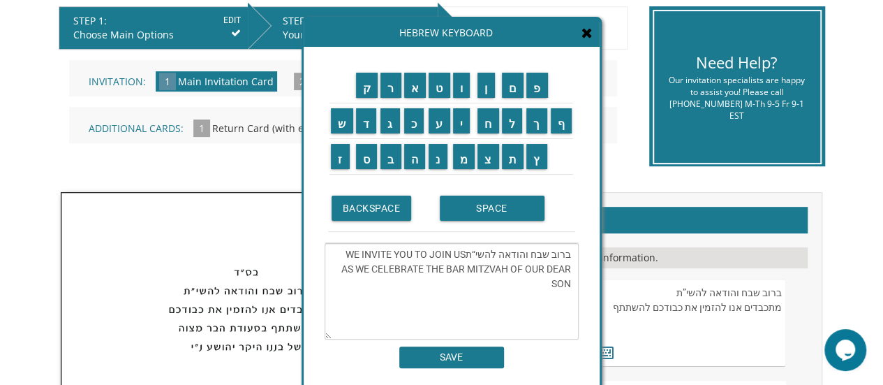
click at [586, 36] on icon at bounding box center [586, 33] width 11 height 14
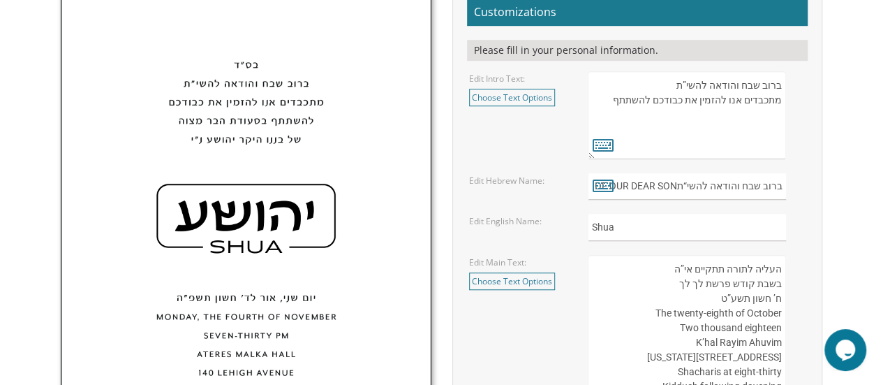
scroll to position [499, 0]
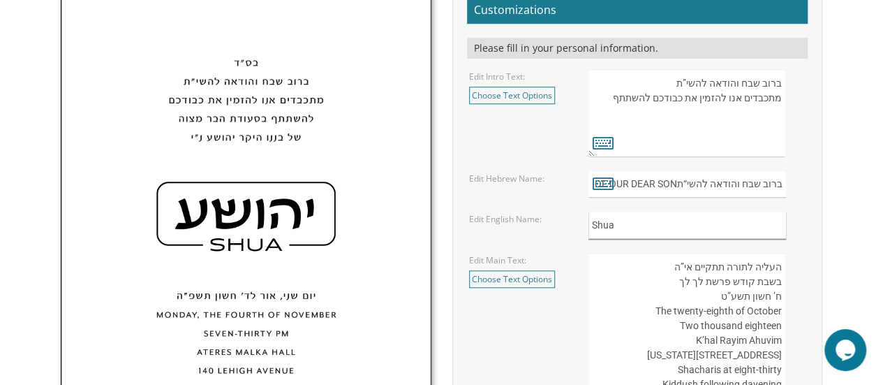
click at [614, 221] on input "Shua" at bounding box center [687, 225] width 198 height 27
type input "S"
type input "Gavri"
click at [780, 181] on input "ברוב שבח והודאה להשי“תWE INVITE YOU TO JOIN US AS WE CELEBRATE THE BAR MITZVAH …" at bounding box center [687, 184] width 198 height 27
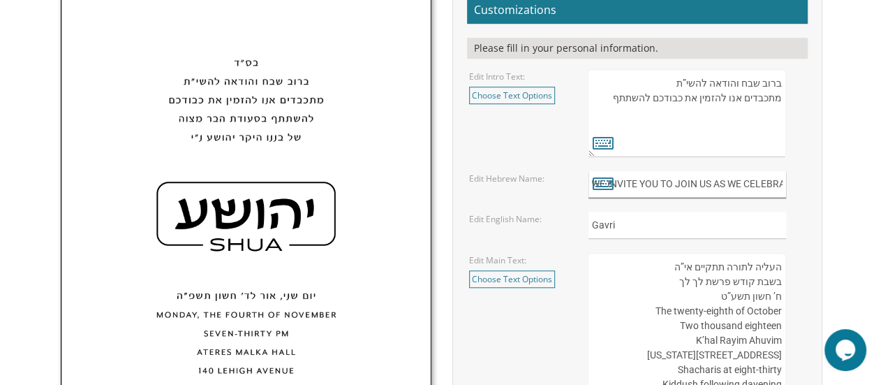
drag, startPoint x: 780, startPoint y: 181, endPoint x: 543, endPoint y: 199, distance: 238.0
click at [543, 199] on form "Customizations Please fill in your personal information. Edit Intro Text: Choos…" at bounding box center [637, 296] width 341 height 599
drag, startPoint x: 662, startPoint y: 98, endPoint x: 592, endPoint y: 113, distance: 71.3
click at [592, 113] on textarea "בעזרת השם יתברך We would be honored to have you join us at the Seudas Bar Mitzv…" at bounding box center [687, 113] width 198 height 88
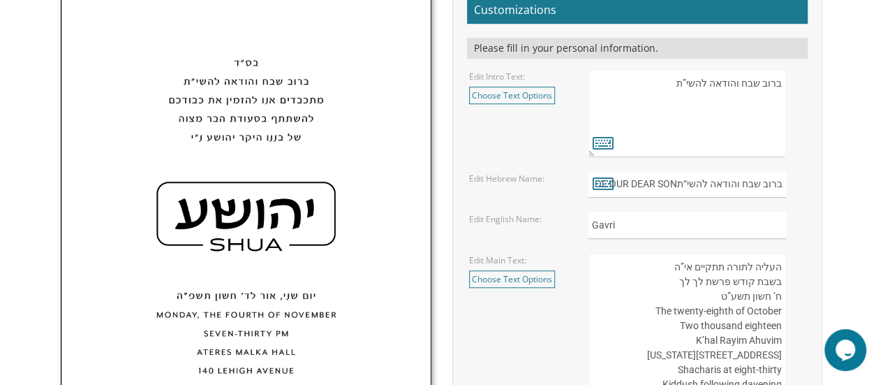
paste textarea "ברוב שבח והודאה להשי“תWE INVITE YOU TO JOIN US AS WE CELEBRATE THE BAR MITZVAH …"
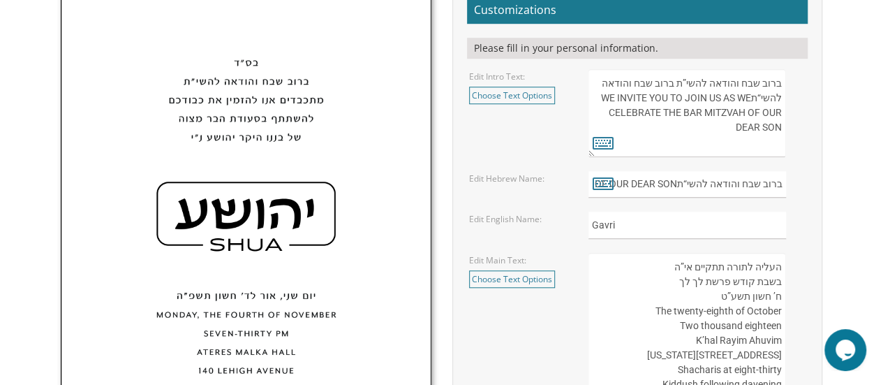
click at [667, 96] on textarea "בעזרת השם יתברך We would be honored to have you join us at the Seudas Bar Mitzv…" at bounding box center [687, 113] width 198 height 88
click at [674, 74] on textarea "בעזרת השם יתברך We would be honored to have you join us at the Seudas Bar Mitzv…" at bounding box center [687, 113] width 198 height 88
type textarea "ברוב שבח והודאה להשי”ת WE INVITE YOU TO JOIN US AS WE CELEBRATE THE BAR MITZVAH…"
drag, startPoint x: 780, startPoint y: 181, endPoint x: 524, endPoint y: 209, distance: 257.7
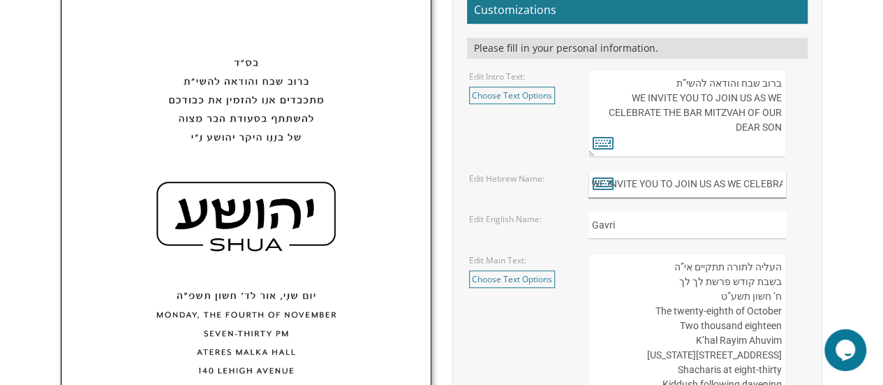
click at [524, 209] on form "Customizations Please fill in your personal information. Edit Intro Text: Choos…" at bounding box center [637, 296] width 341 height 599
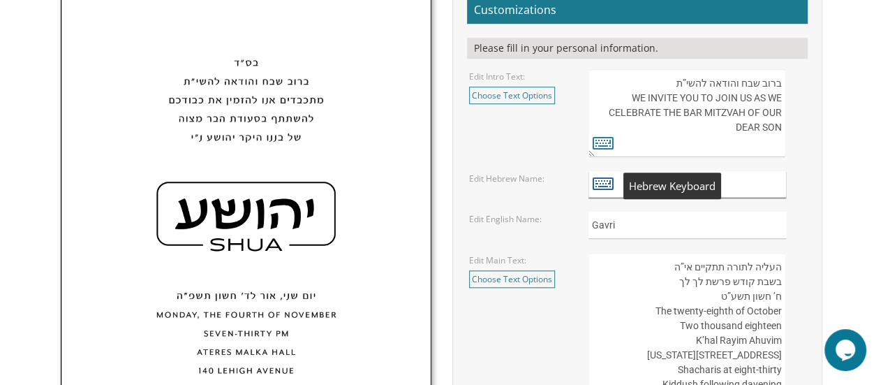
drag, startPoint x: 598, startPoint y: 195, endPoint x: 596, endPoint y: 185, distance: 9.9
click at [598, 193] on input "text" at bounding box center [687, 184] width 198 height 27
click at [596, 175] on icon at bounding box center [603, 183] width 21 height 20
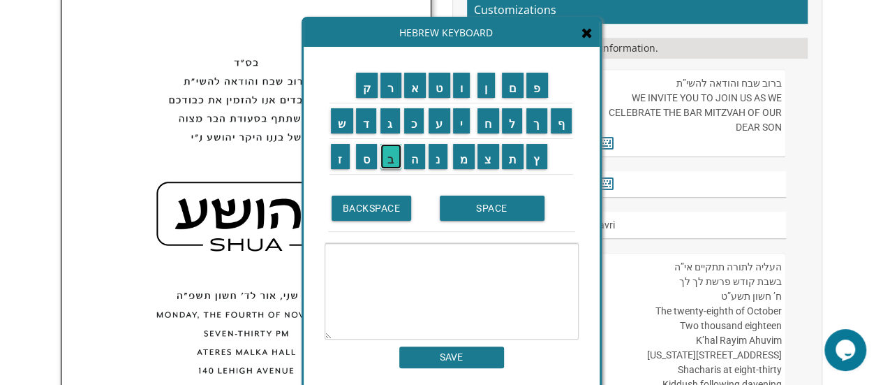
click at [385, 154] on input "ב" at bounding box center [390, 156] width 21 height 25
click at [467, 128] on input "י" at bounding box center [461, 120] width 17 height 25
click at [413, 90] on input "א" at bounding box center [415, 85] width 22 height 25
click at [516, 124] on input "ל" at bounding box center [512, 120] width 21 height 25
click at [572, 253] on textarea "ביאל" at bounding box center [452, 291] width 254 height 96
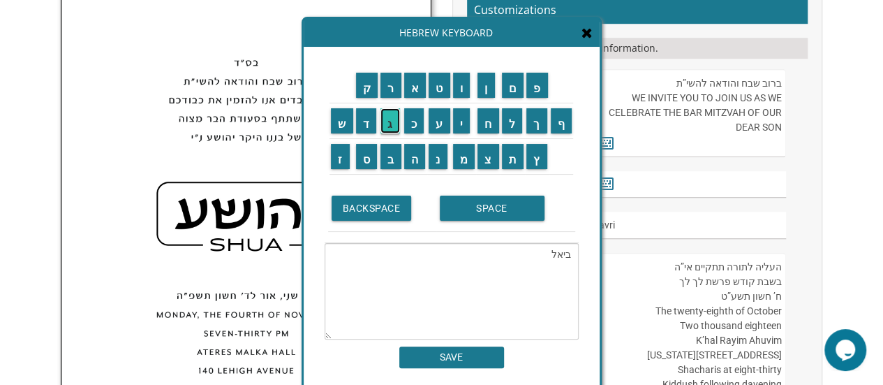
click at [397, 124] on input "ג" at bounding box center [390, 120] width 20 height 25
click at [563, 255] on textarea "גביאל" at bounding box center [452, 291] width 254 height 96
click at [390, 87] on input "ר" at bounding box center [390, 85] width 21 height 25
click at [525, 249] on textarea "גבריאל" at bounding box center [452, 291] width 254 height 96
drag, startPoint x: 498, startPoint y: 217, endPoint x: 457, endPoint y: 186, distance: 51.4
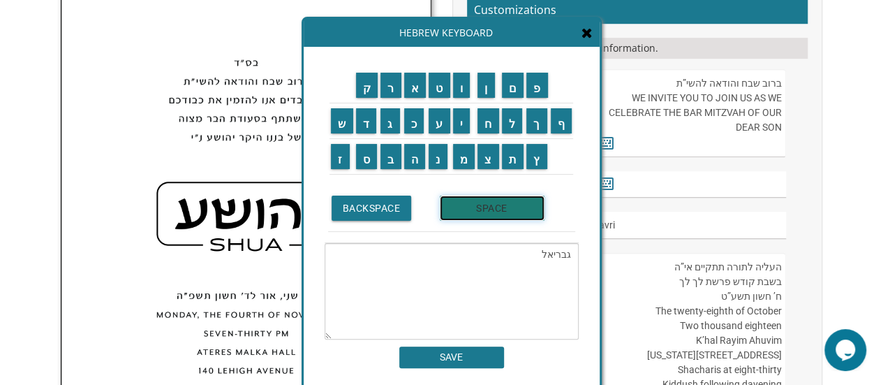
click at [498, 216] on input "SPACE" at bounding box center [492, 207] width 105 height 25
click at [410, 86] on input "א" at bounding box center [415, 85] width 22 height 25
click at [512, 124] on input "ל" at bounding box center [512, 120] width 21 height 25
click at [467, 127] on input "י" at bounding box center [461, 120] width 17 height 25
drag, startPoint x: 418, startPoint y: 158, endPoint x: 405, endPoint y: 144, distance: 19.3
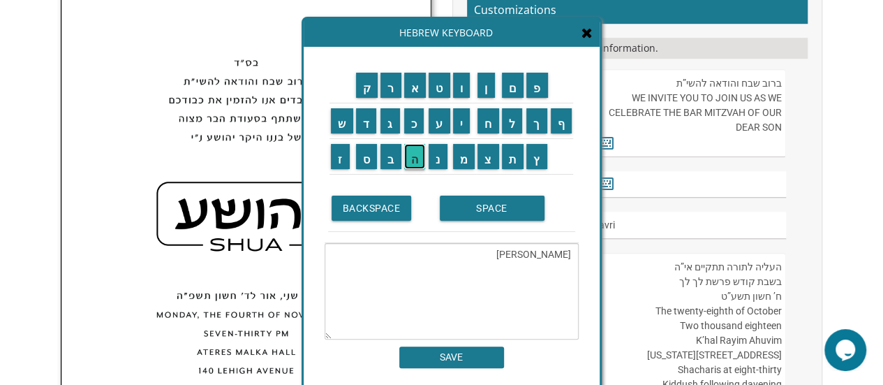
click at [417, 158] on input "ה" at bounding box center [415, 156] width 22 height 25
click at [465, 91] on input "ו" at bounding box center [461, 85] width 17 height 25
type textarea "גבריאל אליהו"
click at [480, 355] on input "SAVE" at bounding box center [451, 357] width 105 height 22
type input "גבריאל אליהו"
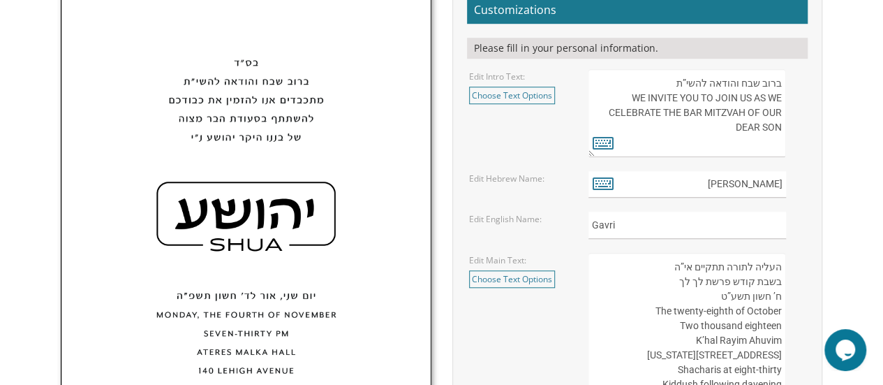
click at [779, 265] on textarea "העליה לתורה תתקיים אי”ה בשבת קודש פרשת לך לך ח’ חשון תשע”ט The twenty-eighth of…" at bounding box center [687, 363] width 198 height 220
click at [740, 281] on textarea "העליה לתורה תתקיים אי”ה בשבת קודש פרשת לך לך ח’ חשון תשע”ט The twenty-eighth of…" at bounding box center [687, 363] width 198 height 220
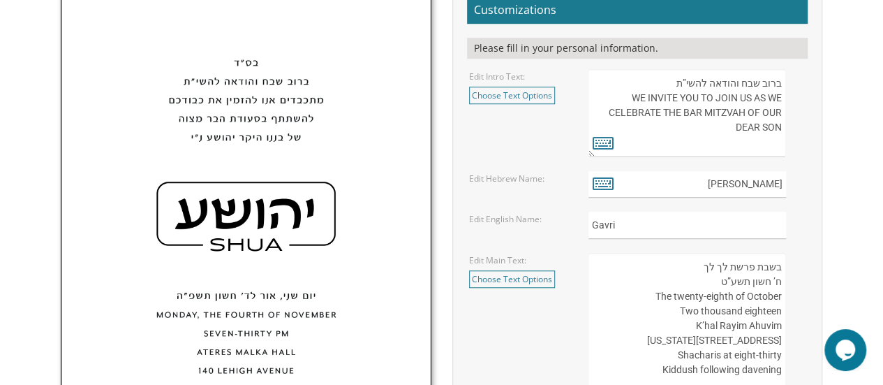
click at [723, 279] on textarea "העליה לתורה תתקיים אי”ה בשבת קודש פרשת לך לך ח’ חשון תשע”ט The twenty-eighth of…" at bounding box center [687, 363] width 198 height 220
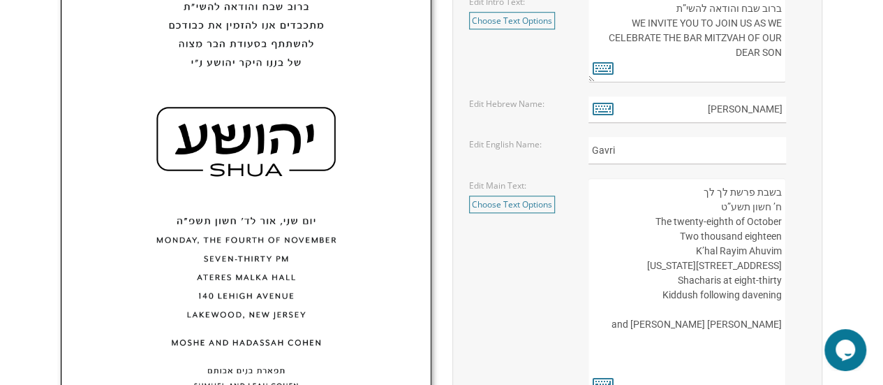
scroll to position [639, 0]
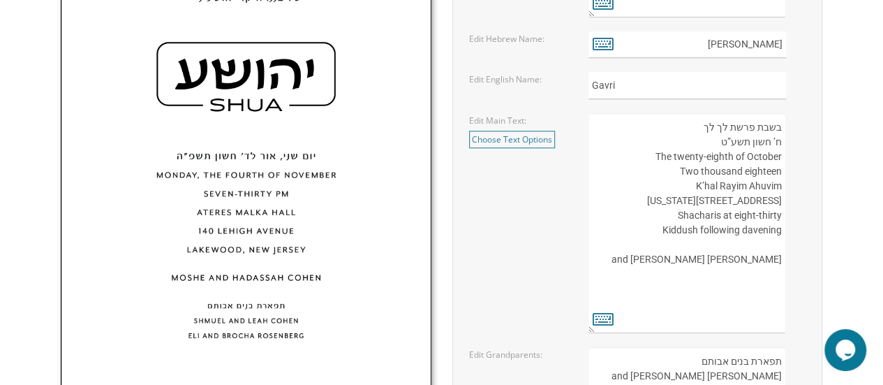
drag, startPoint x: 685, startPoint y: 291, endPoint x: 780, endPoint y: 288, distance: 95.7
click at [780, 288] on textarea "העליה לתורה תתקיים אי”ה בשבת קודש פרשת לך לך ח’ חשון תשע”ט The twenty-eighth of…" at bounding box center [687, 223] width 198 height 220
drag, startPoint x: 734, startPoint y: 245, endPoint x: 783, endPoint y: 239, distance: 48.6
click at [783, 239] on textarea "העליה לתורה תתקיים אי”ה בשבת קודש פרשת לך לך ח’ חשון תשע”ט The twenty-eighth of…" at bounding box center [687, 223] width 198 height 220
click at [704, 225] on textarea "העליה לתורה תתקיים אי”ה בשבת קודש פרשת לך לך ח’ חשון תשע”ט The twenty-eighth of…" at bounding box center [687, 223] width 198 height 220
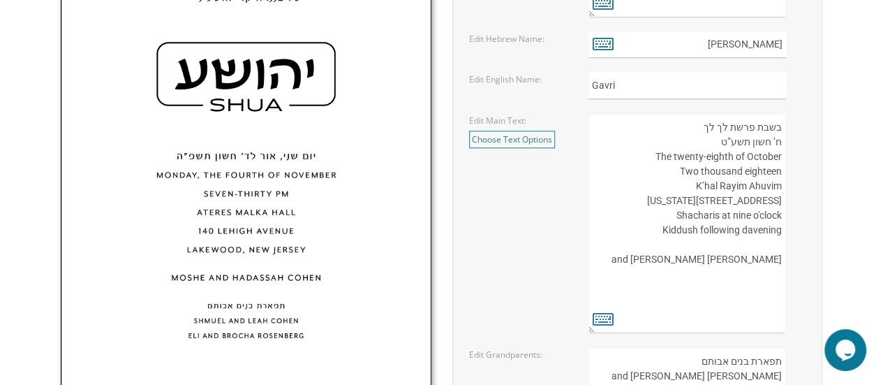
click at [704, 225] on textarea "העליה לתורה תתקיים אי”ה בשבת קודש פרשת לך לך ח’ חשון תשע”ט The twenty-eighth of…" at bounding box center [687, 223] width 198 height 220
drag, startPoint x: 738, startPoint y: 231, endPoint x: 785, endPoint y: 227, distance: 47.0
click at [785, 227] on textarea "העליה לתורה תתקיים אי”ה בשבת קודש פרשת לך לך ח’ חשון תשע”ט The twenty-eighth of…" at bounding box center [687, 223] width 198 height 220
drag, startPoint x: 679, startPoint y: 186, endPoint x: 785, endPoint y: 186, distance: 105.4
click at [785, 186] on textarea "העליה לתורה תתקיים אי”ה בשבת קודש פרשת לך לך ח’ חשון תשע”ט The twenty-eighth of…" at bounding box center [687, 223] width 198 height 220
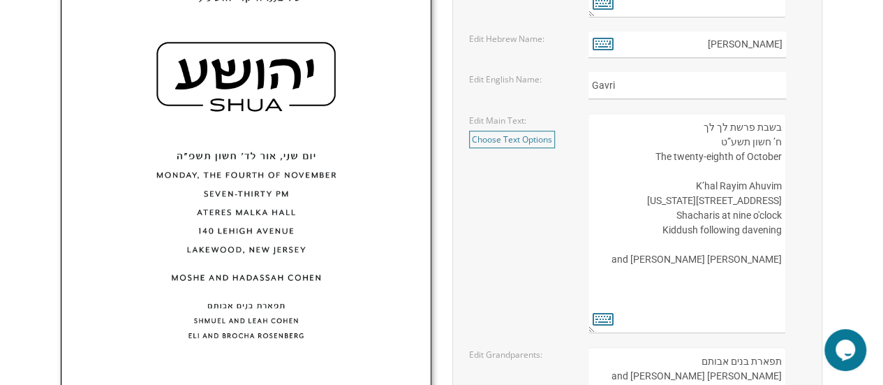
click at [713, 169] on textarea "העליה לתורה תתקיים אי”ה בשבת קודש פרשת לך לך ח’ חשון תשע”ט The twenty-eighth of…" at bounding box center [687, 223] width 198 height 220
click at [754, 168] on textarea "העליה לתורה תתקיים אי”ה בשבת קודש פרשת לך לך ח’ חשון תשע”ט The twenty-eighth of…" at bounding box center [687, 223] width 198 height 220
click at [779, 157] on textarea "העליה לתורה תתקיים אי”ה בשבת קודש פרשת לך לך ח’ חשון תשע”ט The twenty-eighth of…" at bounding box center [687, 223] width 198 height 220
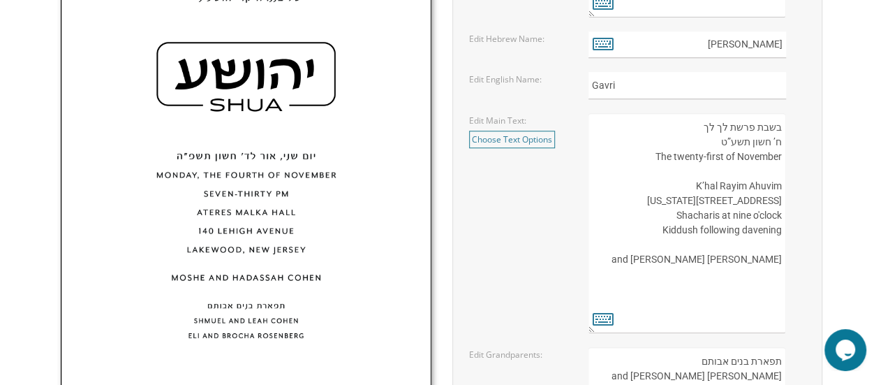
click at [779, 157] on textarea "העליה לתורה תתקיים אי”ה בשבת קודש פרשת לך לך ח’ חשון תשע”ט The twenty-eighth of…" at bounding box center [687, 223] width 198 height 220
drag, startPoint x: 713, startPoint y: 157, endPoint x: 663, endPoint y: 248, distance: 103.7
click at [783, 153] on textarea "העליה לתורה תתקיים אי”ה בשבת קודש פרשת לך לך ח’ חשון תשע”ט The twenty-eighth of…" at bounding box center [687, 223] width 198 height 220
type textarea "בשבת פרשת לך לך ח’ חשון תשע”ט The twenty-first of November K’hal Rayim Ahuvim 1…"
click at [606, 320] on icon at bounding box center [603, 319] width 21 height 20
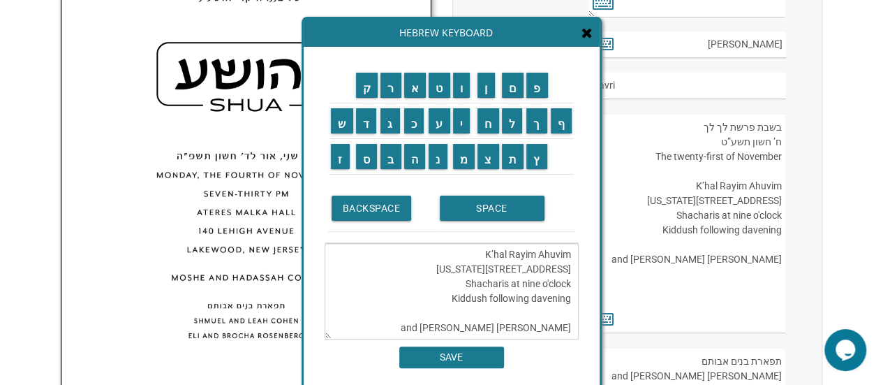
scroll to position [0, 0]
click at [514, 264] on textarea "בשבת פרשת לך לך ח’ חשון תשע”ט The twenty-first of November K’hal Rayim Ahuvim 1…" at bounding box center [452, 291] width 254 height 96
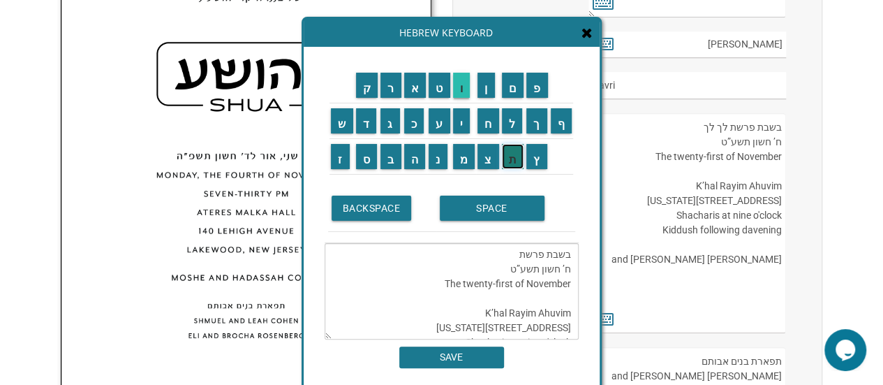
drag, startPoint x: 515, startPoint y: 160, endPoint x: 455, endPoint y: 94, distance: 88.9
click at [514, 158] on input "ת" at bounding box center [513, 156] width 22 height 25
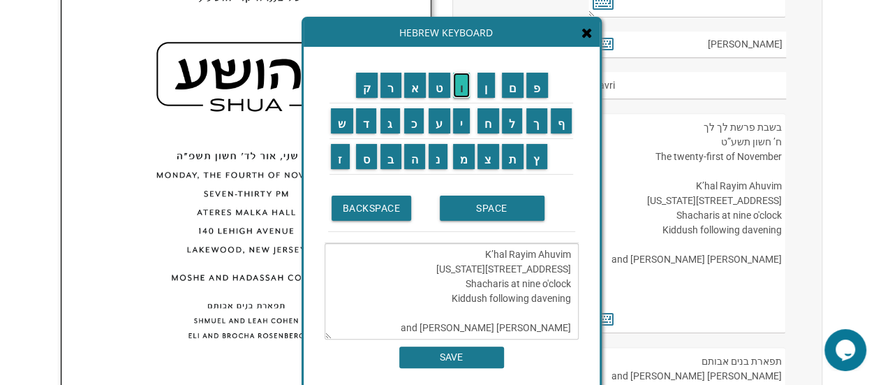
click at [465, 90] on input "ו" at bounding box center [461, 85] width 17 height 25
drag, startPoint x: 515, startPoint y: 121, endPoint x: 494, endPoint y: 119, distance: 21.7
click at [515, 121] on input "ל" at bounding box center [512, 120] width 21 height 25
click at [461, 85] on input "ו" at bounding box center [461, 85] width 17 height 25
click at [512, 169] on td "ת" at bounding box center [513, 157] width 25 height 36
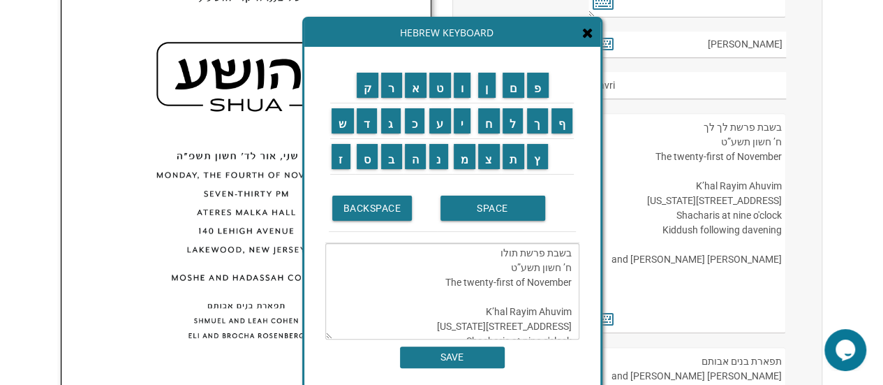
scroll to position [0, 0]
click at [490, 267] on textarea "בשבת פרשת תולו ח’ חשון תשע”ט The twenty-first of November K’hal Rayim Ahuvim 17…" at bounding box center [452, 291] width 254 height 96
click at [499, 267] on textarea "בשבת פרשת תולו ח’ חשון תשע”ט The twenty-first of November K’hal Rayim Ahuvim 17…" at bounding box center [452, 291] width 254 height 96
click at [371, 122] on input "ד" at bounding box center [367, 120] width 21 height 25
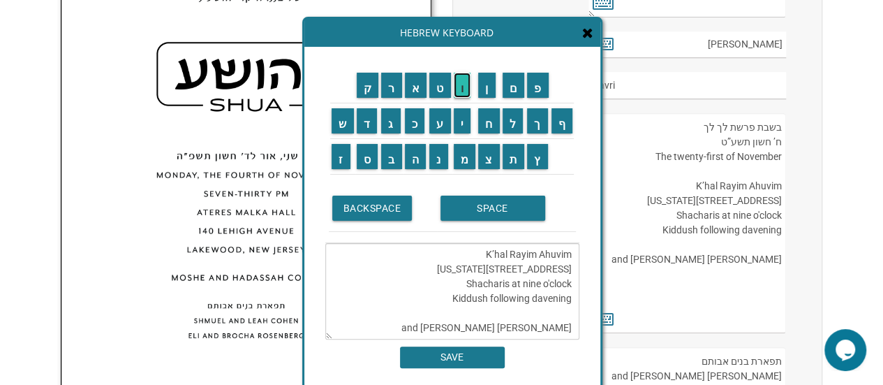
click at [465, 89] on input "ו" at bounding box center [462, 85] width 17 height 25
click at [517, 160] on input "ת" at bounding box center [514, 156] width 22 height 25
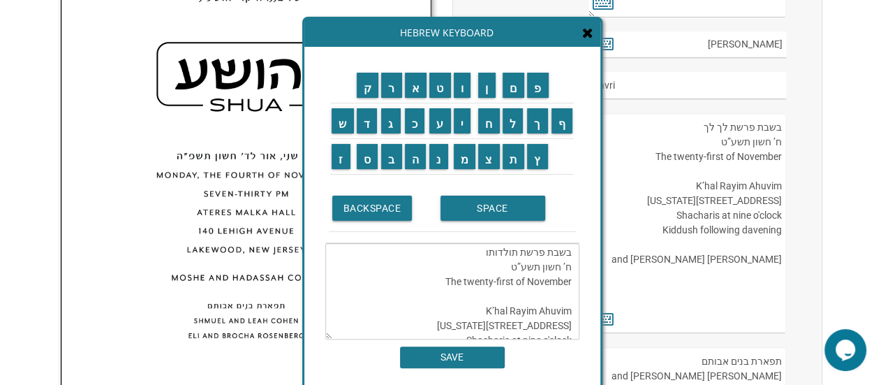
scroll to position [0, 0]
click at [568, 283] on textarea "בשבת פרשת תולדות ח’ חשון תשע”ט The twenty-first of November K’hal Rayim Ahuvim …" at bounding box center [452, 291] width 254 height 96
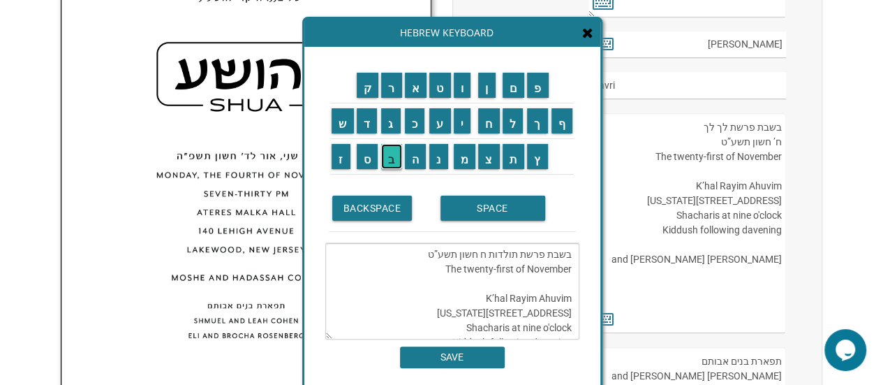
click at [391, 158] on input "ב" at bounding box center [391, 156] width 21 height 25
drag, startPoint x: 483, startPoint y: 272, endPoint x: 494, endPoint y: 269, distance: 11.5
click at [487, 269] on textarea "בשבת פרשת תולדות ב' ח חשון תשע”ט The twenty-first of November K’hal Rayim Ahuvi…" at bounding box center [452, 291] width 254 height 96
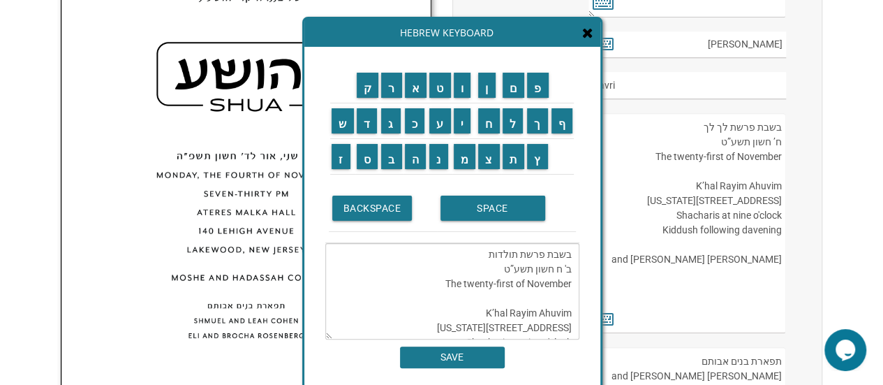
click at [556, 281] on textarea "בשבת פרשת תולדות ב' ח חשון תשע”ט The twenty-first of November K’hal Rayim Ahuvi…" at bounding box center [452, 291] width 254 height 96
click at [415, 121] on input "כ" at bounding box center [415, 120] width 20 height 25
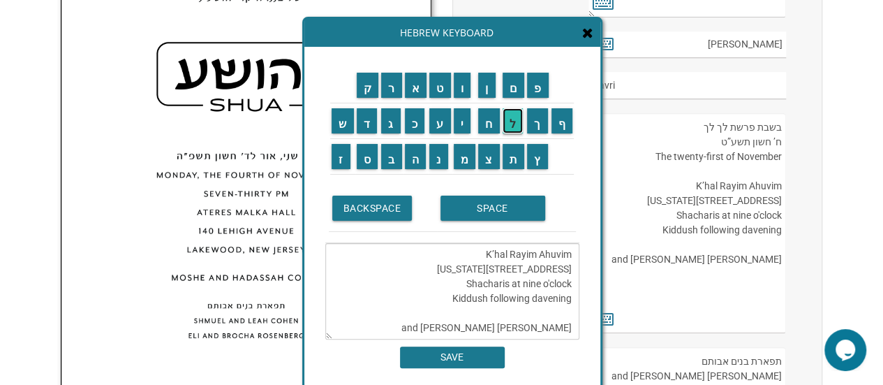
click at [518, 122] on input "ל" at bounding box center [513, 120] width 21 height 25
click at [462, 87] on input "ו" at bounding box center [462, 85] width 17 height 25
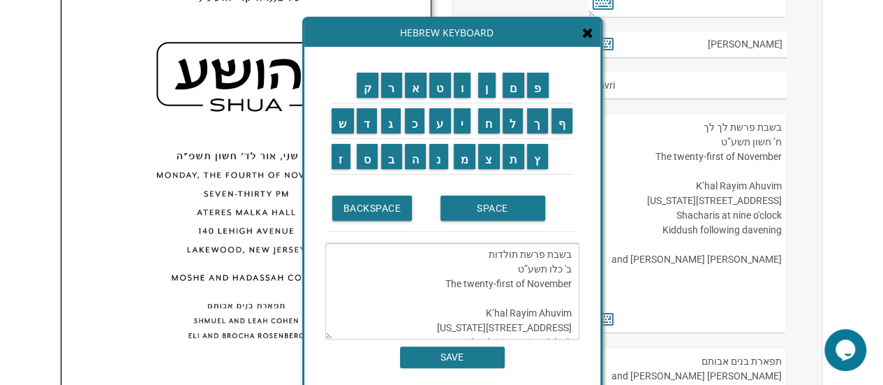
scroll to position [0, 0]
click at [554, 283] on textarea "בשבת פרשת תולדות ב' כלו תשע”ט The twenty-first of November K’hal Rayim Ahuvim 1…" at bounding box center [452, 291] width 254 height 96
click at [365, 169] on td "ס" at bounding box center [367, 157] width 25 height 36
click at [556, 286] on textarea "בשבת פרשת תולדות ב' כלו תשע”ט The twenty-first of November K’hal Rayim Ahuvim 1…" at bounding box center [452, 291] width 254 height 96
click at [366, 164] on input "ס" at bounding box center [368, 156] width 22 height 25
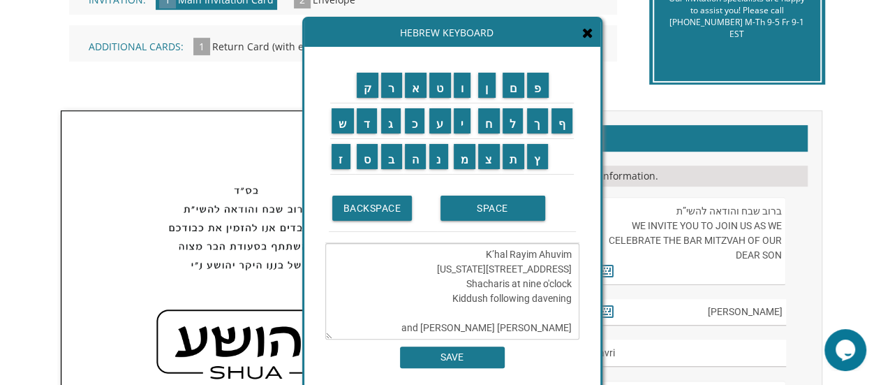
scroll to position [360, 0]
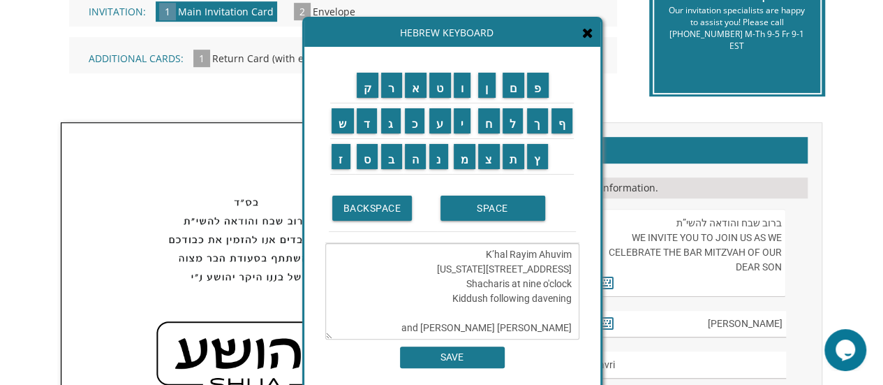
click at [533, 294] on textarea "בשבת פרשת תולדות ב' כסלו תשע”ט The twenty-first of November K’hal Rayim Ahuvim …" at bounding box center [452, 291] width 254 height 96
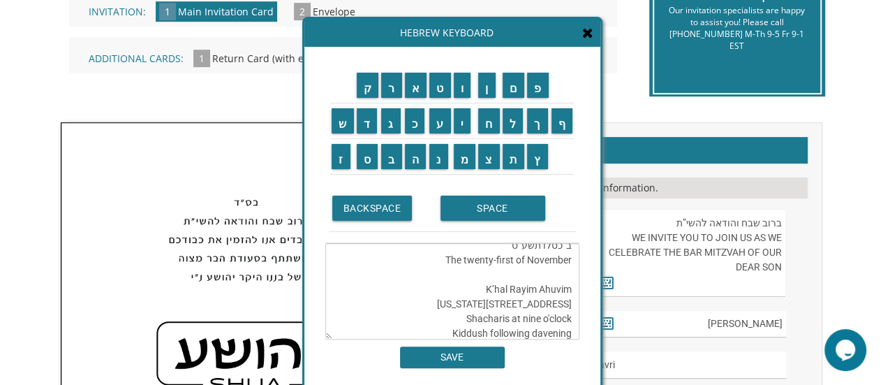
scroll to position [0, 0]
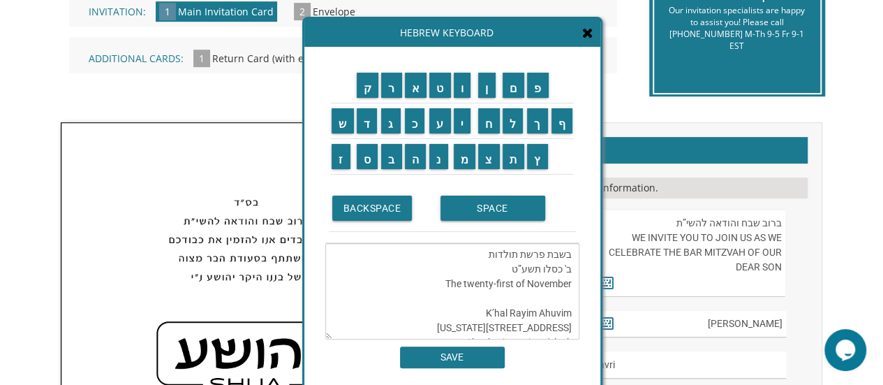
click at [525, 280] on textarea "בשבת פרשת תולדות ב' כסלו תשע”ט The twenty-first of November K’hal Rayim Ahuvim …" at bounding box center [452, 291] width 254 height 96
click at [535, 82] on input "פ" at bounding box center [538, 85] width 22 height 25
drag, startPoint x: 511, startPoint y: 283, endPoint x: 526, endPoint y: 287, distance: 15.9
click at [512, 283] on textarea "בשבת פרשת תולדות ב' כסלו תשפ”ט The twenty-first of November K’hal Rayim Ahuvim …" at bounding box center [452, 291] width 254 height 96
click at [468, 82] on input "ו" at bounding box center [462, 85] width 17 height 25
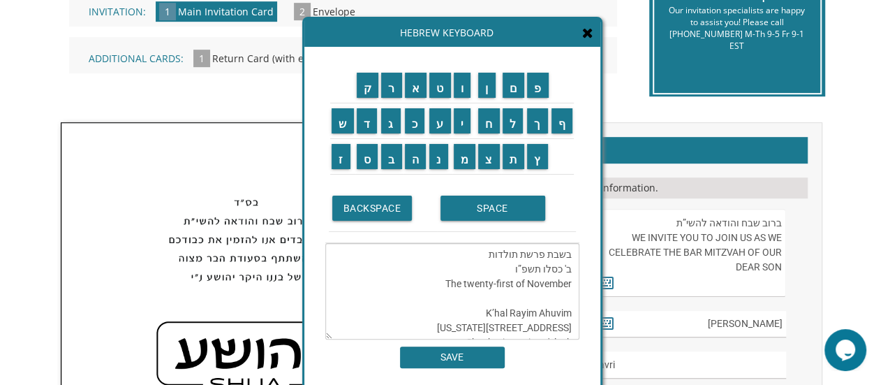
click at [486, 326] on textarea "בשבת פרשת תולדות ב' כסלו תשפ”ו The twenty-first of November K’hal Rayim Ahuvim …" at bounding box center [452, 291] width 254 height 96
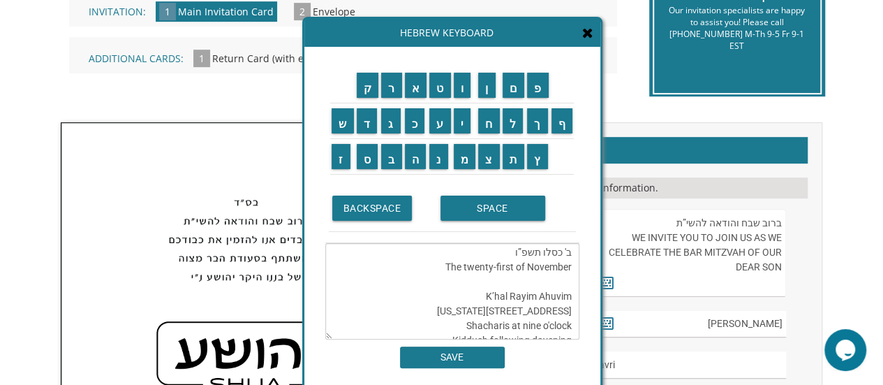
click at [562, 309] on textarea "בשבת פרשת תולדות ב' כסלו תשפ”ו The twenty-first of November K’hal Rayim Ahuvim …" at bounding box center [452, 291] width 254 height 96
click at [540, 312] on textarea "בשבת פרשת תולדות ב' כסלו תשפ”ו The twenty-first of November K’hal Rayim Ahuv 75…" at bounding box center [452, 291] width 254 height 96
click at [529, 306] on textarea "בשבת פרשת תולדות ב' כסלו תשפ”ו The twenty-first of November K’hal Rayiv 5 Sunse…" at bounding box center [452, 291] width 254 height 96
click at [470, 311] on textarea "בשבת פרשת תולדות ב' כסלו תשפ”ו The twenty-first of November K’Green Road Synago…" at bounding box center [452, 291] width 254 height 96
click at [513, 327] on textarea "בשבת פרשת תולדות ב' כסלו תשפ”ו The twenty-first of November Green Road Synagogu…" at bounding box center [452, 291] width 254 height 96
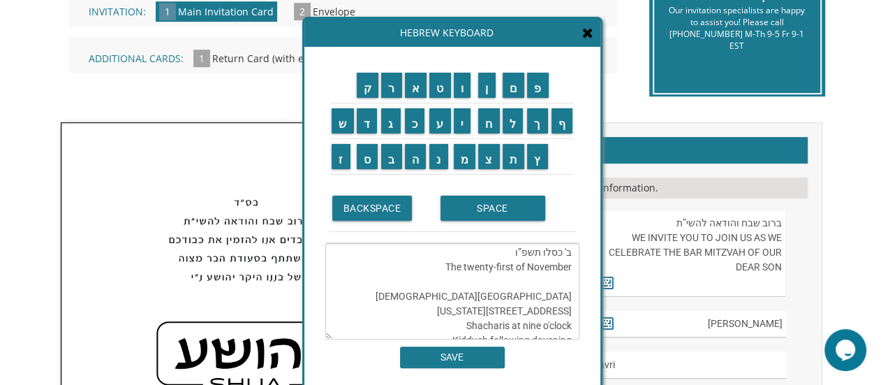
scroll to position [25, 0]
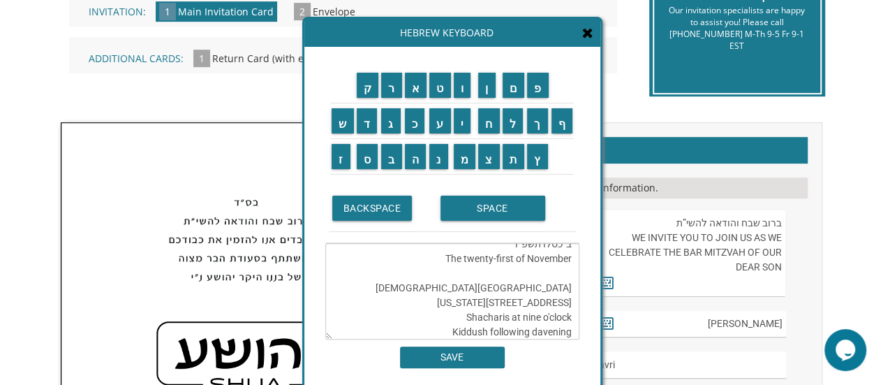
click at [568, 316] on textarea "בשבת פרשת תולדות ב' כסלו תשפ”ו The twenty-first of November Green Road Synagogu…" at bounding box center [452, 291] width 254 height 96
click at [556, 314] on textarea "בשבת פרשת תולדות ב' כסלו תשפ”ו The twenty-first of November Green Road Synagogu…" at bounding box center [452, 291] width 254 height 96
click at [561, 318] on textarea "בשבת פרשת תולדות ב' כסלו תשפ”ו The twenty-first of November Green Road Synagogu…" at bounding box center [452, 291] width 254 height 96
click at [467, 314] on textarea "בשבת פרשת תולדות ב' כסלו תשפ”ו The twenty-first of November Green Road Synagogu…" at bounding box center [452, 291] width 254 height 96
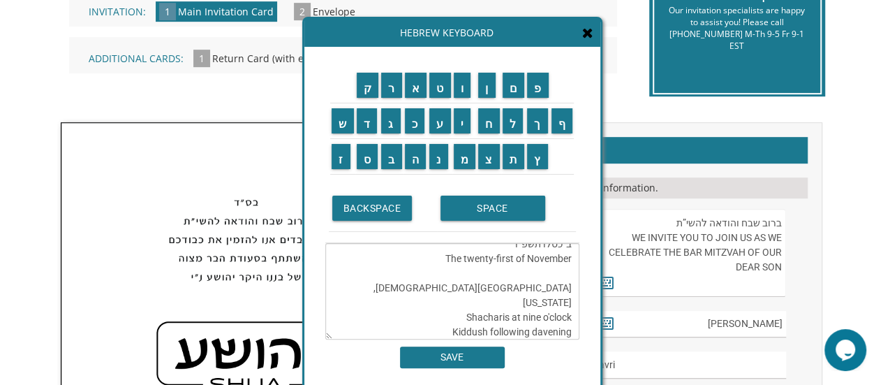
click at [549, 320] on textarea "בשבת פרשת תולדות ב' כסלו תשפ”ו The twenty-first of November Green Road Synagogu…" at bounding box center [452, 291] width 254 height 96
drag, startPoint x: 554, startPoint y: 314, endPoint x: 581, endPoint y: 315, distance: 27.2
click at [581, 315] on div "ק ר א ט ו ן ם פ ש ד ג כ ע י ח ל" at bounding box center [452, 218] width 296 height 342
click at [570, 301] on textarea "בשבת פרשת תולדות ב' כסלו תשפ”ו The twenty-first of November Green Road Synagogu…" at bounding box center [452, 291] width 254 height 96
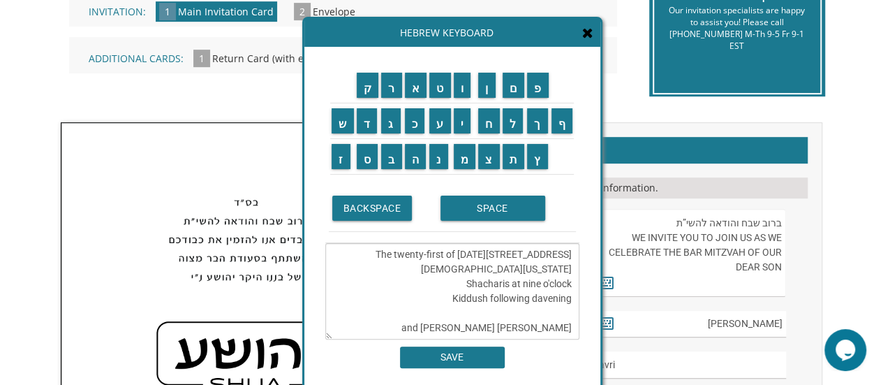
scroll to position [117, 0]
type textarea "בשבת פרשת תולדות ב' כסלו תשפ”ו The twenty-first of November 2437 Green Road Syn…"
drag, startPoint x: 479, startPoint y: 355, endPoint x: 550, endPoint y: 290, distance: 95.9
click at [479, 355] on input "SAVE" at bounding box center [452, 357] width 105 height 22
type textarea "בשבת פרשת תולדות ב' כסלו תשפ”ו The twenty-first of November 2437 Green Road Syn…"
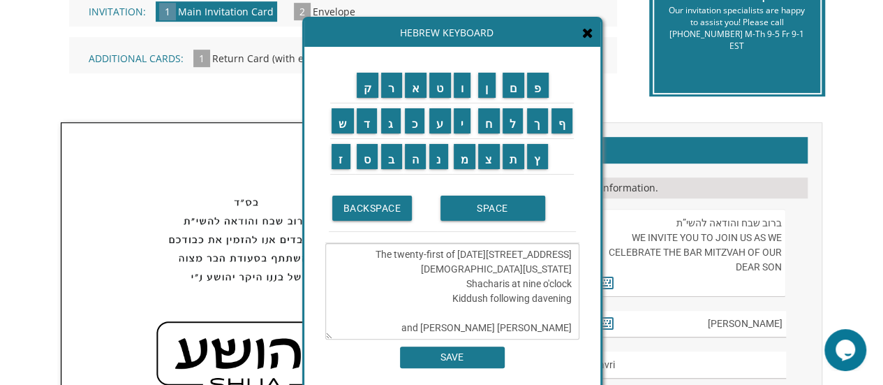
scroll to position [762, 0]
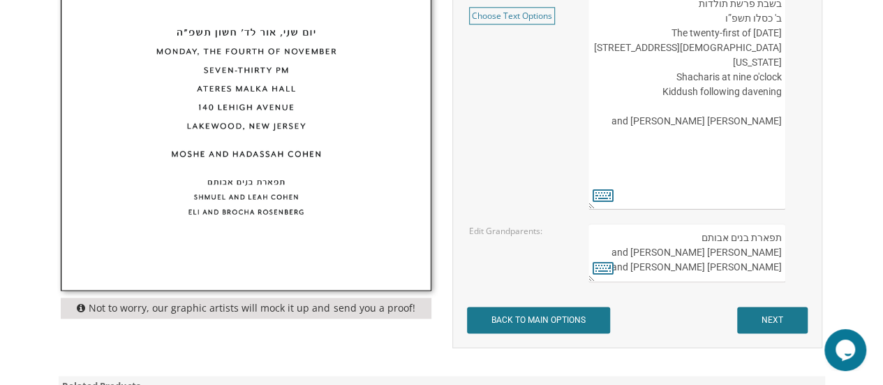
click at [760, 79] on textarea "העליה לתורה תתקיים אי”ה בשבת קודש פרשת לך לך ח’ חשון תשע”ט The twenty-eighth of…" at bounding box center [687, 100] width 198 height 220
click at [760, 80] on textarea "העליה לתורה תתקיים אי”ה בשבת קודש פרשת לך לך ח’ חשון תשע”ט The twenty-eighth of…" at bounding box center [687, 100] width 198 height 220
drag, startPoint x: 690, startPoint y: 238, endPoint x: 781, endPoint y: 262, distance: 94.5
click at [781, 262] on textarea "תפארת בנים אבותם Shmuel and Leah Cohen Eli and Brocha Rosenberg" at bounding box center [687, 252] width 198 height 59
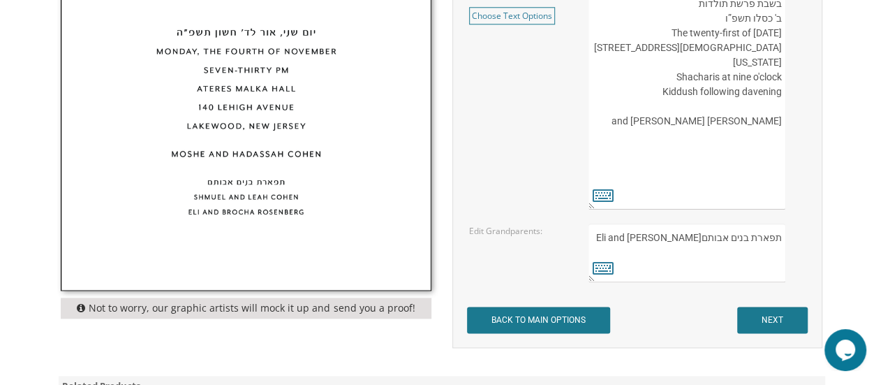
drag, startPoint x: 634, startPoint y: 235, endPoint x: 790, endPoint y: 239, distance: 155.7
click at [790, 239] on div "תפארת בנים אבותם Shmuel and Leah Cohen Eli and Brocha Rosenberg" at bounding box center [696, 252] width 217 height 59
type textarea "g"
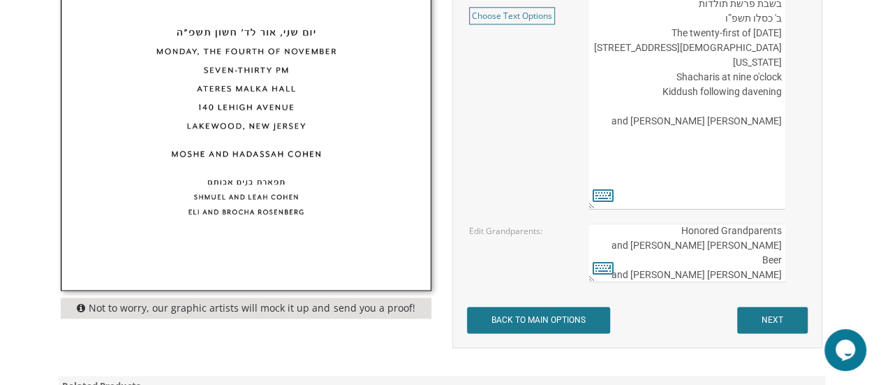
scroll to position [21, 0]
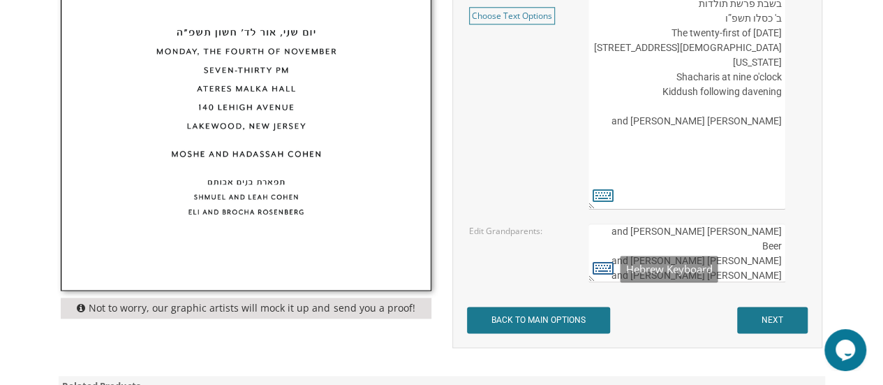
type textarea "Honored Grandparents Penny and Lenny Beer Pnina and Stephen Glassman Esther and…"
click at [606, 263] on icon at bounding box center [603, 268] width 21 height 20
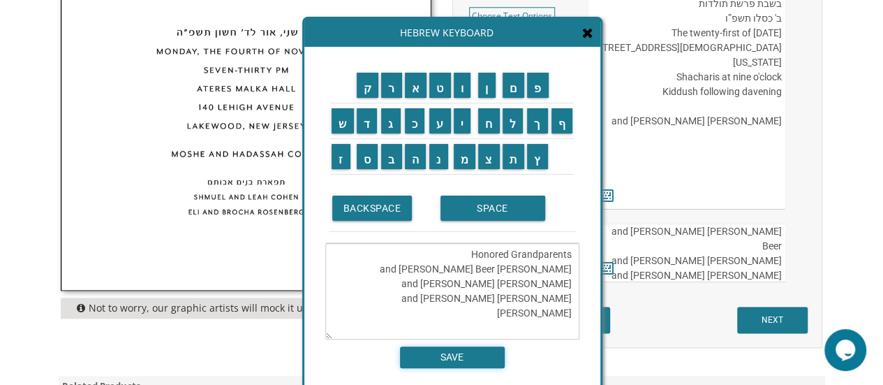
click at [469, 357] on input "SAVE" at bounding box center [452, 357] width 105 height 22
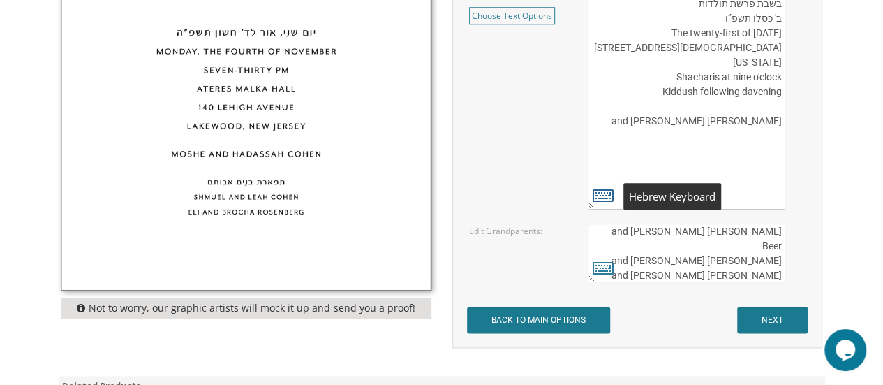
click at [608, 191] on icon at bounding box center [603, 195] width 21 height 20
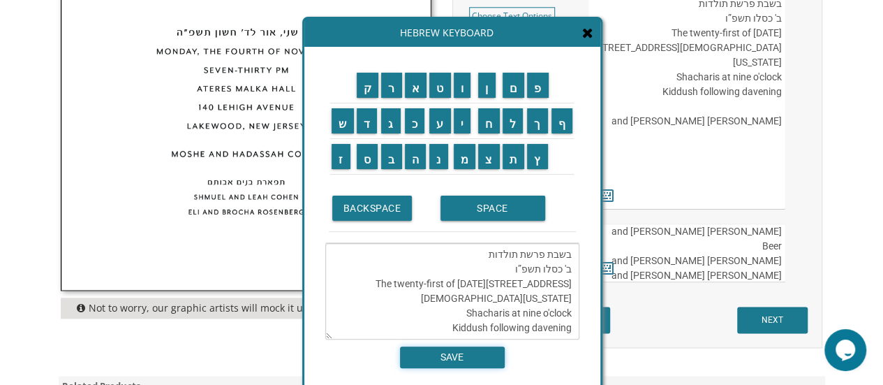
click at [485, 355] on input "SAVE" at bounding box center [452, 357] width 105 height 22
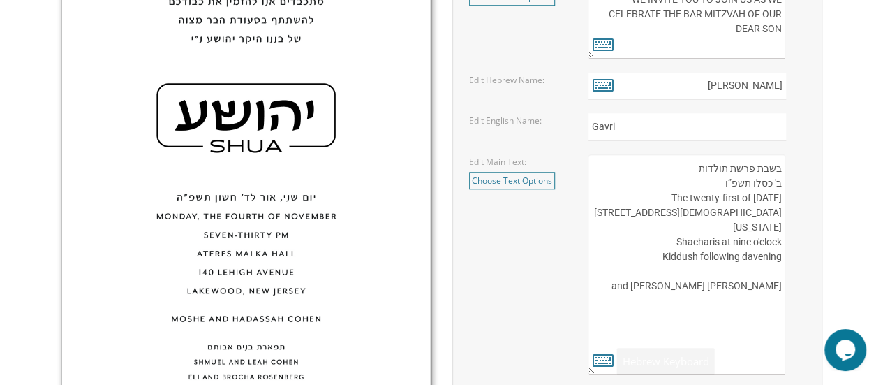
scroll to position [553, 0]
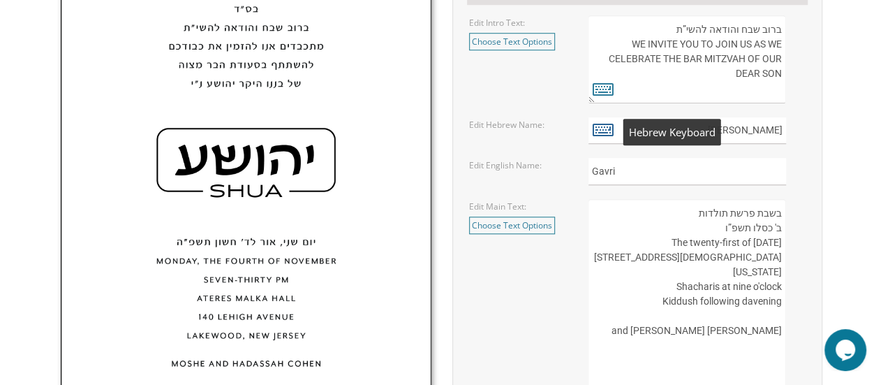
click at [607, 133] on icon at bounding box center [603, 129] width 21 height 20
type textarea "גבריאל אליהו"
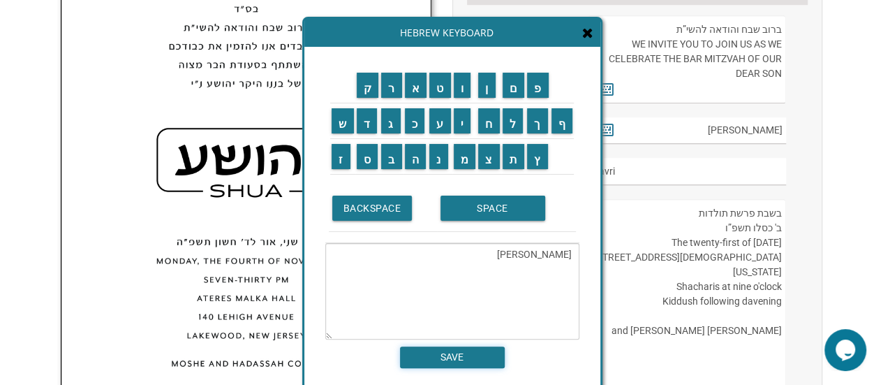
click at [455, 358] on input "SAVE" at bounding box center [452, 357] width 105 height 22
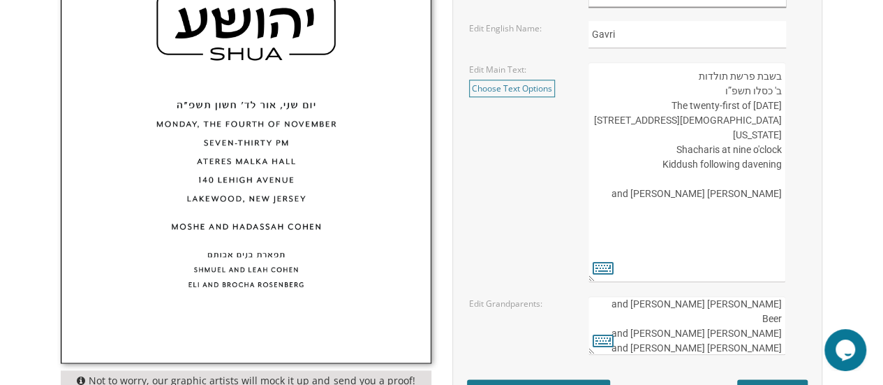
scroll to position [762, 0]
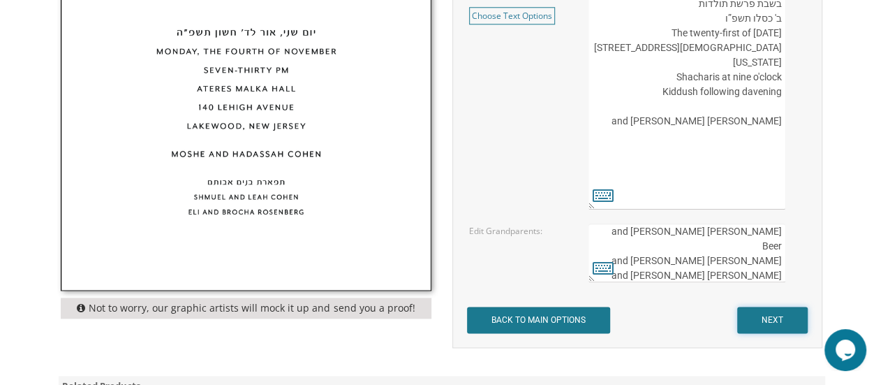
click at [792, 319] on input "NEXT" at bounding box center [772, 319] width 71 height 27
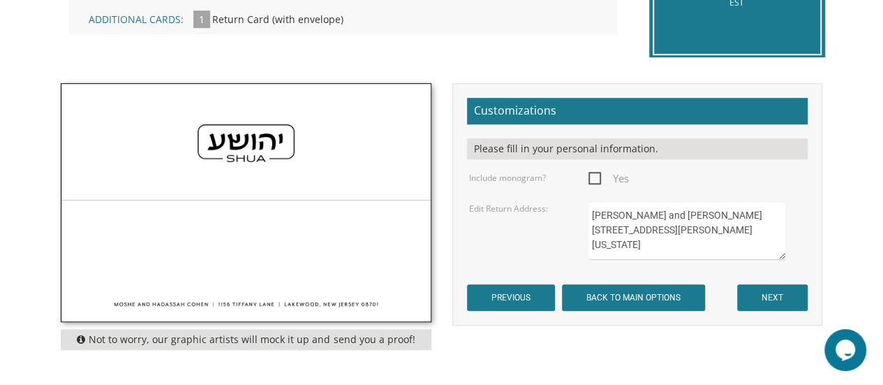
scroll to position [419, 0]
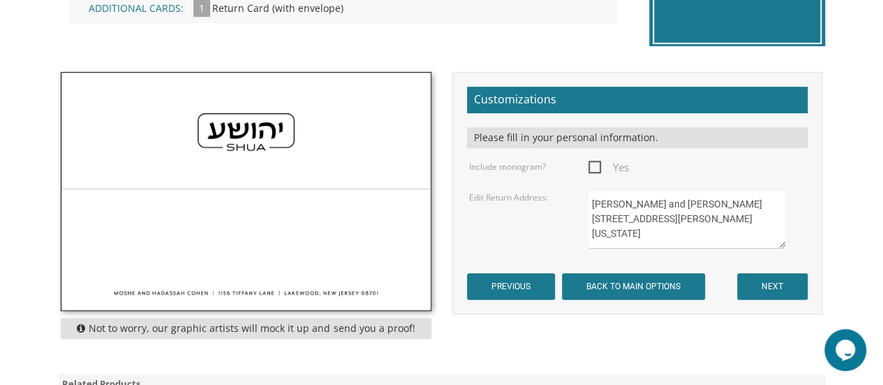
drag, startPoint x: 721, startPoint y: 236, endPoint x: 572, endPoint y: 193, distance: 154.7
click at [572, 193] on div "Edit Return Address: Moshe and Hadassah Cohen 1156 Tiffany Lane Lakewood, New J…" at bounding box center [637, 219] width 357 height 59
click at [697, 196] on textarea "Moshe and Hadassah Cohen 1156 Tiffany Lane Lakewood, New Jersey 08701" at bounding box center [687, 219] width 198 height 59
type textarea "[PERSON_NAME] and [PERSON_NAME] [STREET_ADDRESS][US_STATE][US_STATE]"
click at [776, 284] on input "NEXT" at bounding box center [772, 286] width 71 height 27
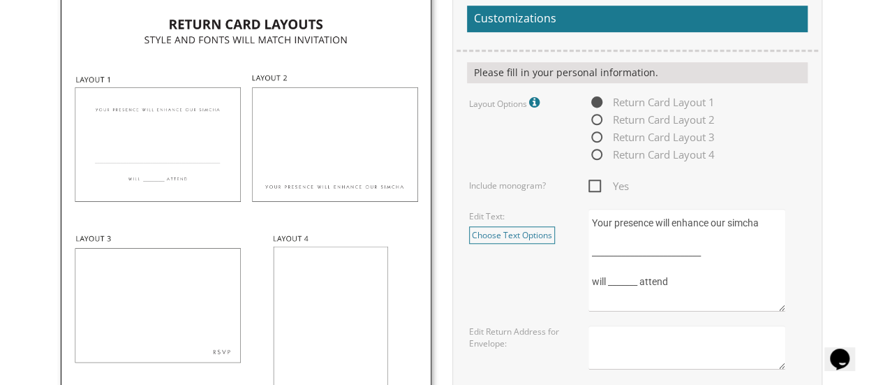
scroll to position [489, 0]
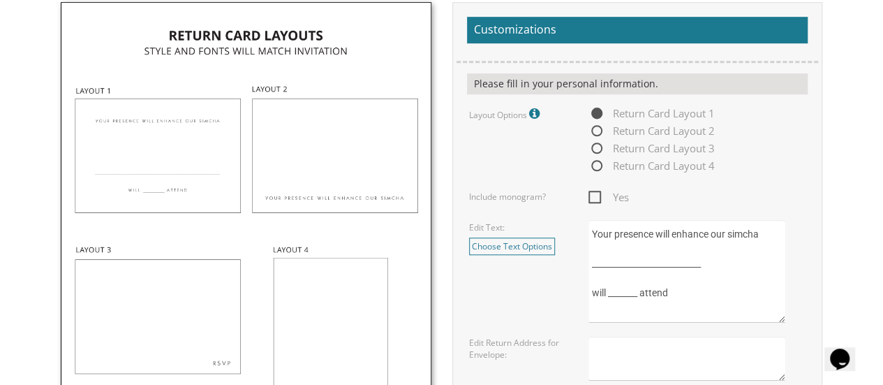
drag, startPoint x: 590, startPoint y: 233, endPoint x: 763, endPoint y: 221, distance: 173.6
click at [763, 221] on textarea "Your presence will enhance our simcha __________________________ will _______ a…" at bounding box center [687, 271] width 198 height 103
click at [751, 248] on textarea "Your presence will enhance our simcha __________________________ will _______ a…" at bounding box center [687, 271] width 198 height 103
click at [761, 239] on textarea "Your presence will enhance our simcha __________________________ will _______ a…" at bounding box center [687, 271] width 198 height 103
click at [767, 169] on div "Return Card Layout 1 Return Card Layout 2 Return Card Layout 3 Return Card Layo…" at bounding box center [696, 140] width 217 height 70
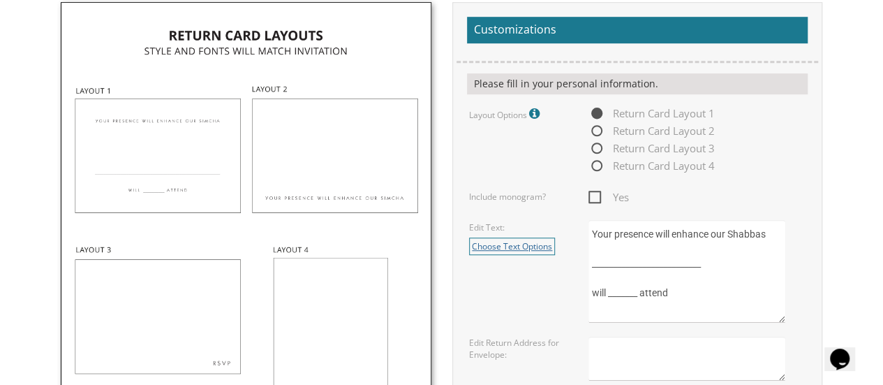
click at [536, 241] on link "Choose Text Options" at bounding box center [512, 245] width 86 height 17
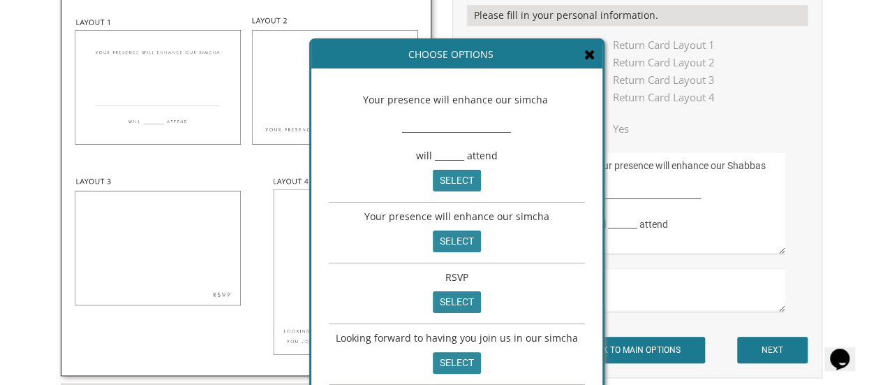
scroll to position [558, 0]
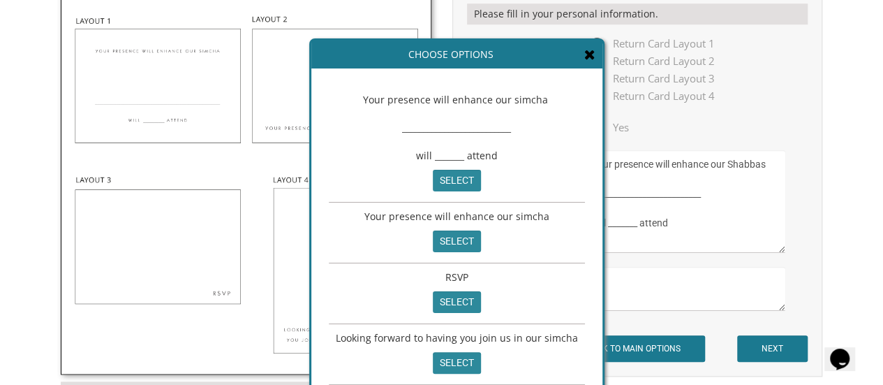
click at [470, 344] on span "Looking forward to having you join us in our simcha" at bounding box center [457, 337] width 242 height 13
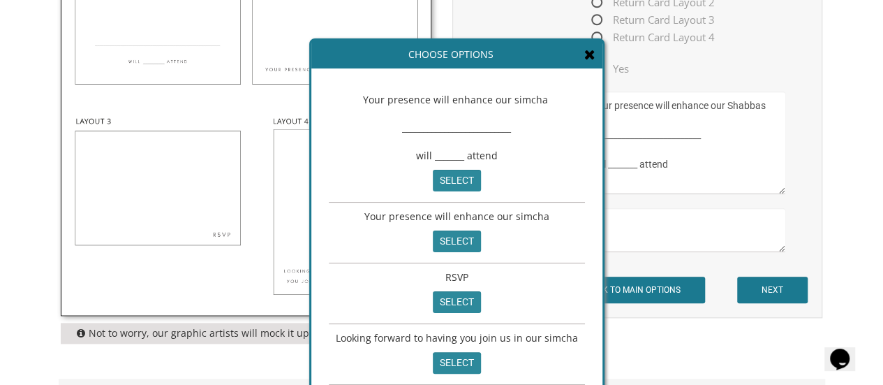
scroll to position [628, 0]
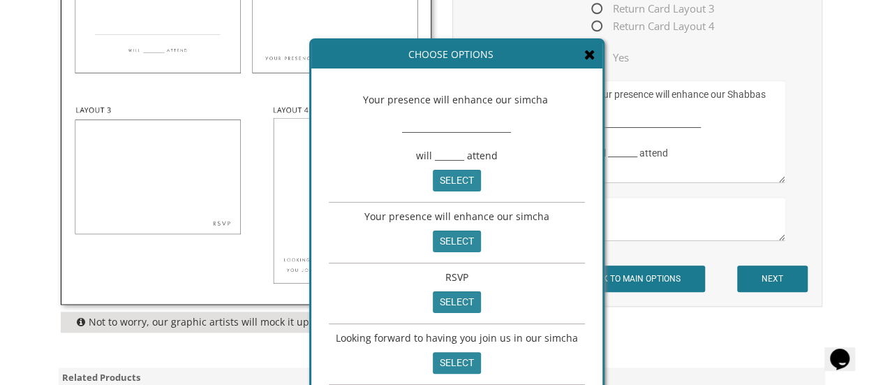
click at [565, 344] on span "Looking forward to having you join us in our simcha" at bounding box center [457, 337] width 242 height 13
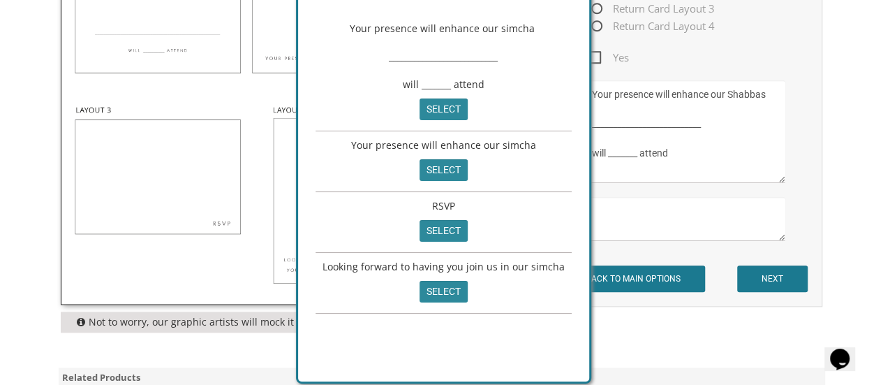
drag, startPoint x: 518, startPoint y: 276, endPoint x: 510, endPoint y: 143, distance: 132.9
click at [510, 143] on div "Your presence will enhance our simcha select" at bounding box center [444, 161] width 256 height 61
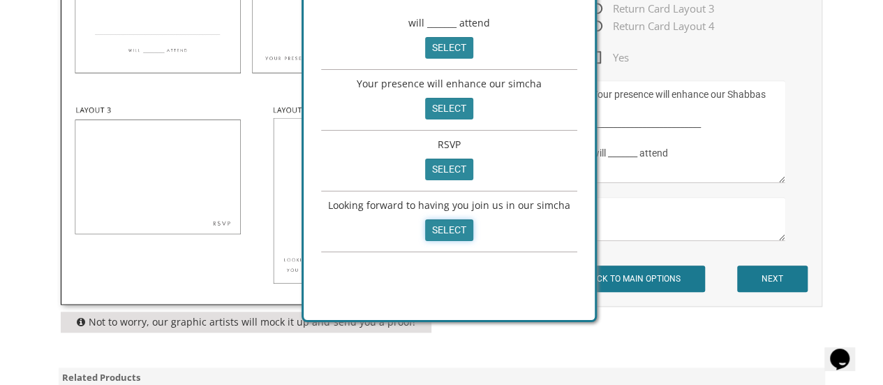
drag, startPoint x: 450, startPoint y: 277, endPoint x: 466, endPoint y: 263, distance: 21.8
click at [454, 241] on input "select" at bounding box center [449, 230] width 48 height 22
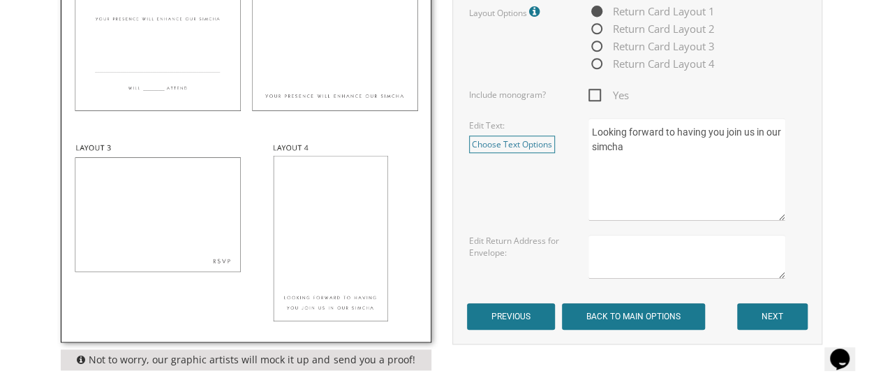
scroll to position [558, 0]
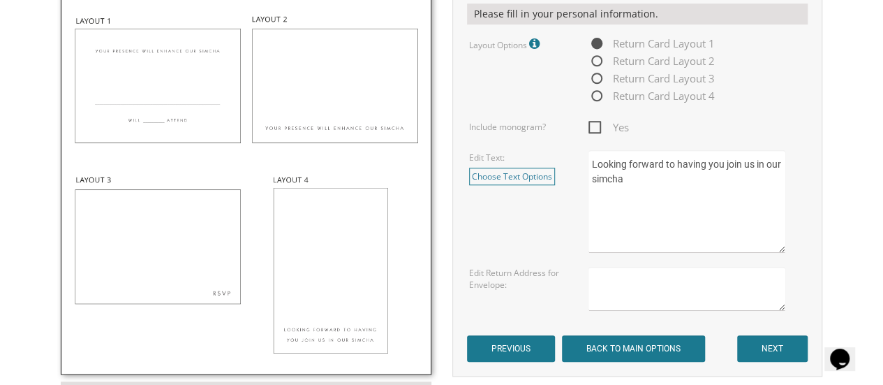
click at [646, 186] on textarea "Your presence will enhance our simcha __________________________ will _______ a…" at bounding box center [687, 201] width 198 height 103
click at [618, 182] on textarea "Your presence will enhance our simcha __________________________ will _______ a…" at bounding box center [687, 201] width 198 height 103
type textarea "Looking forward to having you join us for Shabbas!"
click at [614, 288] on textarea at bounding box center [687, 289] width 198 height 44
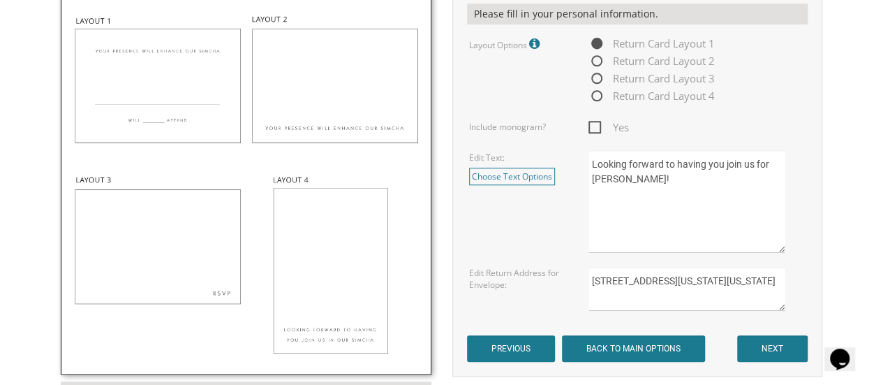
type textarea "14447 Washington Boulevard University Heights, Ohio 44118"
click at [762, 332] on form "Customizations Please fill in your personal information. Layout Options Fonts /…" at bounding box center [637, 154] width 341 height 415
click at [762, 340] on input "NEXT" at bounding box center [772, 348] width 71 height 27
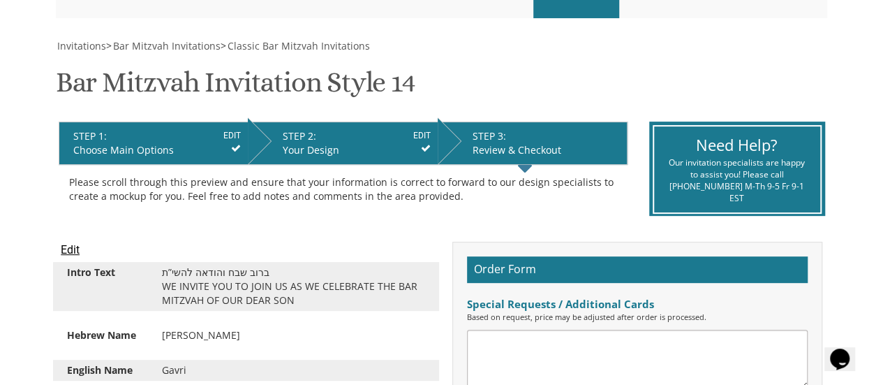
scroll to position [140, 0]
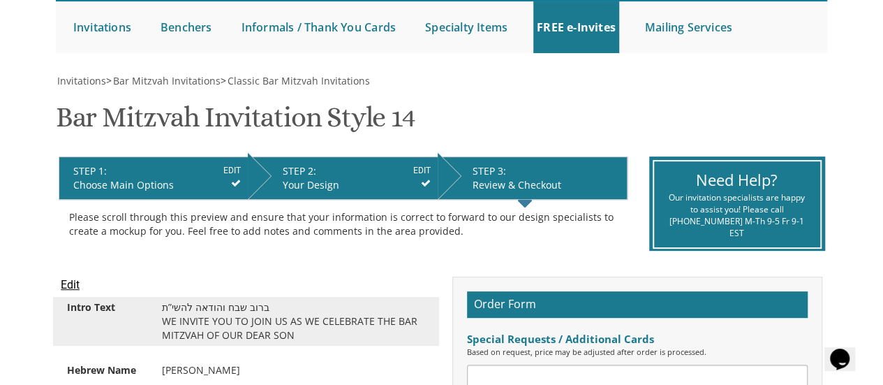
click at [72, 286] on input "Edit" at bounding box center [70, 284] width 19 height 17
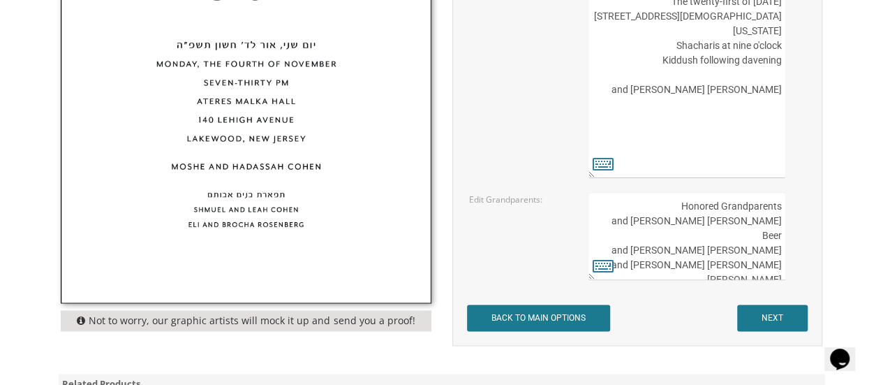
scroll to position [838, 0]
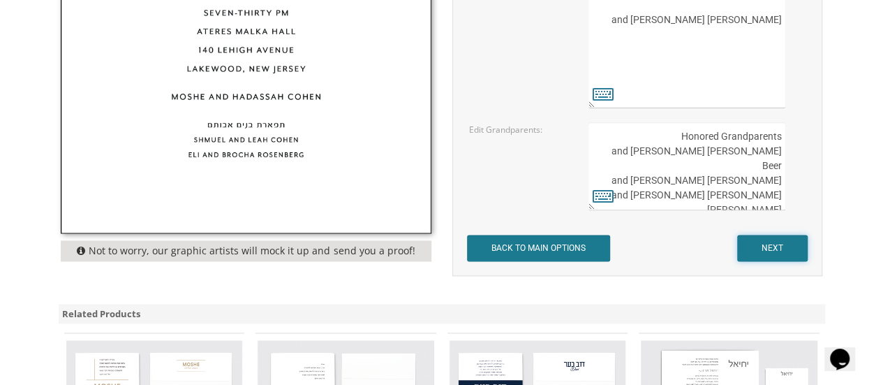
click at [780, 248] on input "NEXT" at bounding box center [772, 248] width 71 height 27
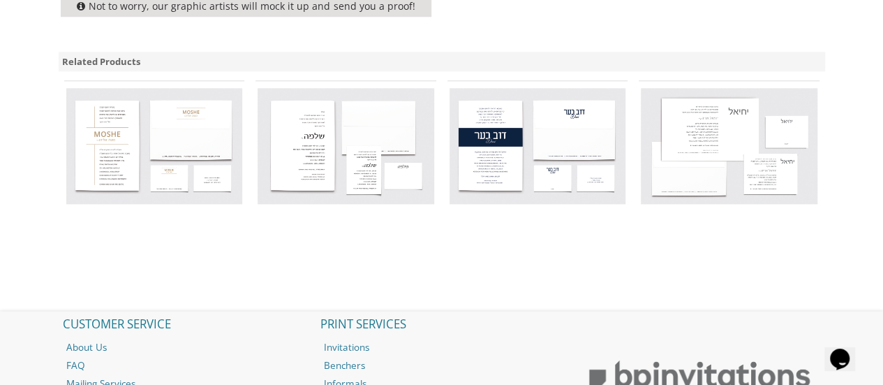
scroll to position [489, 0]
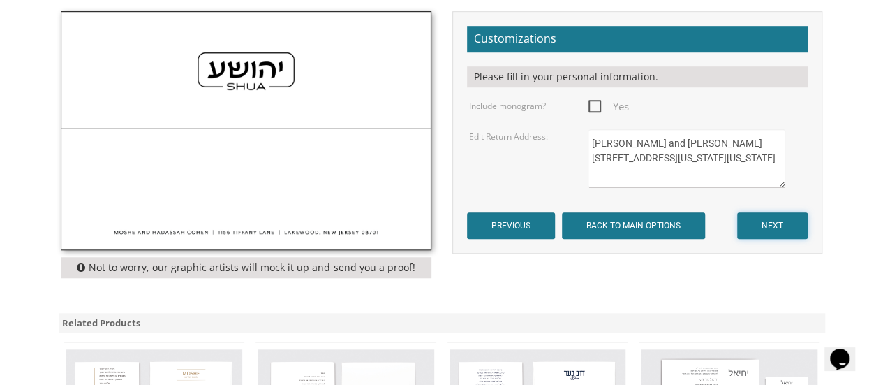
click at [776, 235] on input "NEXT" at bounding box center [772, 225] width 71 height 27
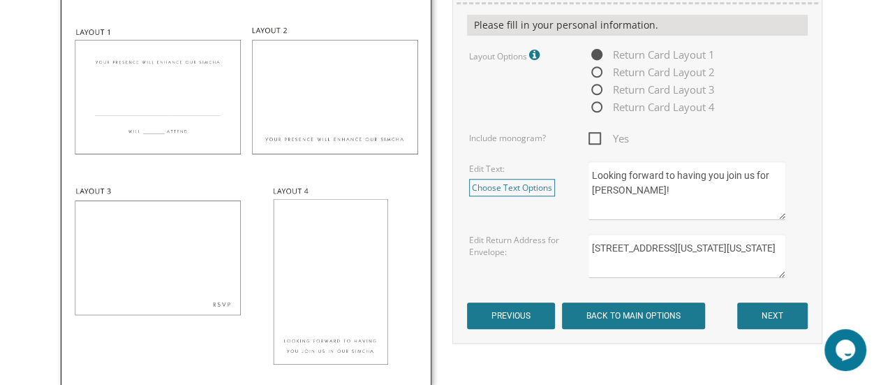
scroll to position [558, 0]
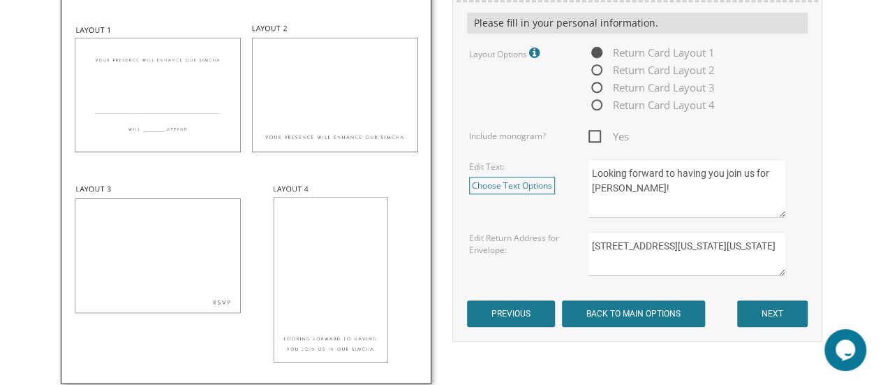
drag, startPoint x: 640, startPoint y: 191, endPoint x: 571, endPoint y: 163, distance: 74.8
click at [571, 163] on div "Edit Text: Choose Text Options Your presence will enhance our simcha __________…" at bounding box center [637, 188] width 357 height 59
drag, startPoint x: 508, startPoint y: 198, endPoint x: 512, endPoint y: 188, distance: 10.6
click at [511, 193] on div "Edit Text: Choose Text Options Your presence will enhance our simcha __________…" at bounding box center [637, 188] width 357 height 59
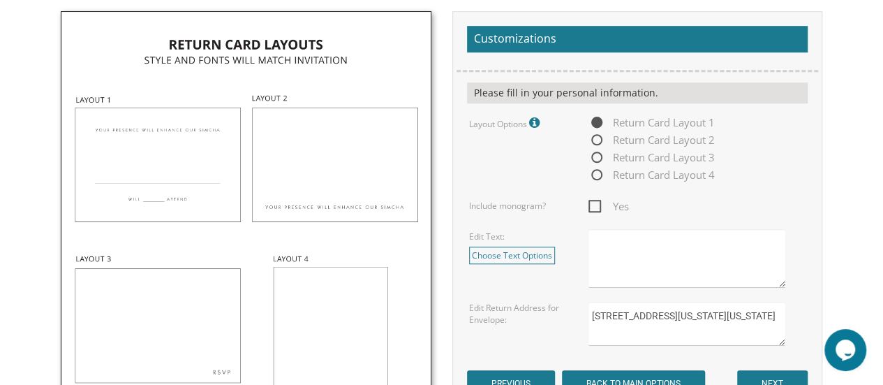
click at [195, 170] on img at bounding box center [245, 232] width 369 height 440
click at [204, 165] on img at bounding box center [245, 232] width 369 height 440
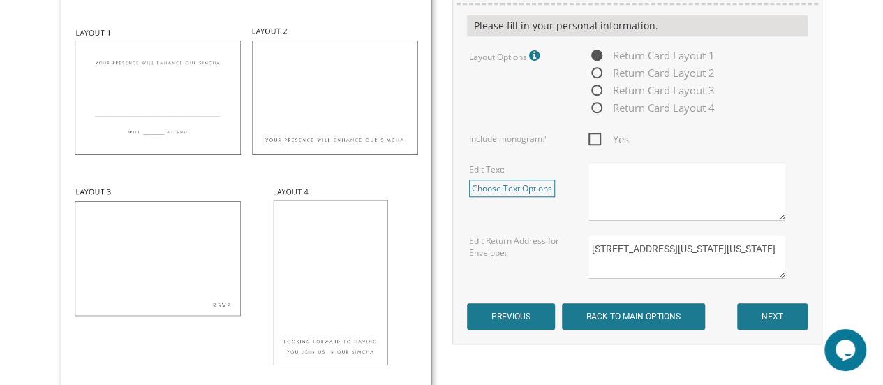
scroll to position [558, 0]
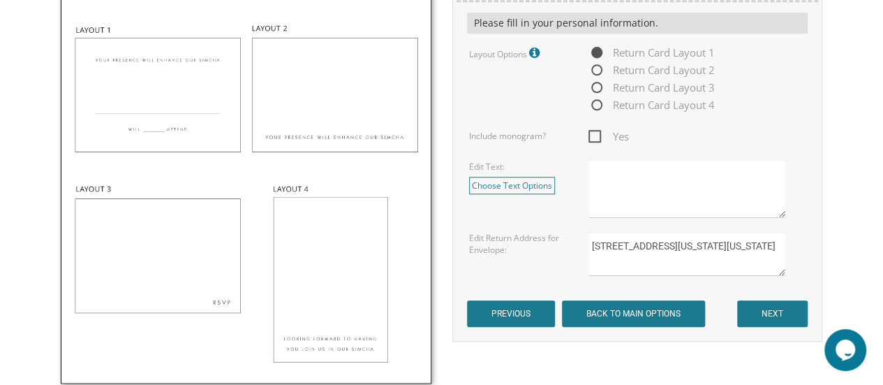
click at [514, 195] on div "Edit Text: Choose Text Options Your presence will enhance our simcha __________…" at bounding box center [637, 188] width 357 height 59
click at [508, 186] on link "Choose Text Options" at bounding box center [512, 185] width 86 height 17
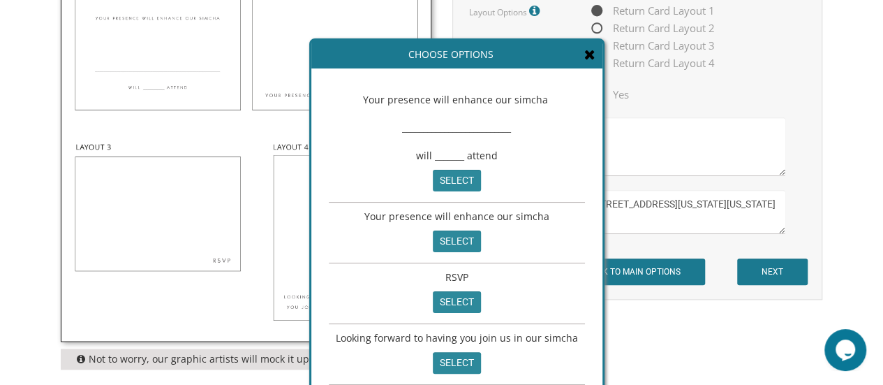
scroll to position [628, 0]
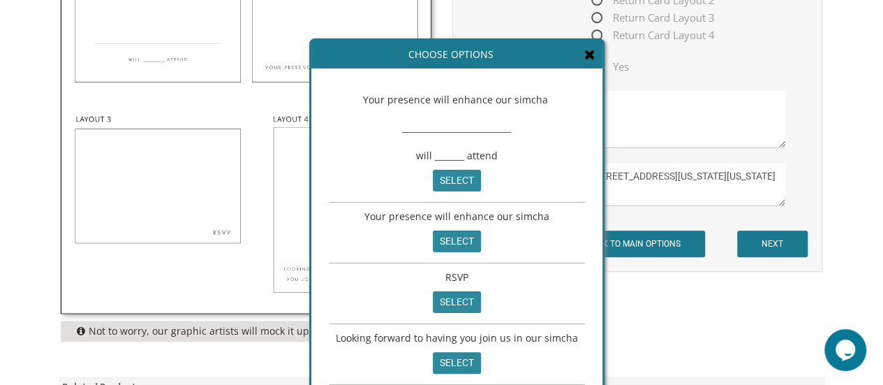
click at [584, 57] on icon at bounding box center [589, 54] width 11 height 14
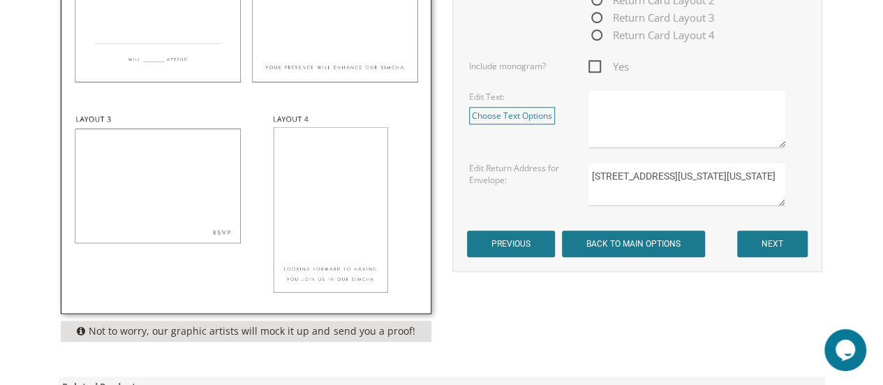
click at [638, 111] on textarea "Looking forward to having you join us for [PERSON_NAME]!" at bounding box center [687, 118] width 198 height 59
type textarea "We would love to have you join us for [PERSON_NAME]. __________________________…"
click at [772, 244] on input "NEXT" at bounding box center [772, 243] width 71 height 27
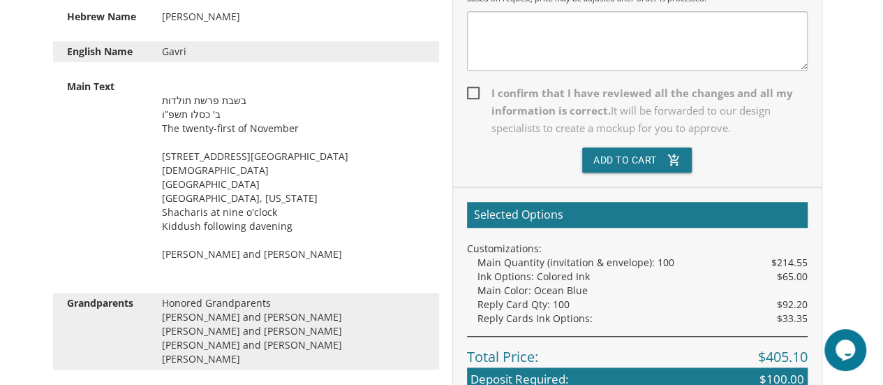
scroll to position [557, 0]
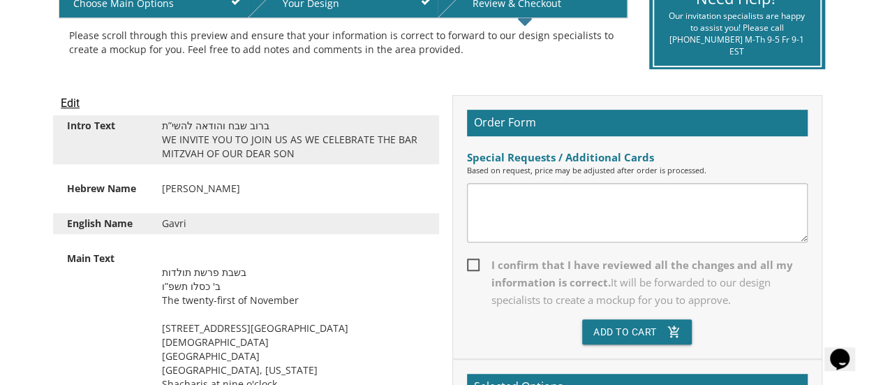
scroll to position [343, 0]
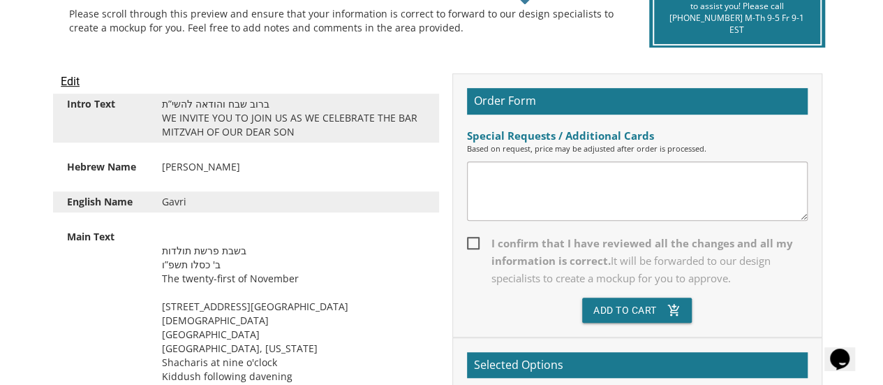
drag, startPoint x: 471, startPoint y: 237, endPoint x: 549, endPoint y: 216, distance: 80.9
click at [471, 237] on span "I confirm that I have reviewed all the changes and all my information is correc…" at bounding box center [637, 261] width 341 height 52
click at [471, 237] on input "I confirm that I have reviewed all the changes and all my information is correc…" at bounding box center [471, 241] width 9 height 9
checkbox input "true"
click at [658, 306] on button "Add To Cart add_shopping_cart" at bounding box center [637, 309] width 110 height 25
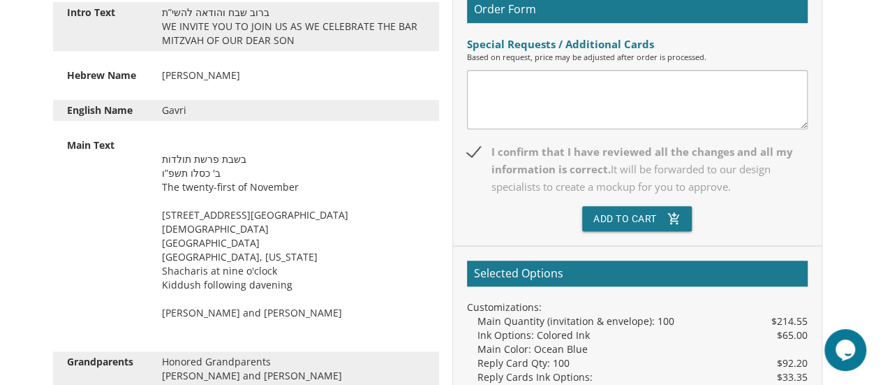
scroll to position [413, 0]
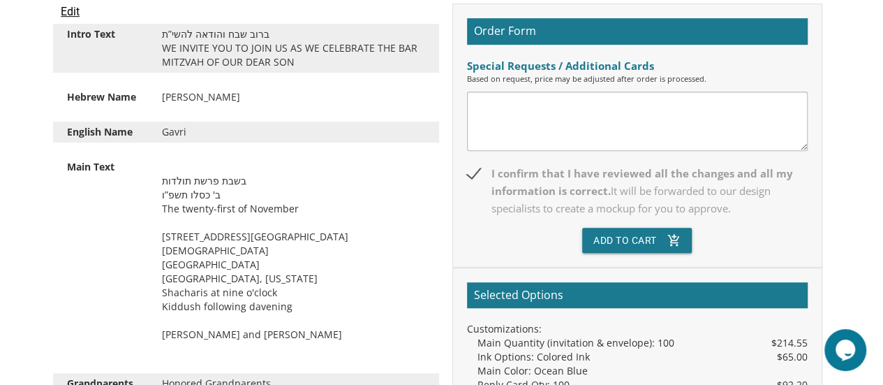
drag, startPoint x: 469, startPoint y: 160, endPoint x: 468, endPoint y: 172, distance: 12.6
click at [469, 164] on div "Order Form Special Requests / Additional Cards Based on request, price may be a…" at bounding box center [637, 135] width 370 height 264
click at [468, 172] on span "I confirm that I have reviewed all the changes and all my information is correc…" at bounding box center [637, 191] width 341 height 52
click at [468, 172] on input "I confirm that I have reviewed all the changes and all my information is correc…" at bounding box center [471, 172] width 9 height 9
checkbox input "false"
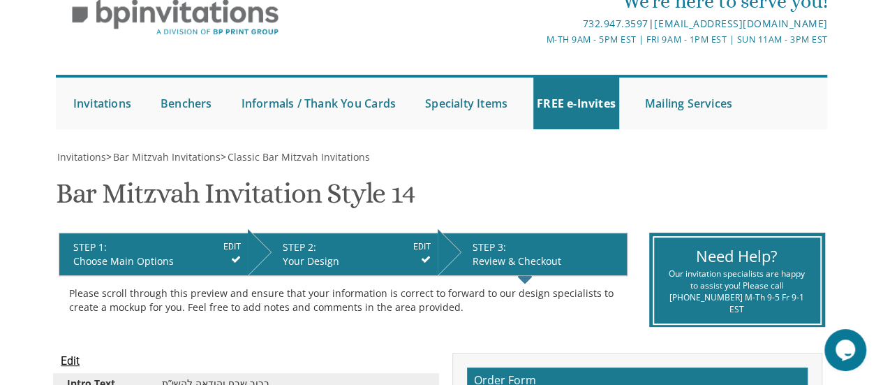
scroll to position [0, 0]
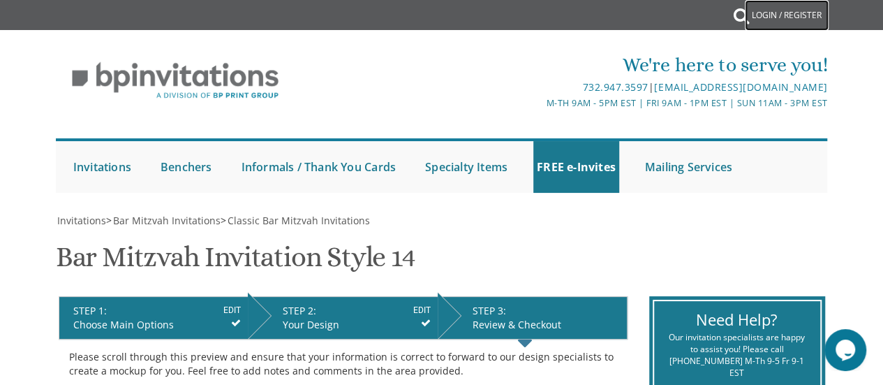
click at [757, 20] on link "Login / Register" at bounding box center [787, 15] width 84 height 31
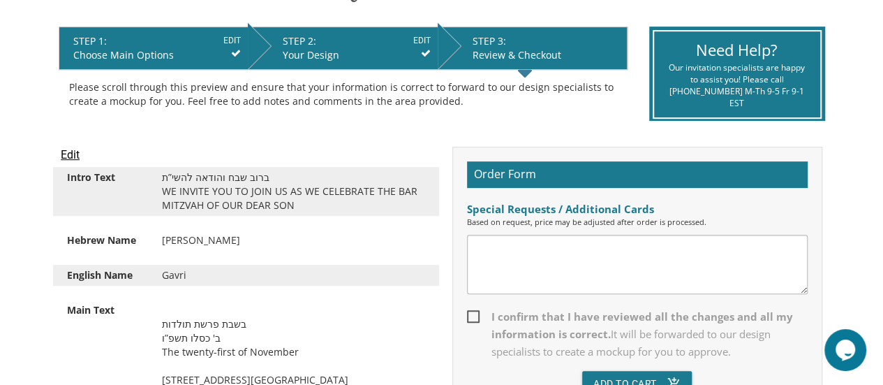
scroll to position [349, 0]
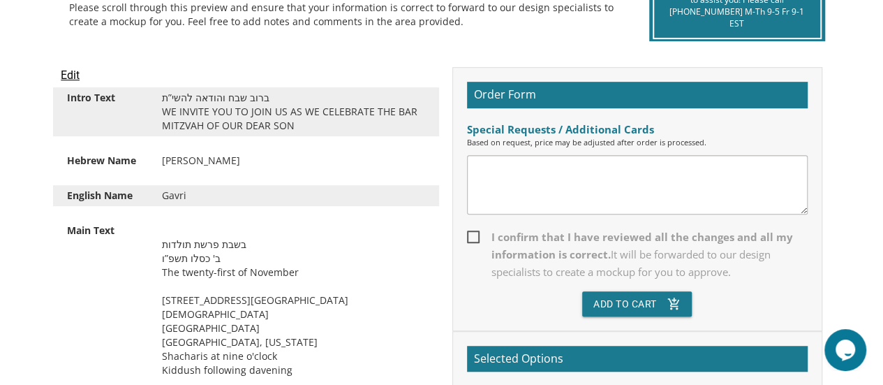
click at [567, 178] on textarea at bounding box center [637, 184] width 341 height 59
type textarea "n/a"
drag, startPoint x: 470, startPoint y: 237, endPoint x: 524, endPoint y: 262, distance: 59.3
click at [470, 237] on span "I confirm that I have reviewed all the changes and all my information is correc…" at bounding box center [637, 254] width 341 height 52
click at [470, 237] on input "I confirm that I have reviewed all the changes and all my information is correc…" at bounding box center [471, 235] width 9 height 9
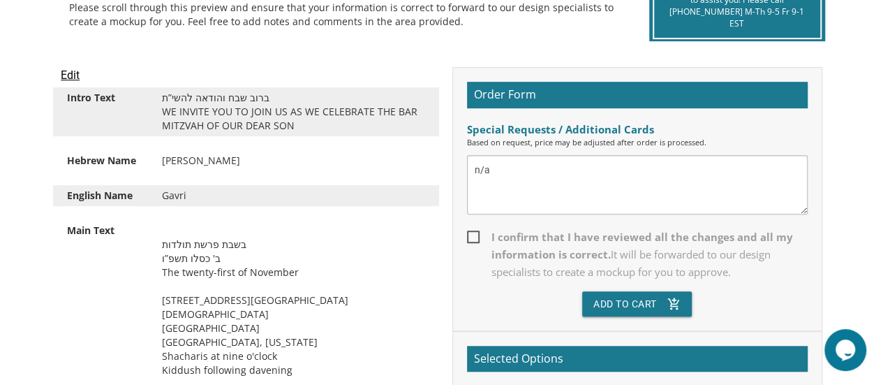
checkbox input "true"
drag, startPoint x: 632, startPoint y: 313, endPoint x: 627, endPoint y: 306, distance: 9.1
click at [632, 313] on button "Add To Cart add_shopping_cart" at bounding box center [637, 303] width 110 height 25
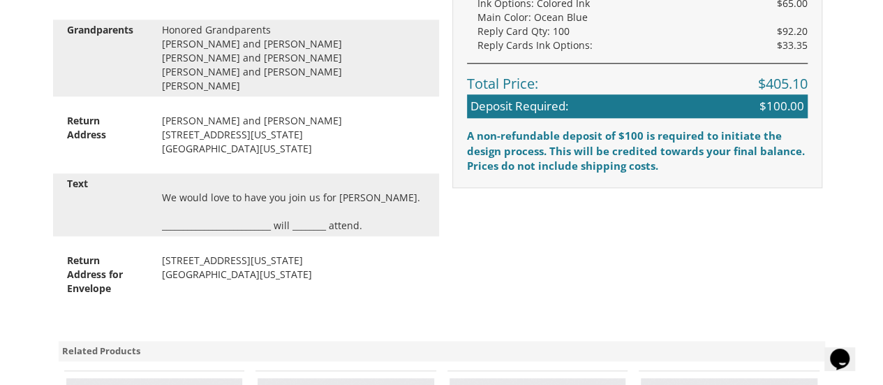
scroll to position [762, 0]
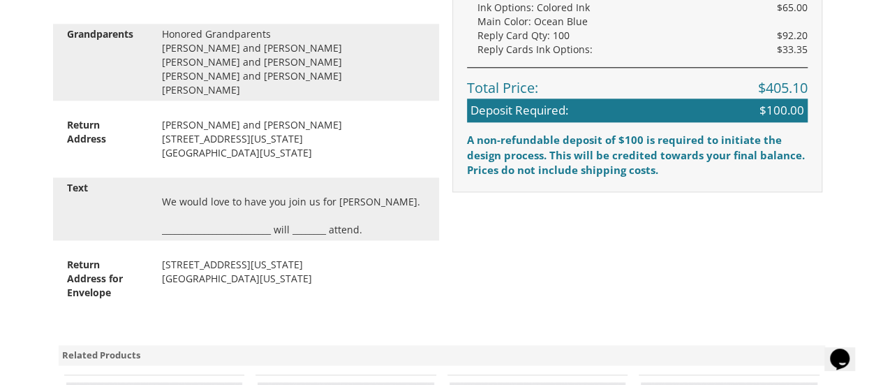
click at [522, 148] on div "A non-refundable deposit of $100 is required to initiate the design process. Th…" at bounding box center [637, 148] width 341 height 30
click at [522, 149] on div "A non-refundable deposit of $100 is required to initiate the design process. Th…" at bounding box center [637, 148] width 341 height 30
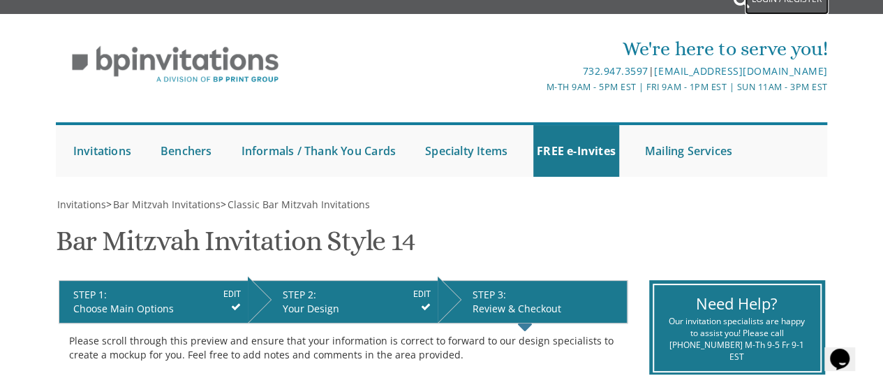
scroll to position [0, 0]
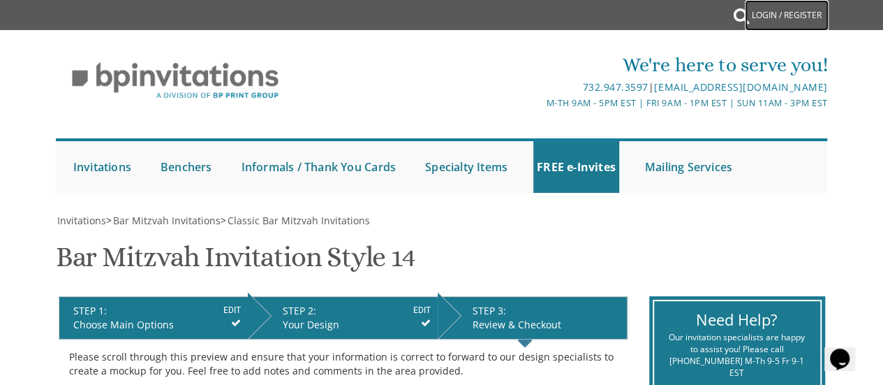
click at [758, 13] on link "Login / Register" at bounding box center [787, 15] width 84 height 31
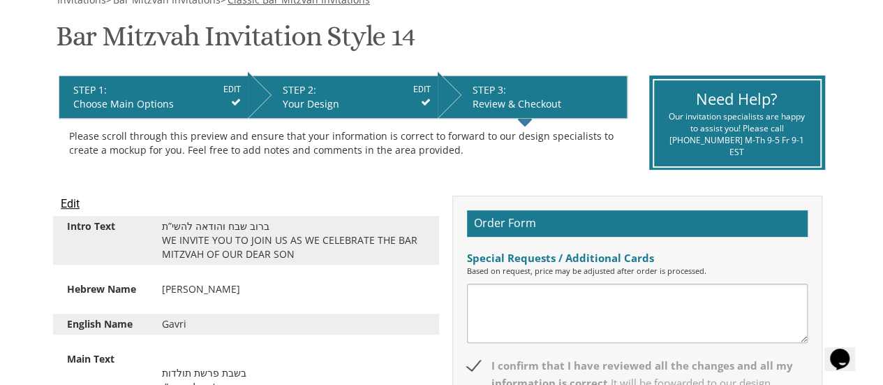
scroll to position [209, 0]
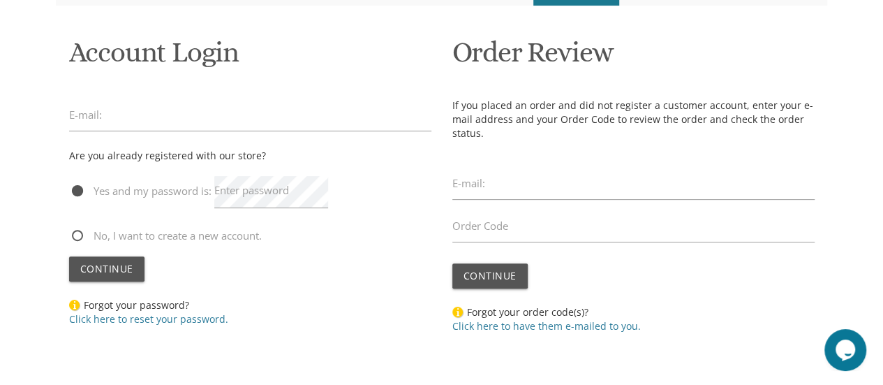
scroll to position [209, 0]
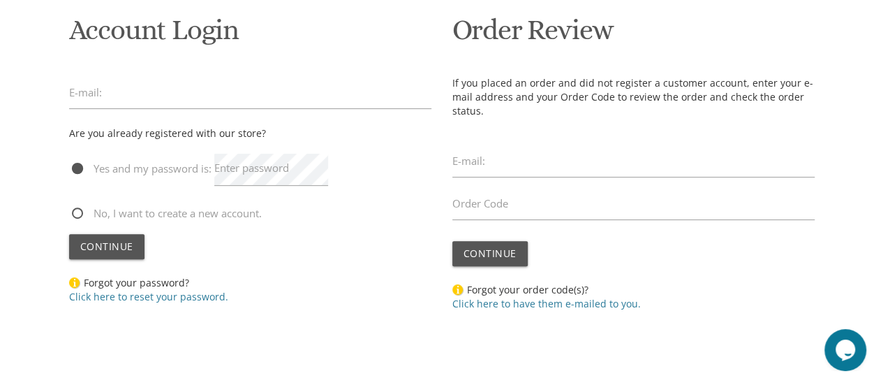
click at [130, 206] on span "No, I want to create a new account." at bounding box center [165, 213] width 193 height 17
click at [78, 207] on input "No, I want to create a new account." at bounding box center [73, 211] width 9 height 9
radio input "true"
drag, startPoint x: 103, startPoint y: 248, endPoint x: 549, endPoint y: 54, distance: 485.8
click at [104, 246] on span "Continue" at bounding box center [106, 245] width 53 height 13
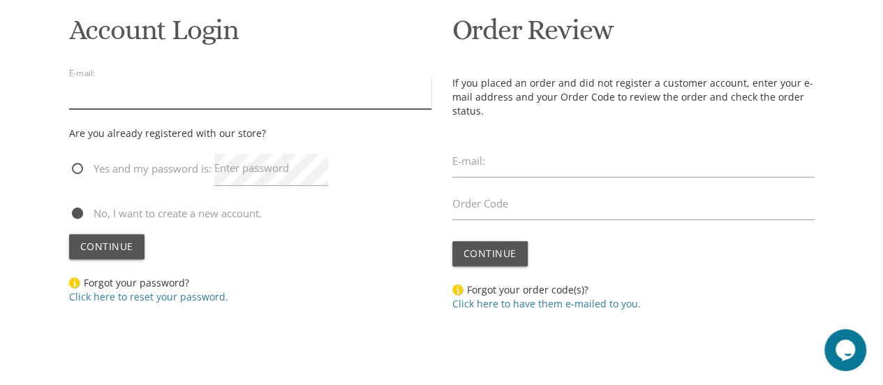
drag, startPoint x: 149, startPoint y: 94, endPoint x: 141, endPoint y: 91, distance: 8.8
click at [142, 91] on input "email" at bounding box center [250, 93] width 362 height 32
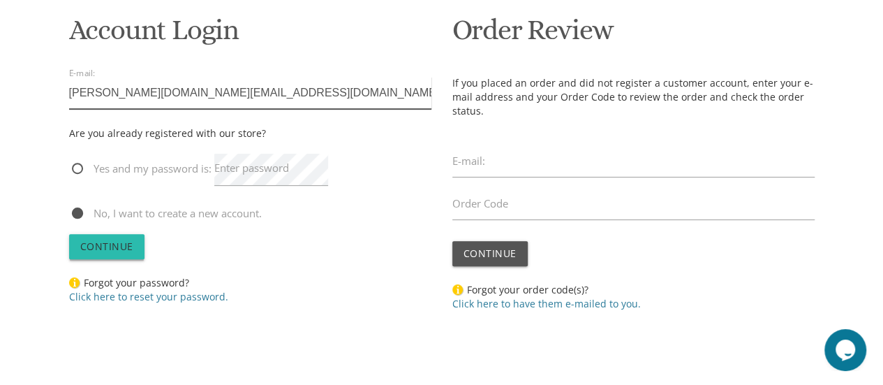
type input "[PERSON_NAME][DOMAIN_NAME][EMAIL_ADDRESS][DOMAIN_NAME]"
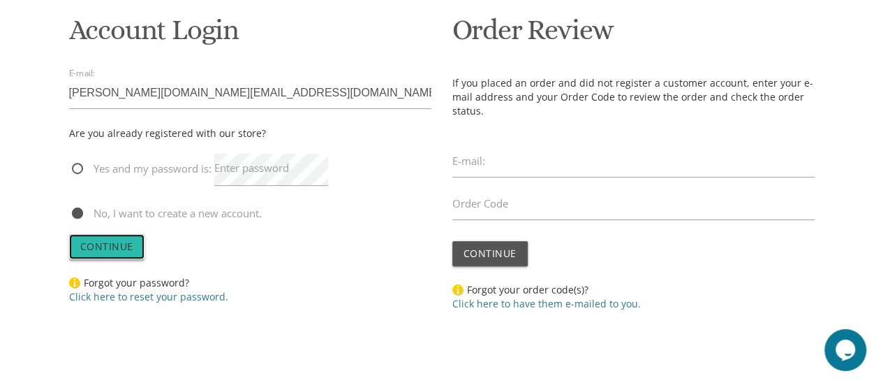
click at [106, 247] on span "Continue" at bounding box center [106, 245] width 53 height 13
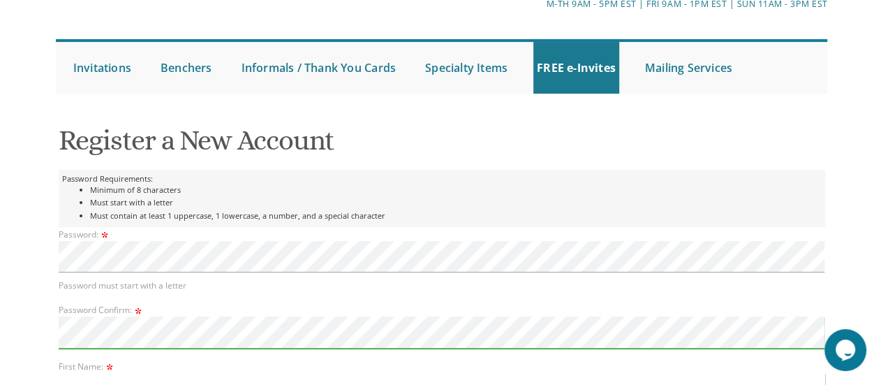
scroll to position [239, 0]
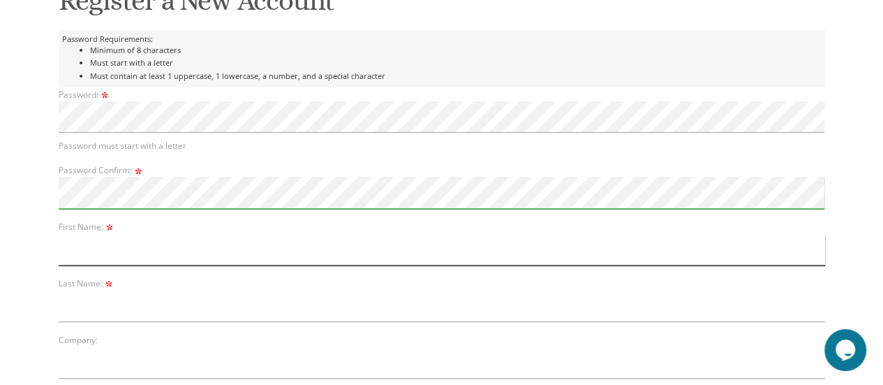
click at [159, 249] on input "text" at bounding box center [442, 249] width 766 height 32
type input "[PERSON_NAME]"
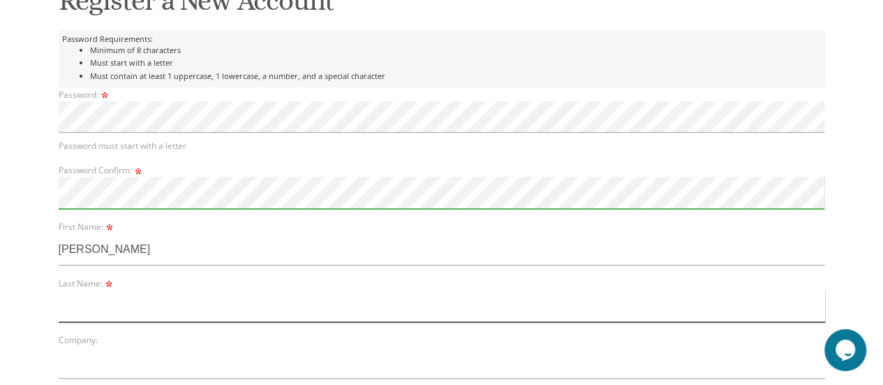
type input "Beer"
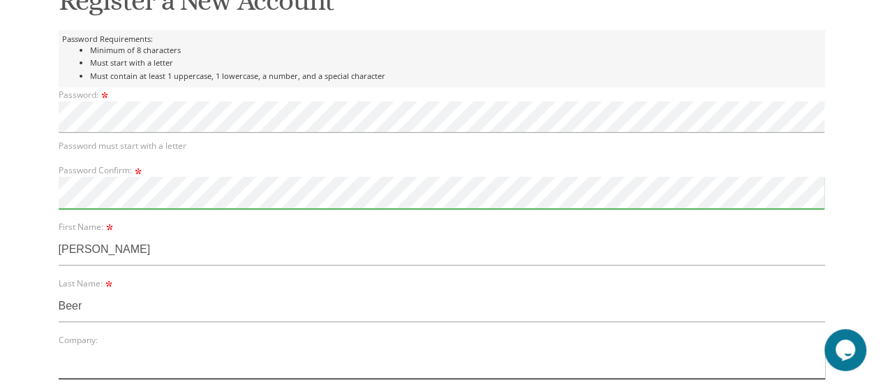
type input "Aetna"
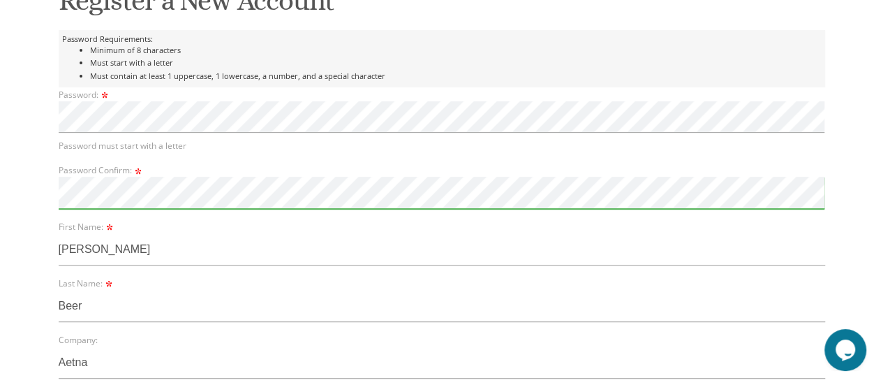
type input "[STREET_ADDRESS][US_STATE]"
type input "[GEOGRAPHIC_DATA]"
select select "OH"
type input "44118"
type input "2169657133"
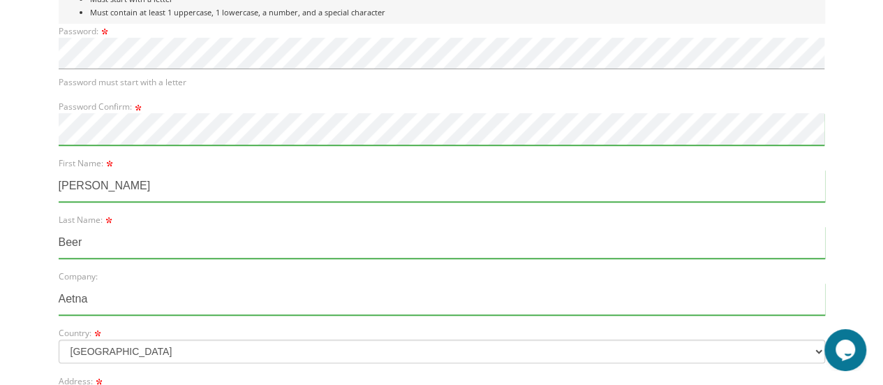
scroll to position [378, 0]
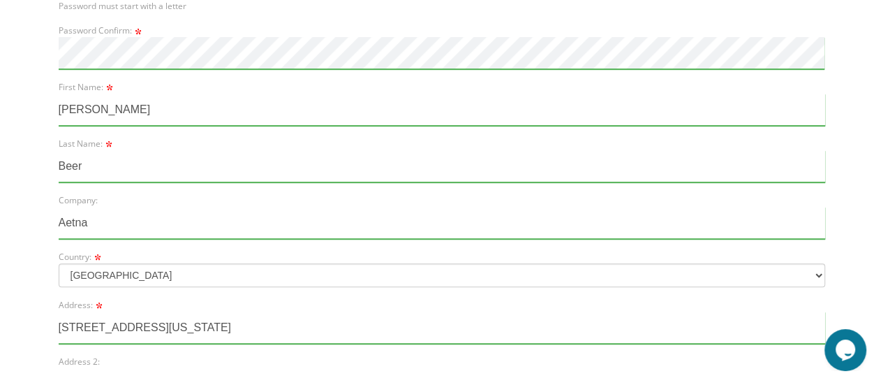
drag, startPoint x: 112, startPoint y: 217, endPoint x: 66, endPoint y: 238, distance: 50.0
click at [66, 238] on form "Password Requirements: Minimum of 8 characters Must start with a letter Must co…" at bounding box center [442, 300] width 766 height 820
type input "A"
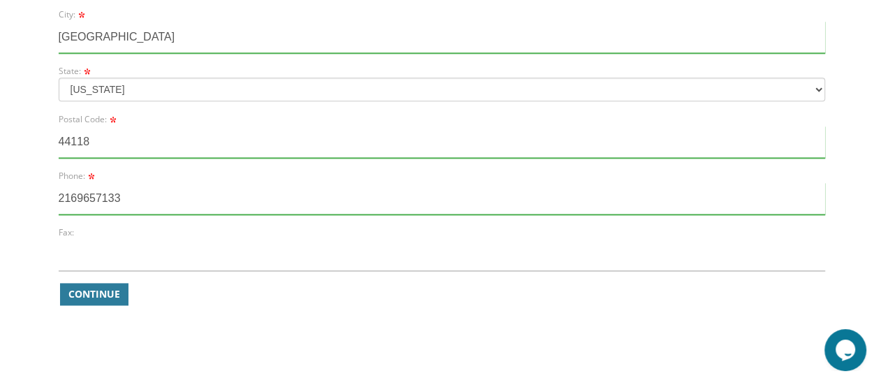
scroll to position [797, 0]
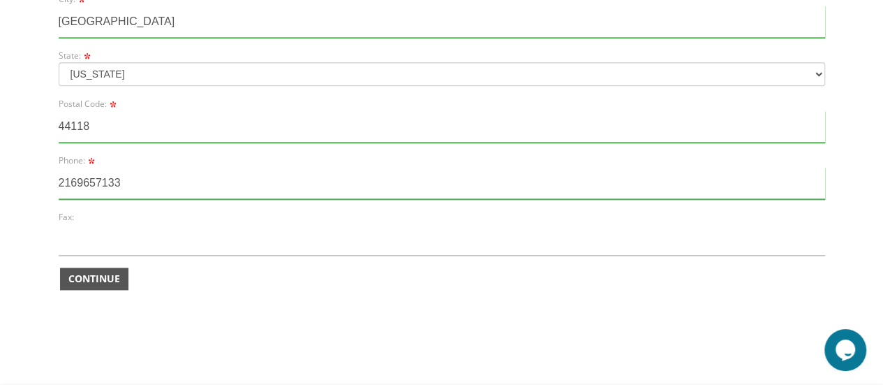
click at [108, 281] on span "Continue" at bounding box center [94, 279] width 52 height 14
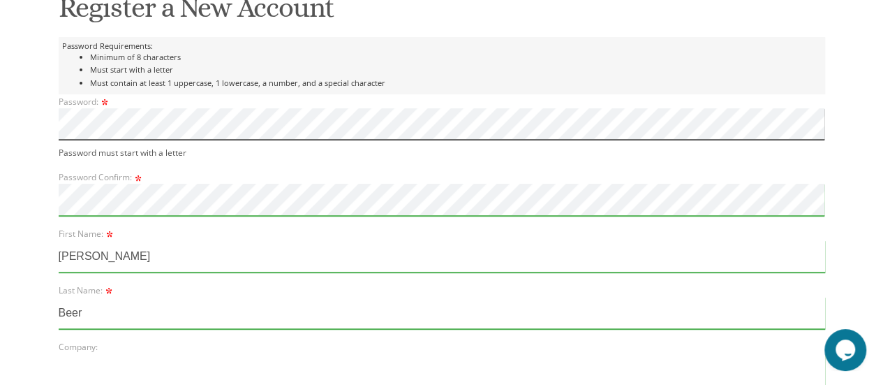
scroll to position [163, 0]
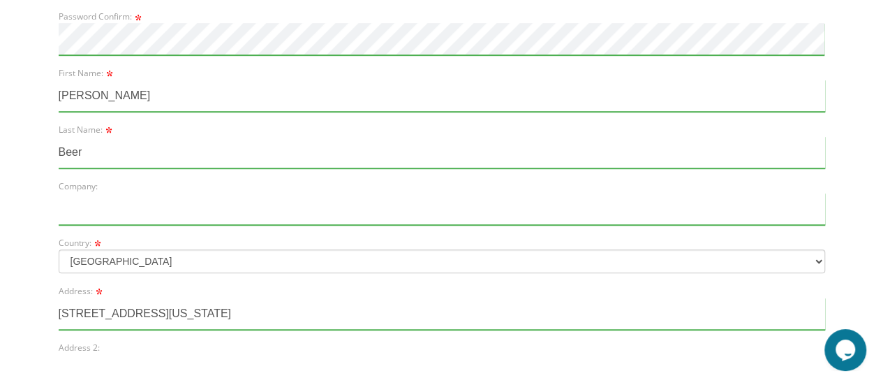
scroll to position [526, 0]
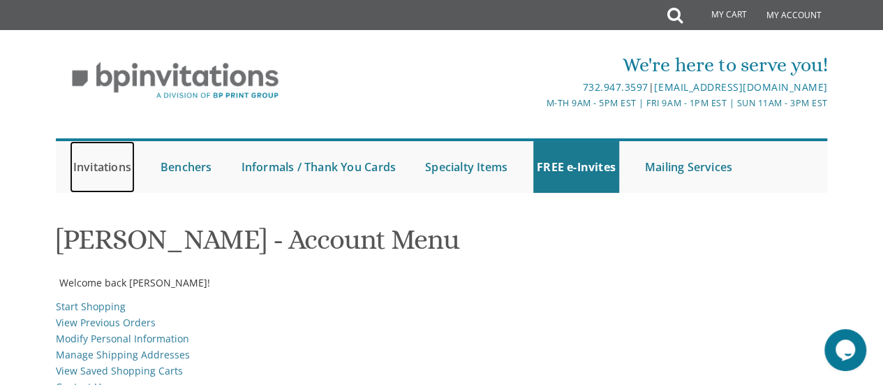
drag, startPoint x: 98, startPoint y: 157, endPoint x: 100, endPoint y: 164, distance: 7.1
click at [98, 157] on link "Invitations" at bounding box center [102, 167] width 65 height 52
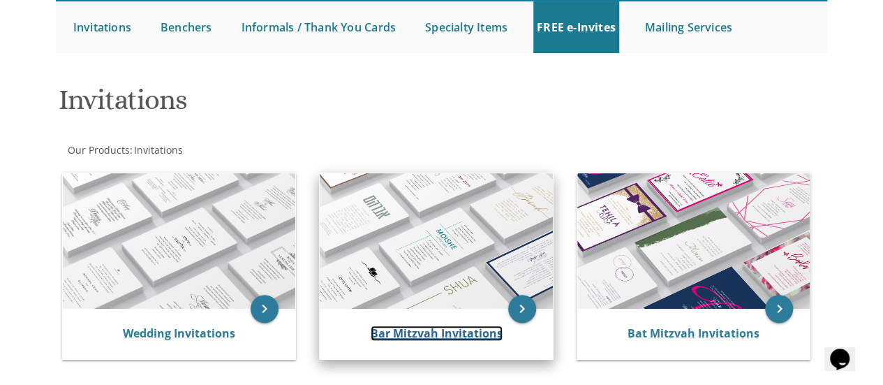
click at [419, 329] on link "Bar Mitzvah Invitations" at bounding box center [437, 332] width 132 height 15
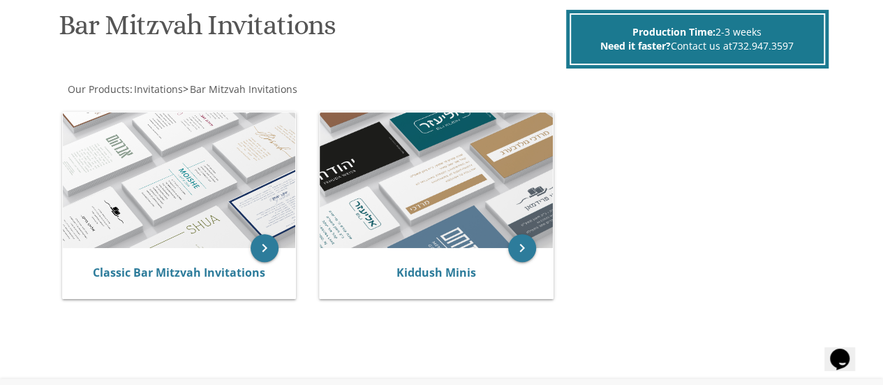
scroll to position [349, 0]
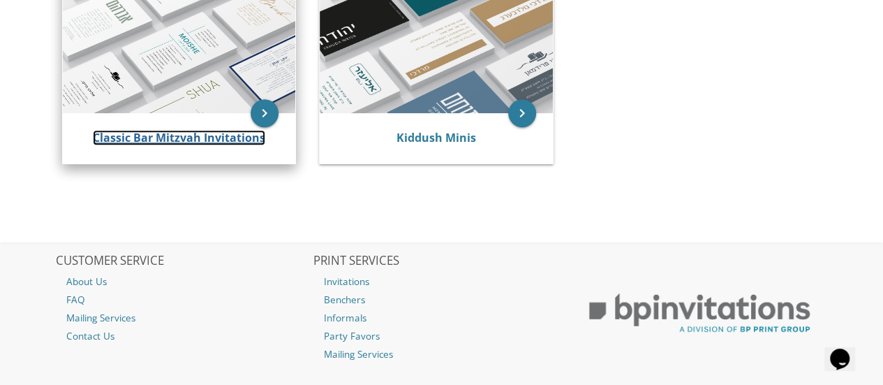
click at [142, 131] on link "Classic Bar Mitzvah Invitations" at bounding box center [179, 137] width 172 height 15
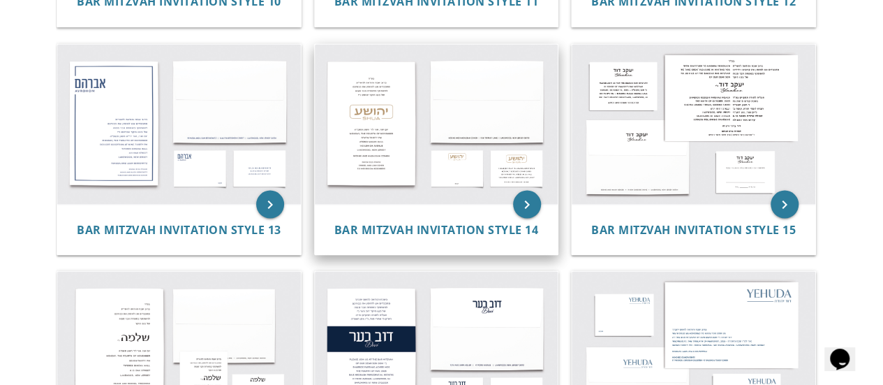
scroll to position [1187, 0]
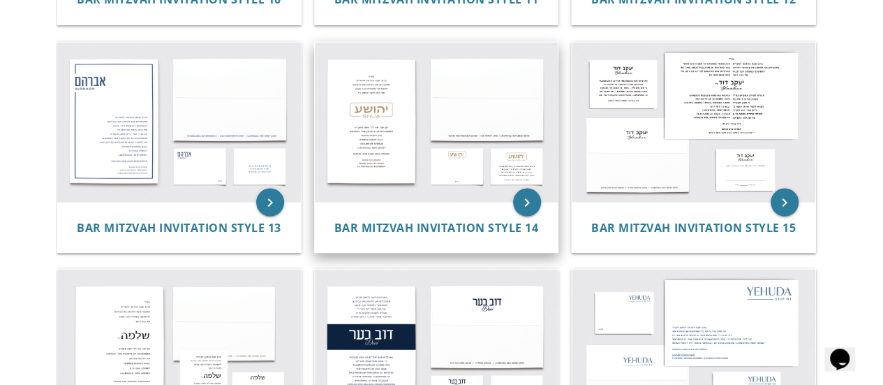
click at [408, 148] on img at bounding box center [437, 122] width 244 height 160
